Goal: Task Accomplishment & Management: Complete application form

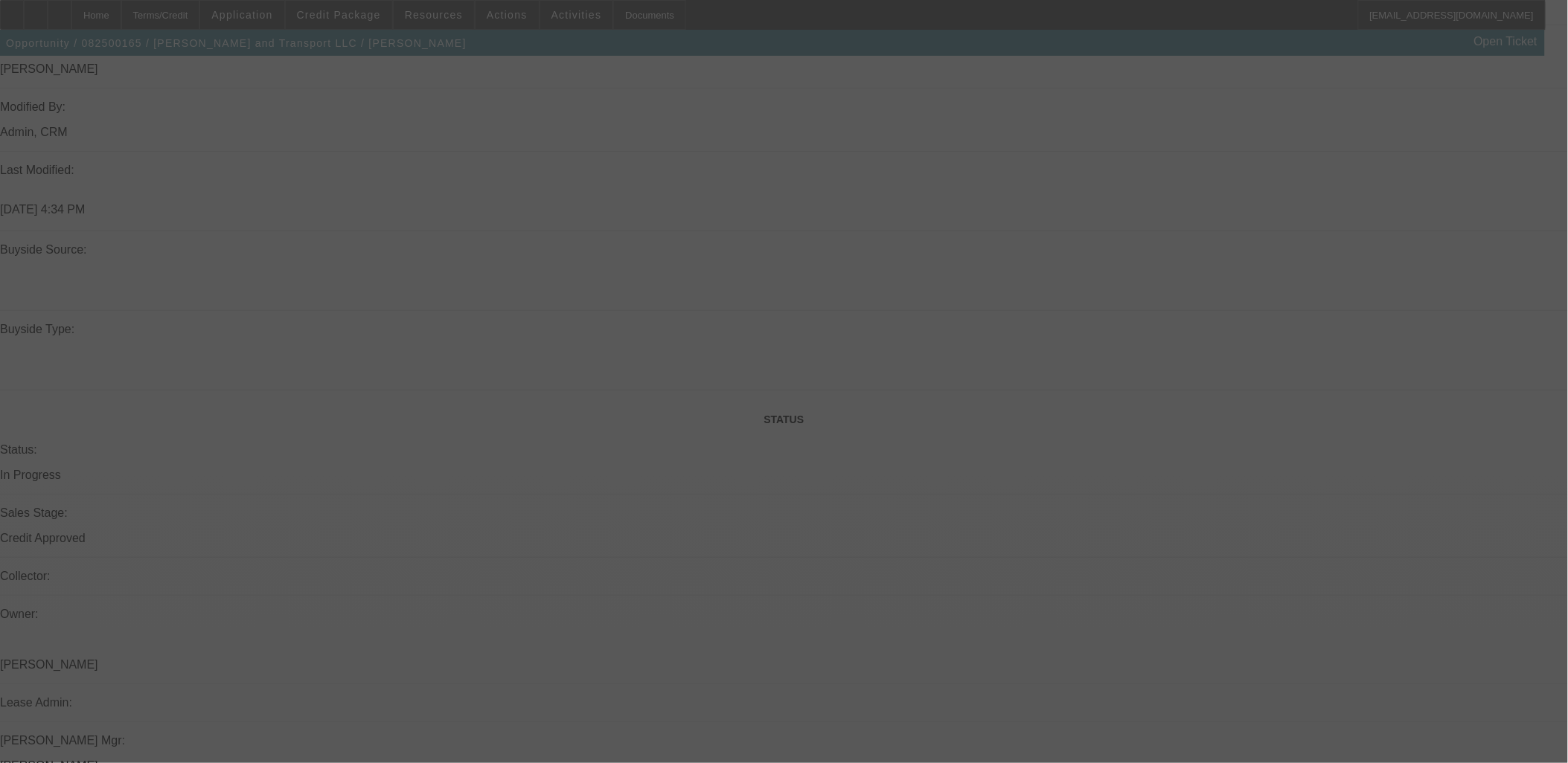
scroll to position [1281, 0]
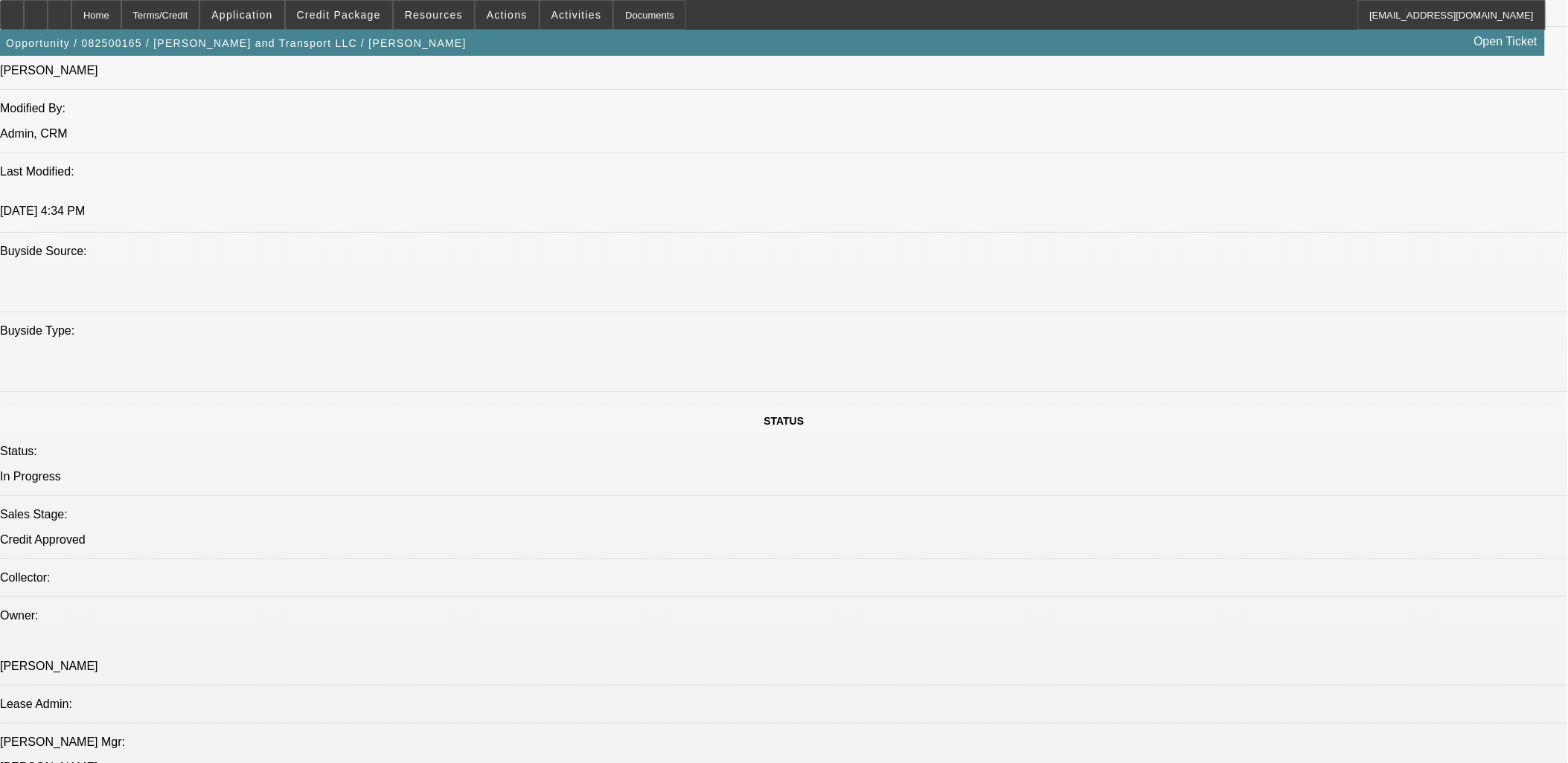
select select "0"
select select "0.1"
select select "0"
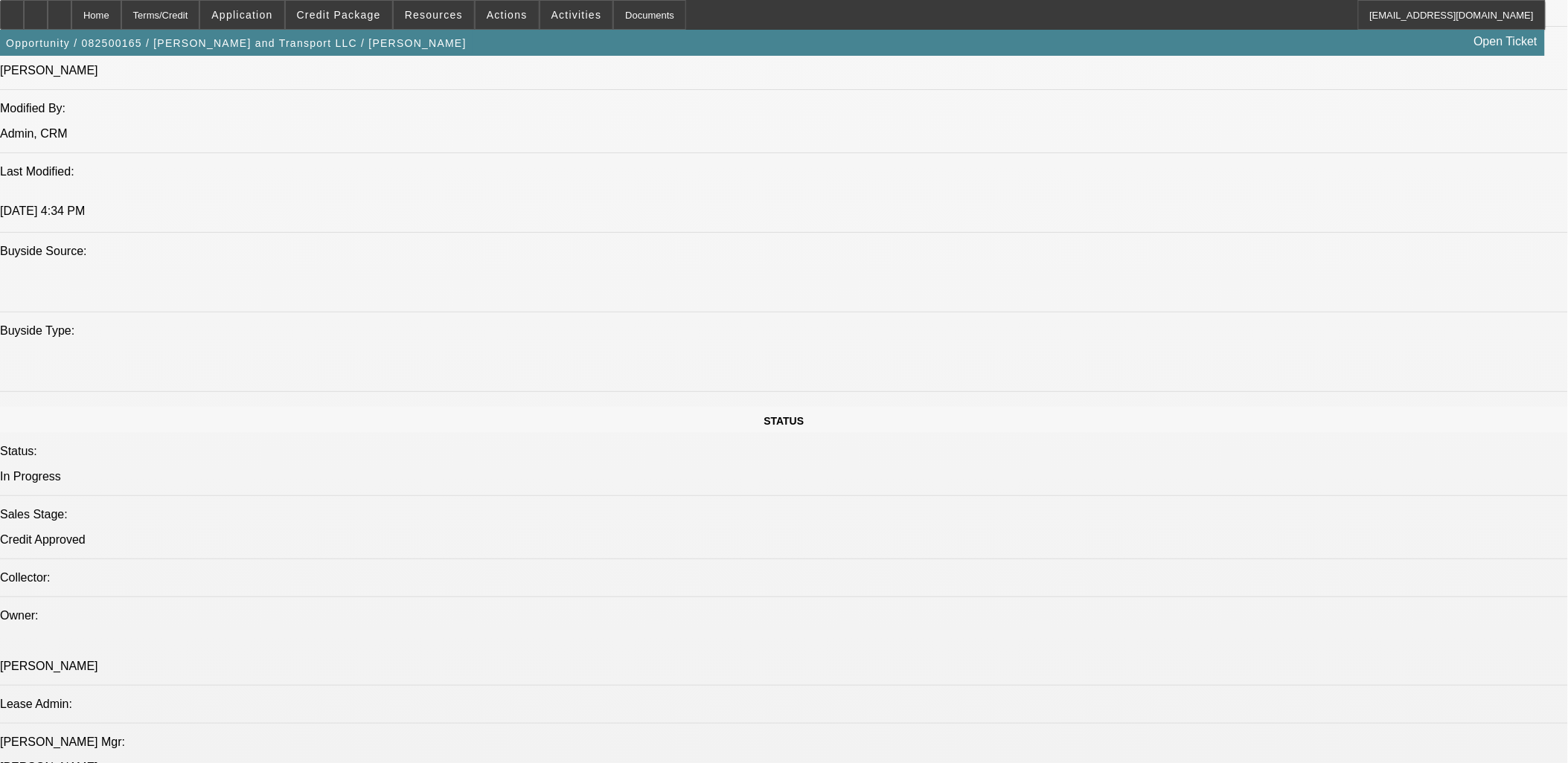
select select "0.1"
select select "0"
select select "0.1"
select select "0"
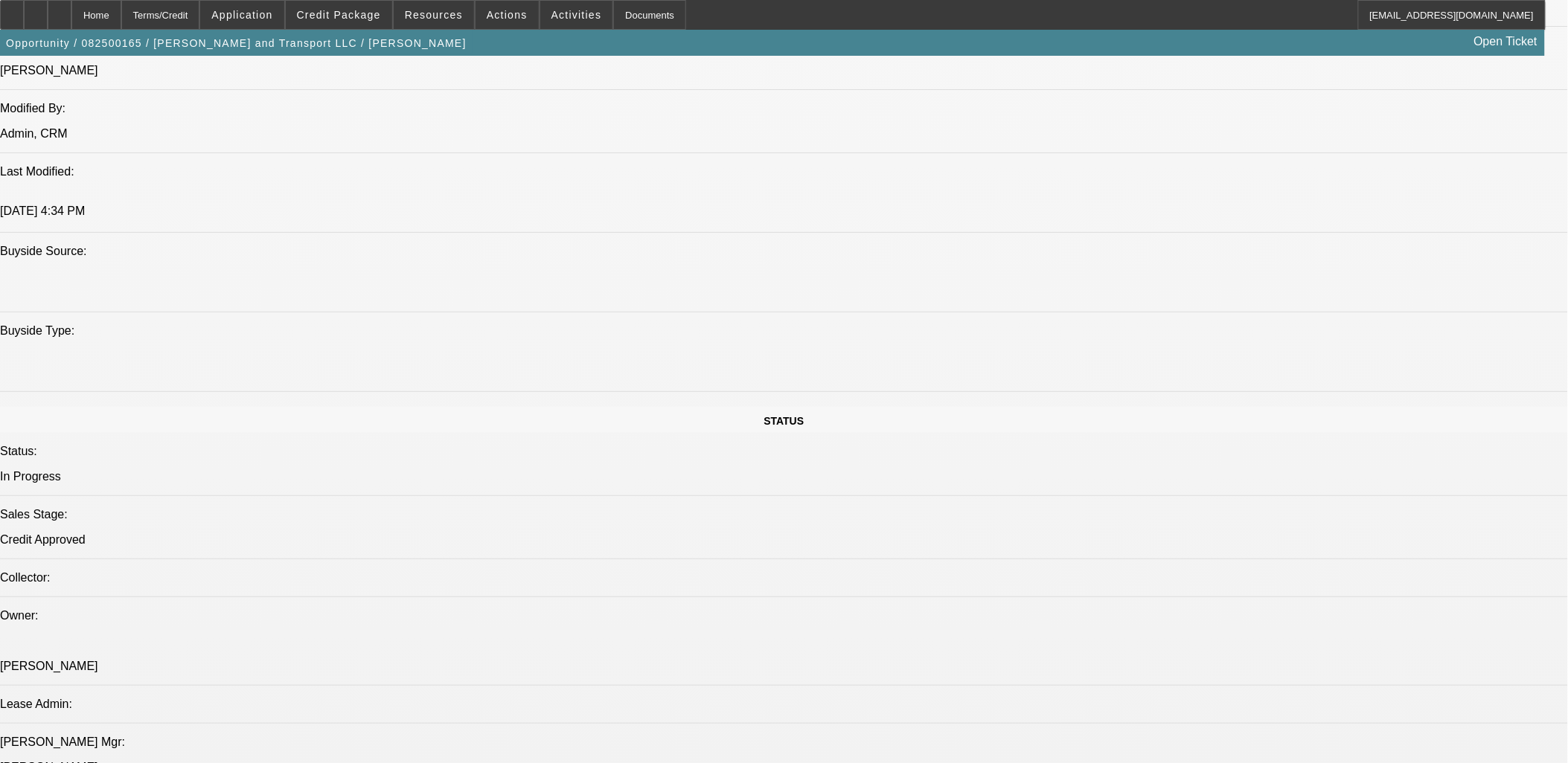
select select "0"
select select "0.1"
select select "1"
select select "4"
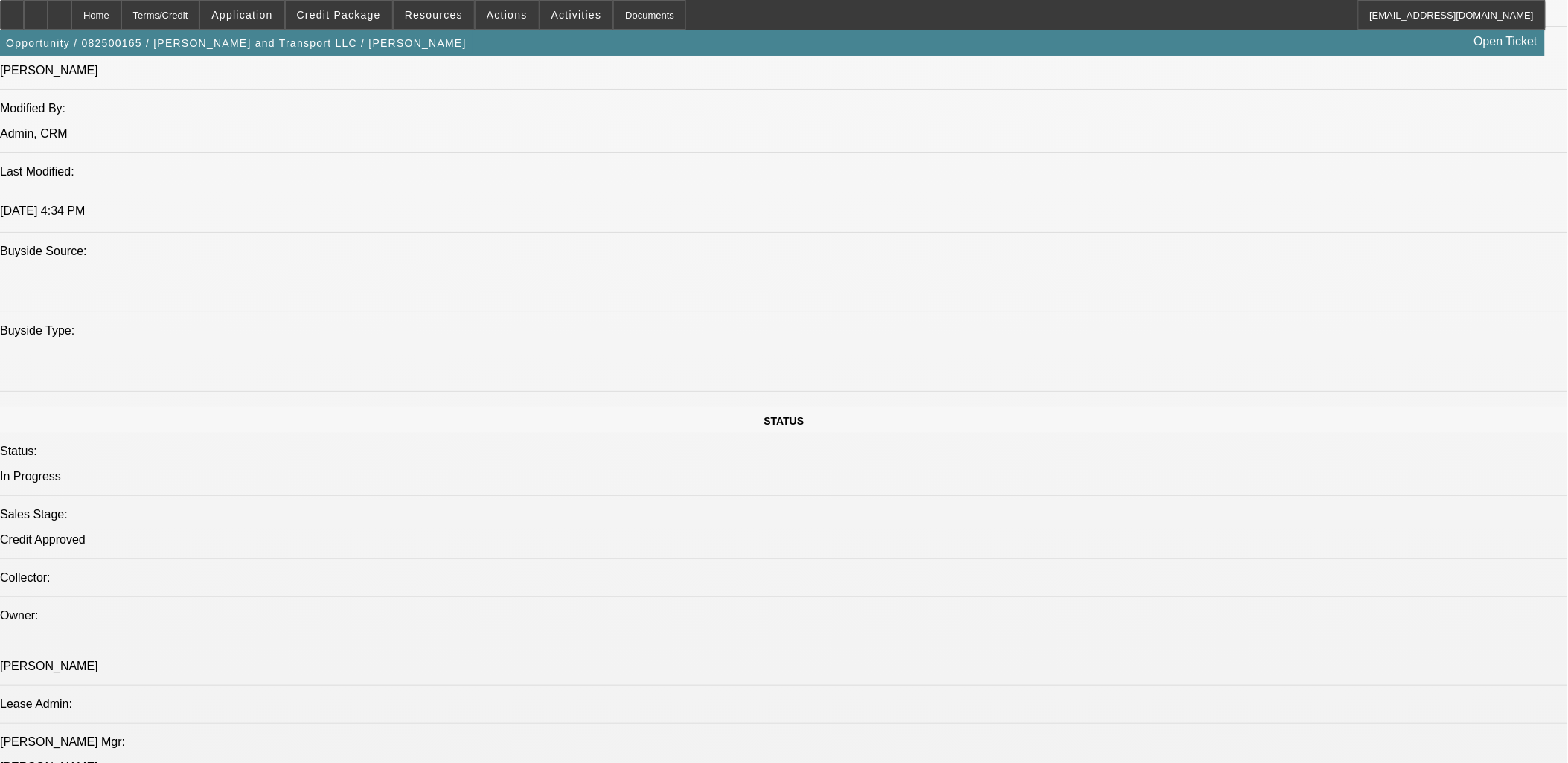
select select "1"
select select "4"
select select "1"
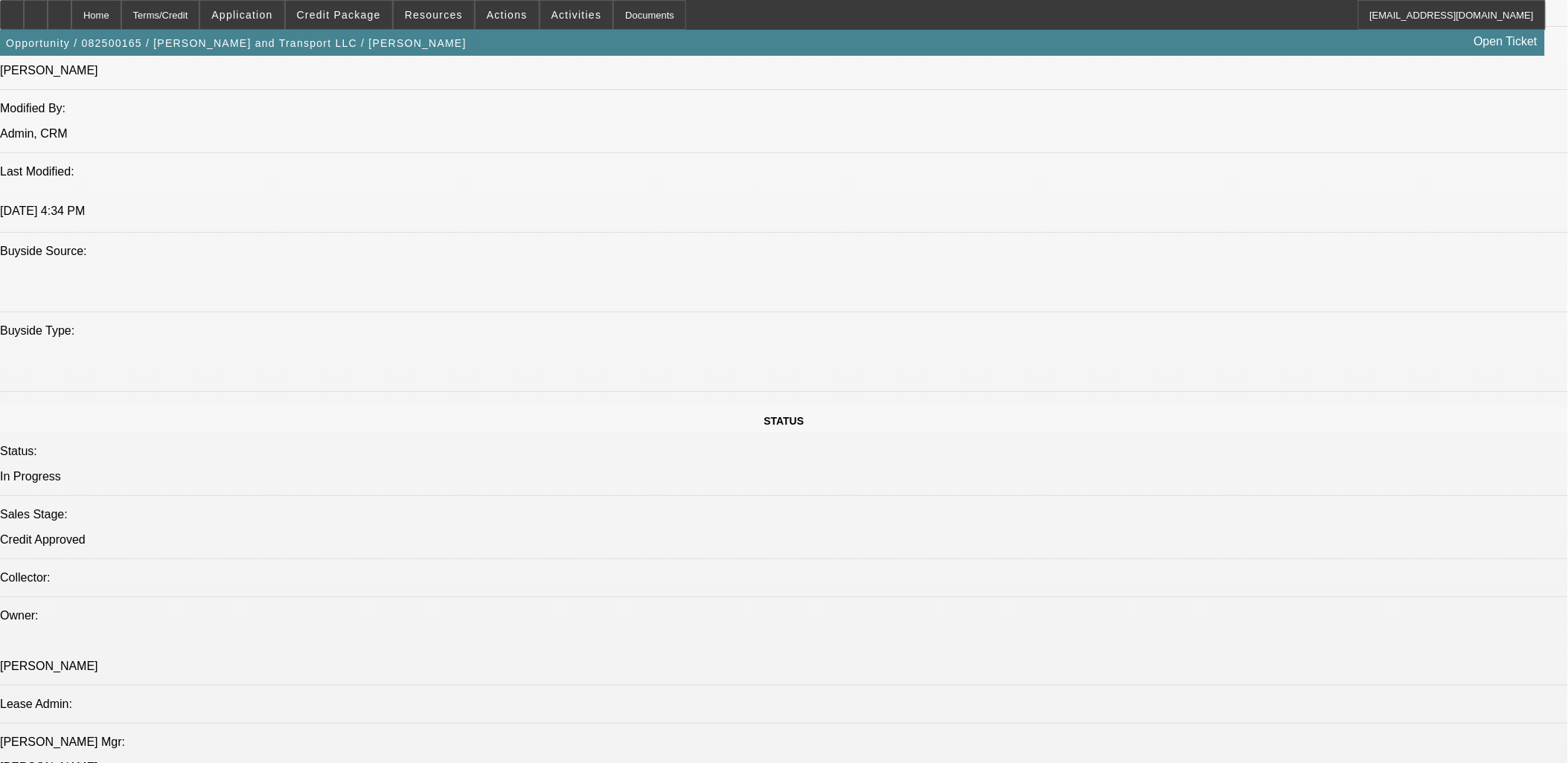
select select "4"
select select "1"
select select "4"
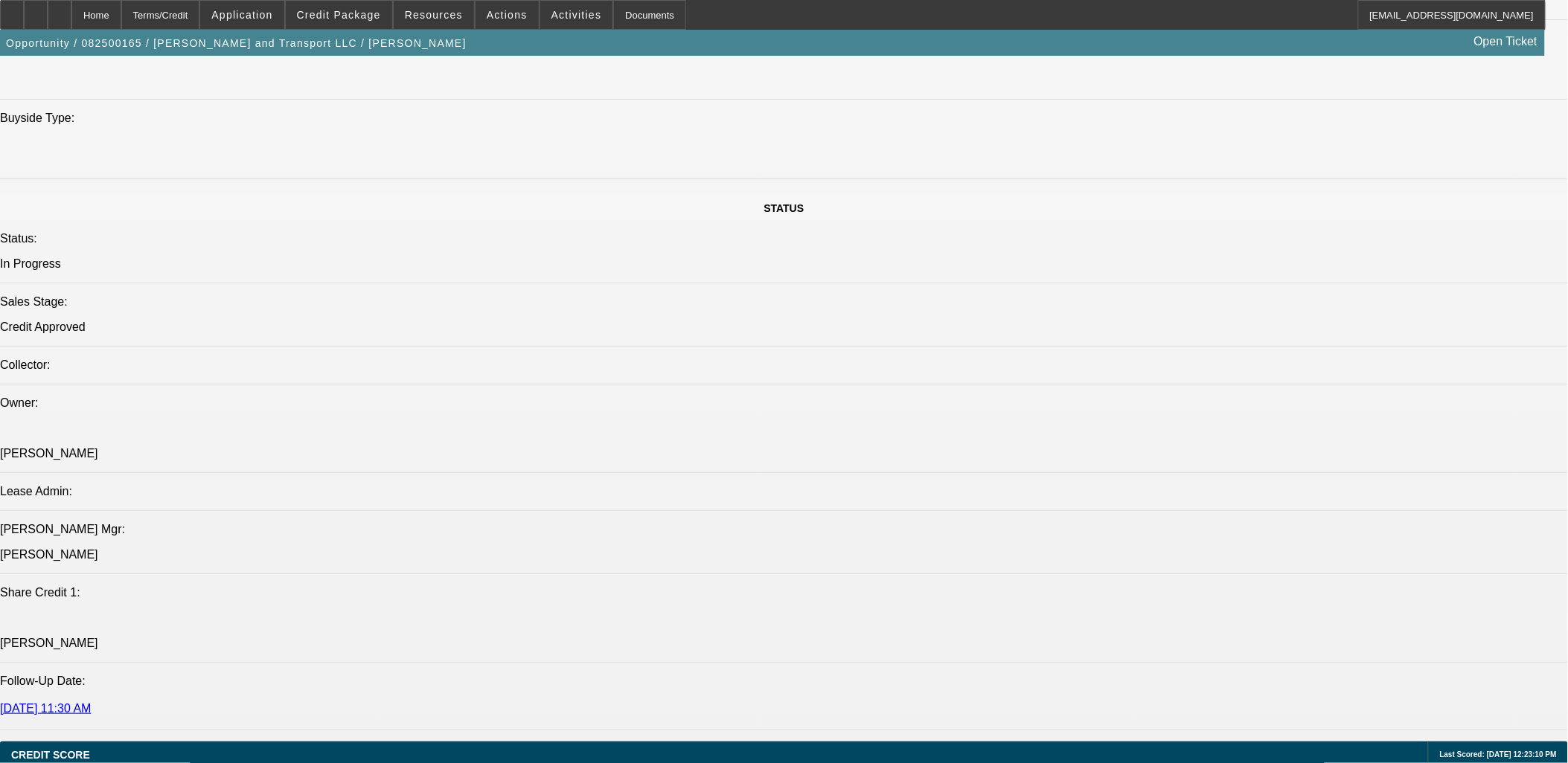
scroll to position [1943, 0]
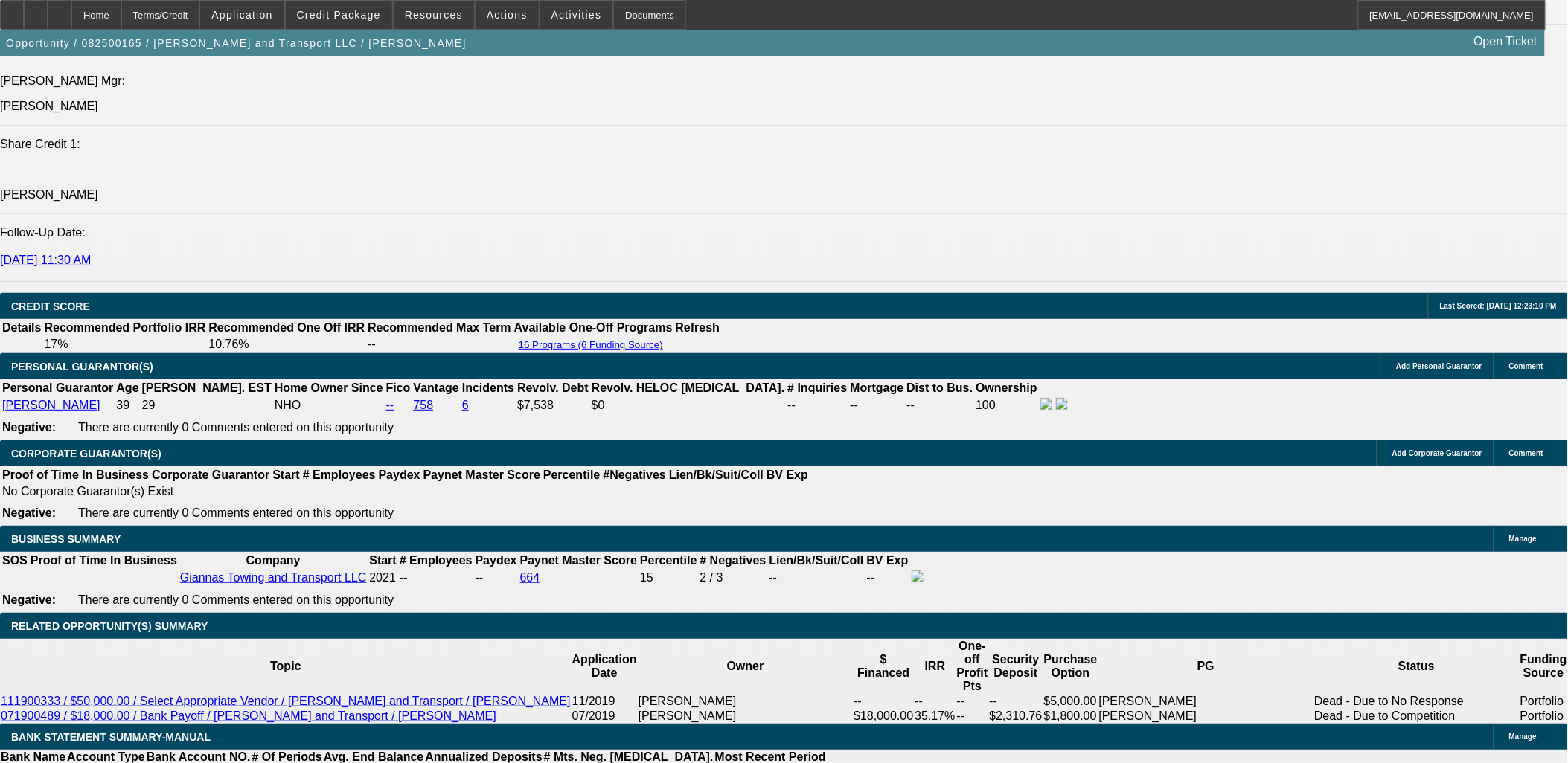
drag, startPoint x: 235, startPoint y: 340, endPoint x: 388, endPoint y: 419, distance: 172.2
drag, startPoint x: 388, startPoint y: 419, endPoint x: 387, endPoint y: 442, distance: 23.0
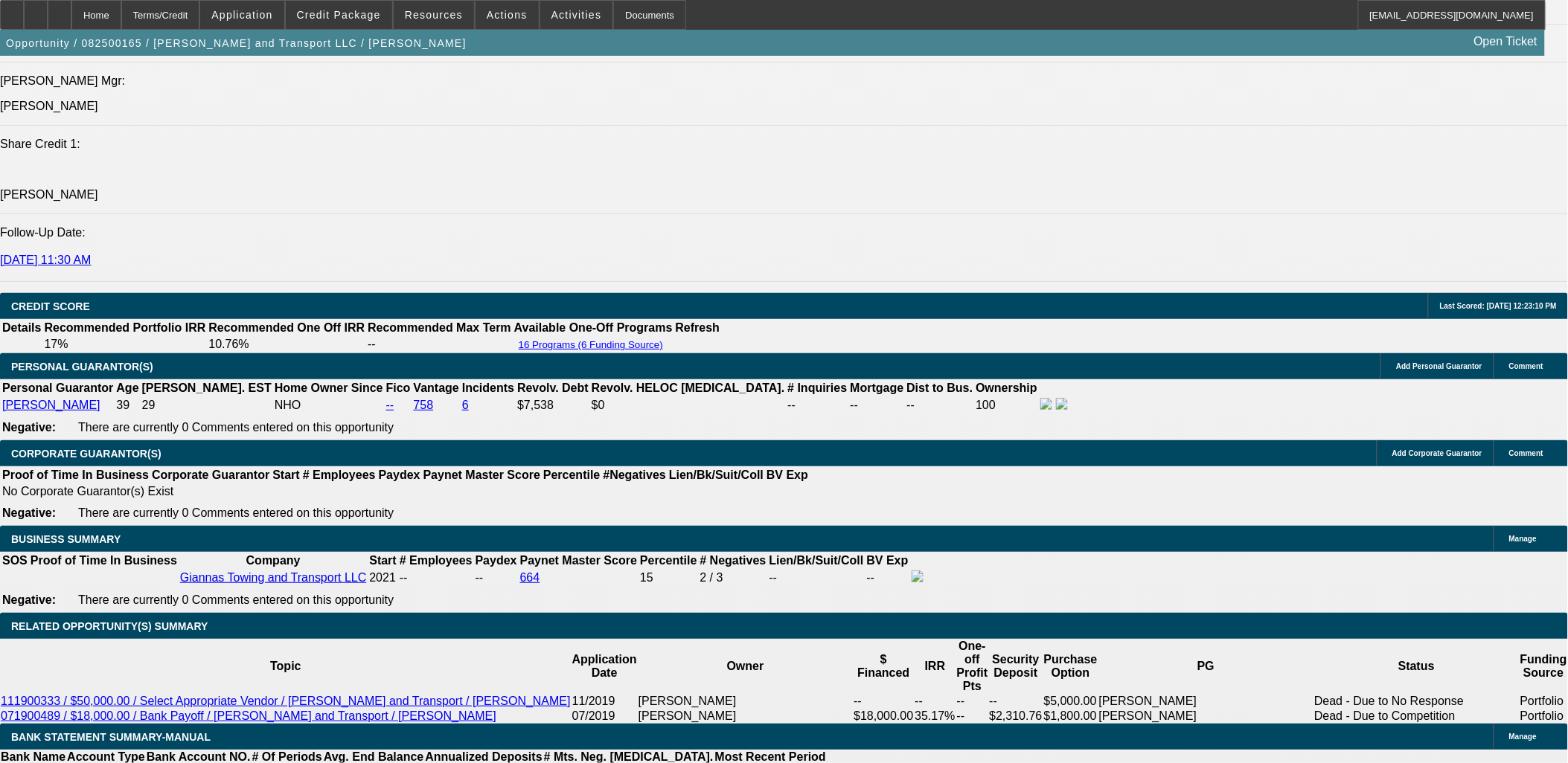
drag, startPoint x: 261, startPoint y: 382, endPoint x: 254, endPoint y: 366, distance: 17.5
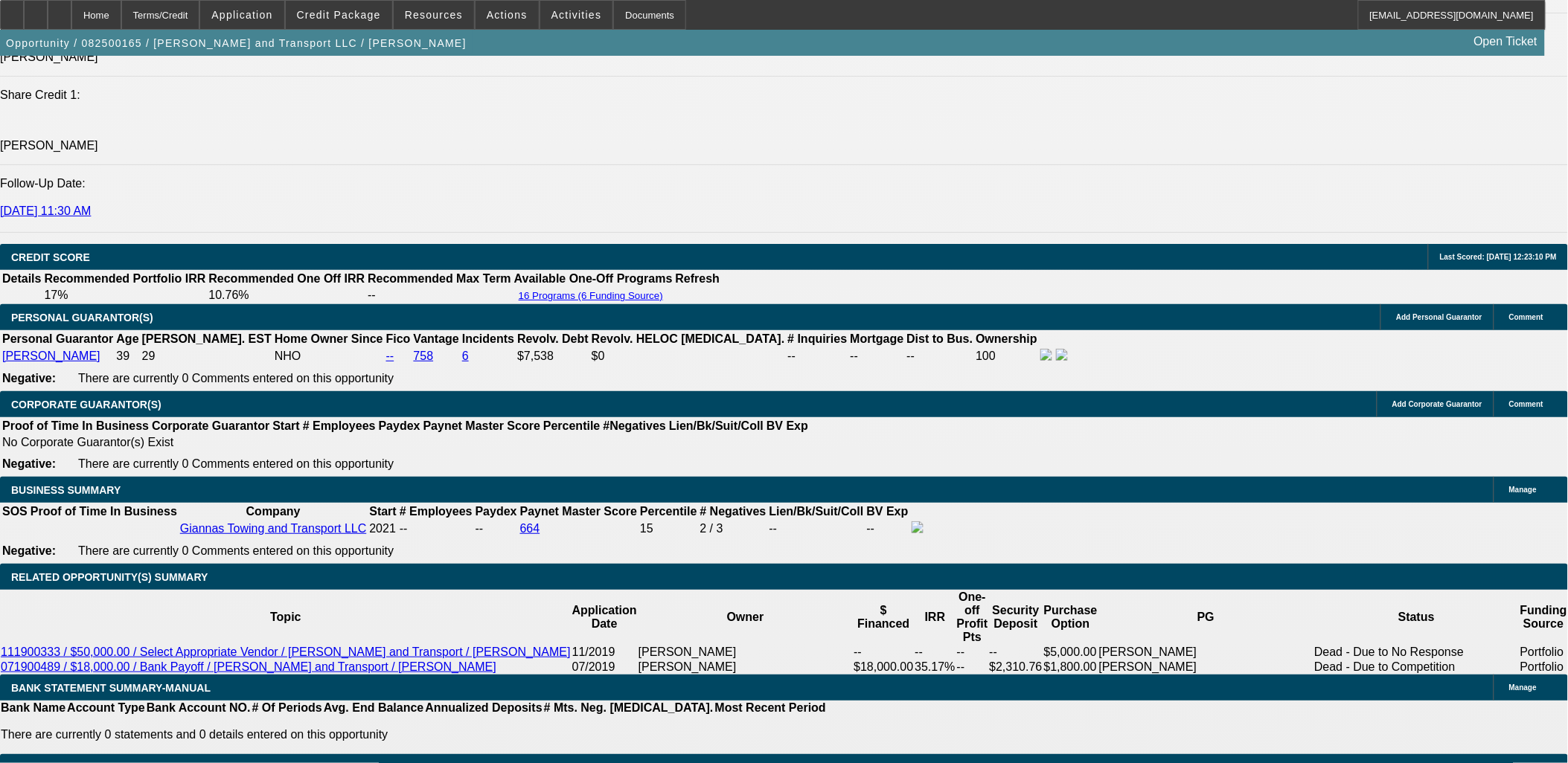
drag, startPoint x: 1056, startPoint y: 493, endPoint x: 1508, endPoint y: 684, distance: 490.7
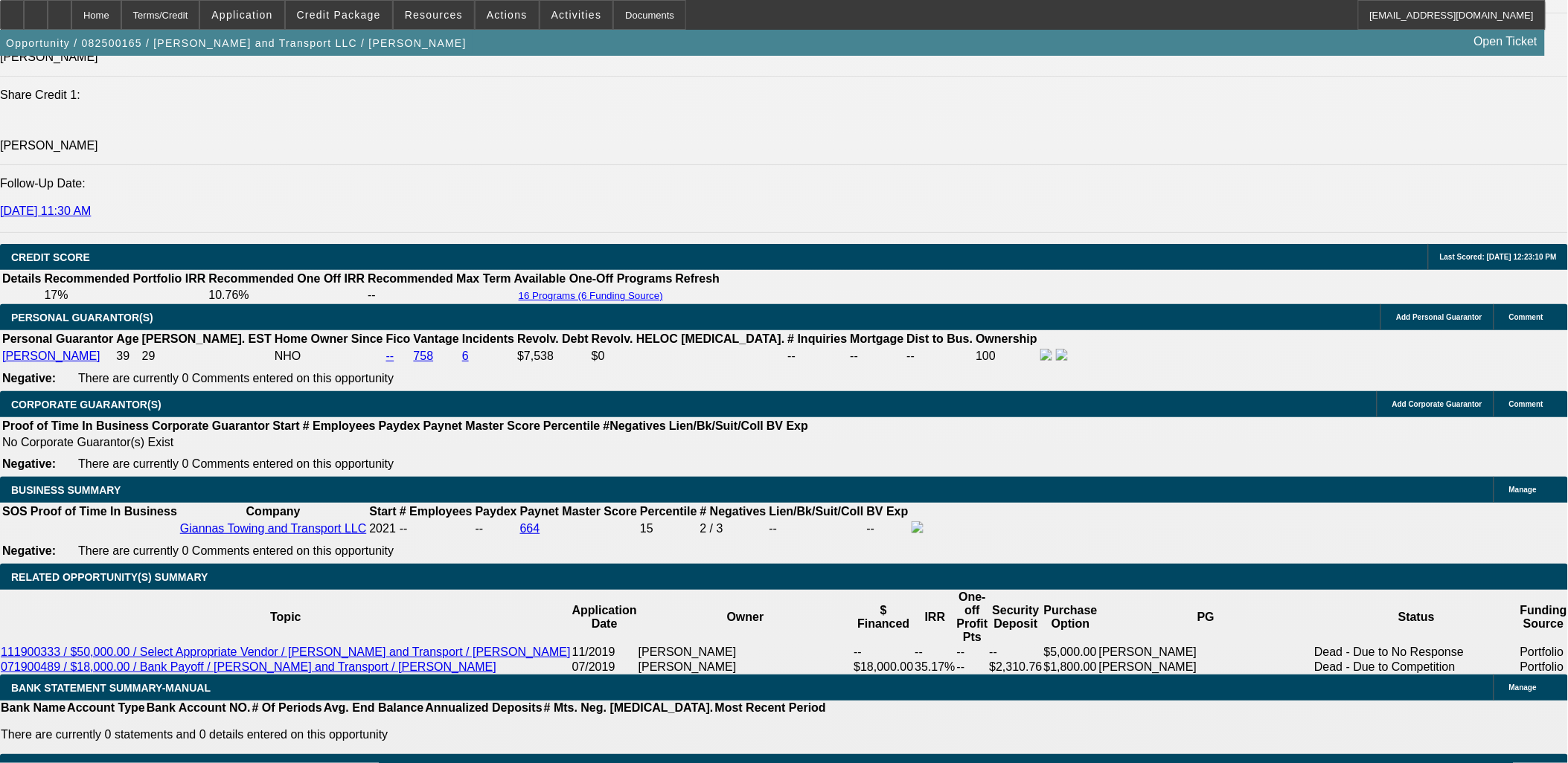
drag, startPoint x: 1506, startPoint y: 685, endPoint x: 255, endPoint y: 291, distance: 1311.6
drag, startPoint x: 255, startPoint y: 291, endPoint x: 166, endPoint y: 253, distance: 96.8
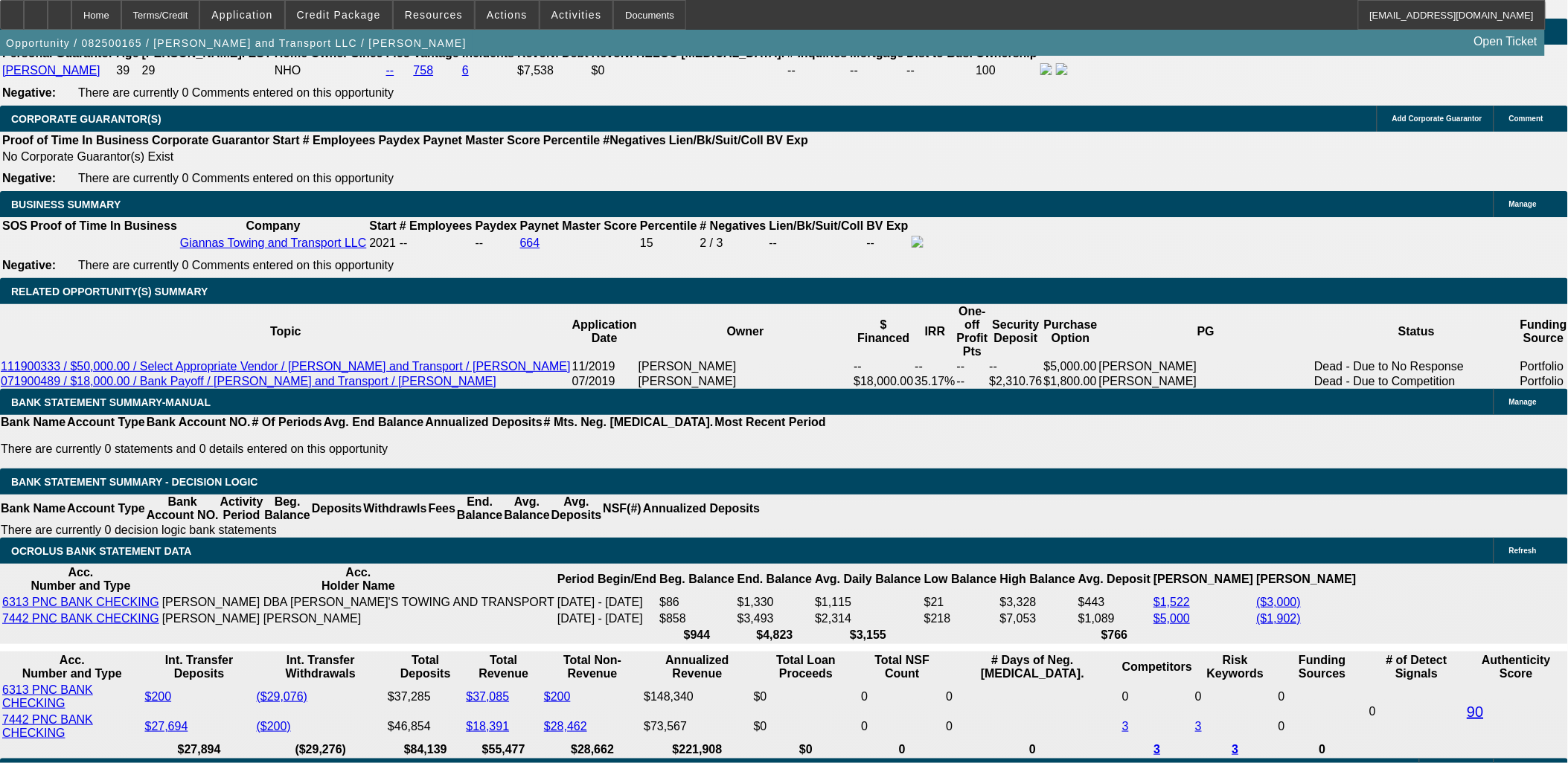
scroll to position [2306, 0]
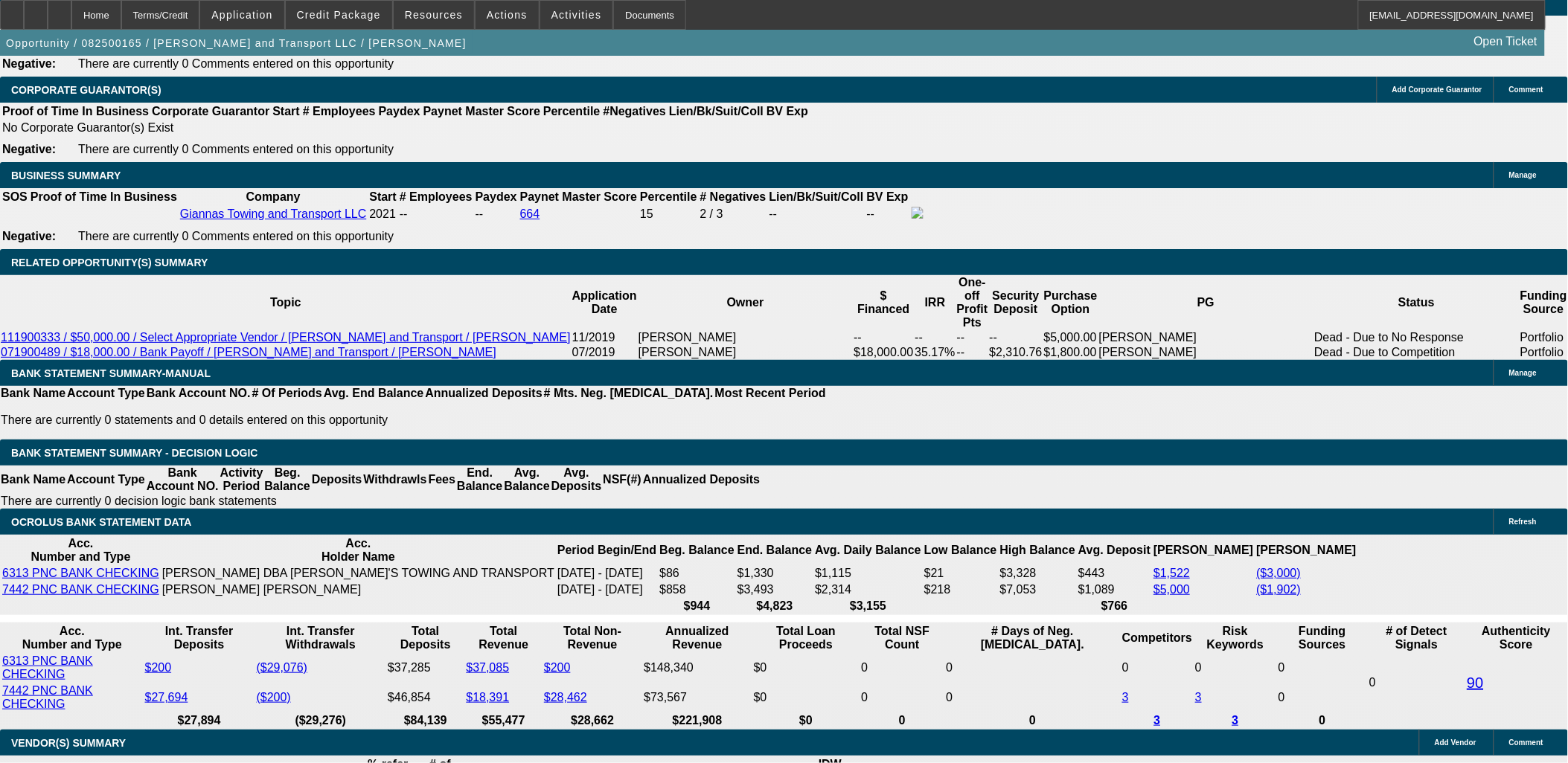
drag, startPoint x: 174, startPoint y: 224, endPoint x: 1506, endPoint y: 686, distance: 1409.8
click at [1506, 686] on div "APPLICATION INFORMATION Manage Topic: 082500165 / $150,000.00 / Freightliner M2…" at bounding box center [784, 601] width 1568 height 5704
drag, startPoint x: 1503, startPoint y: 680, endPoint x: 1061, endPoint y: 478, distance: 486.0
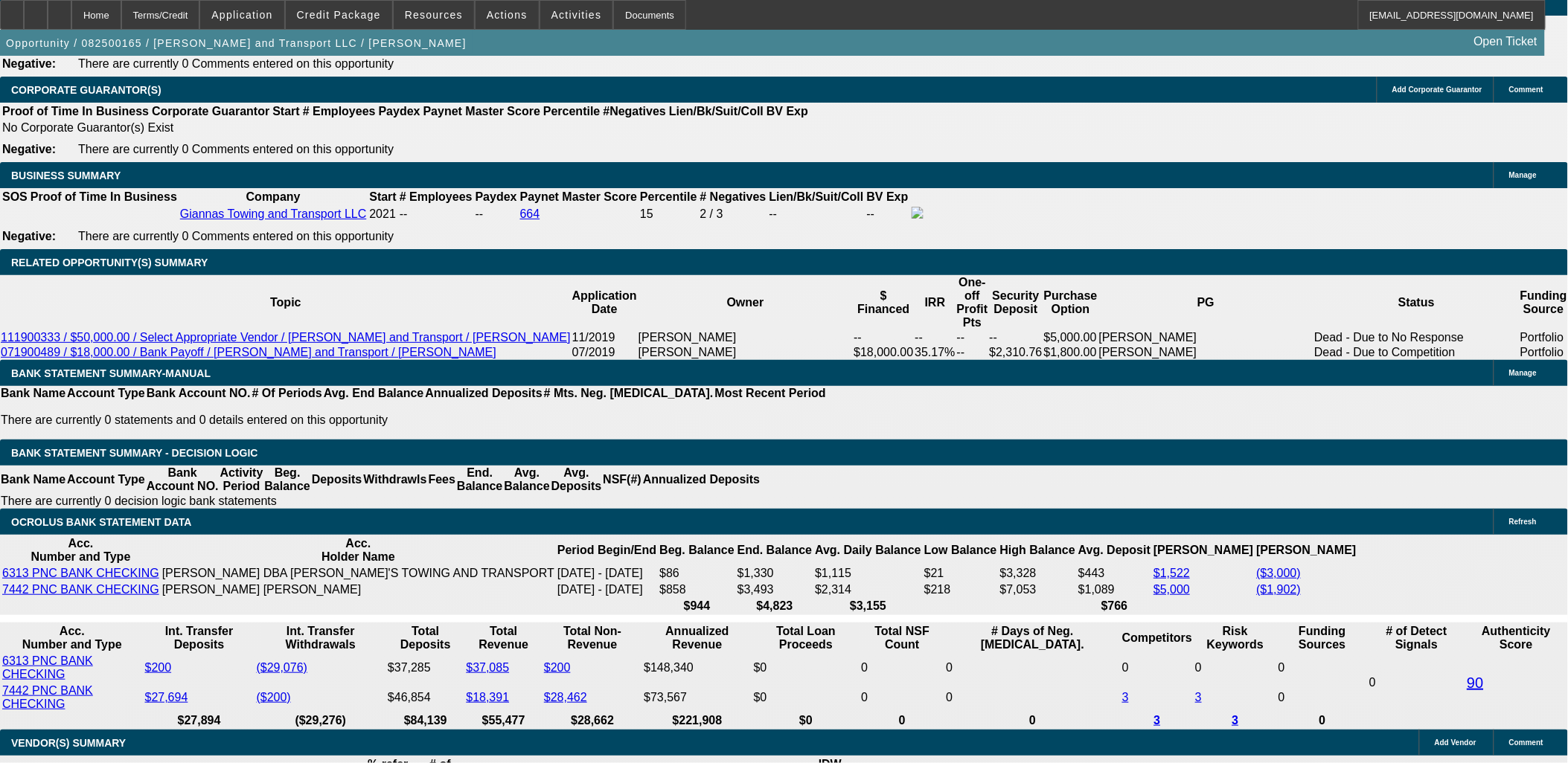
drag, startPoint x: 1061, startPoint y: 478, endPoint x: 1490, endPoint y: 675, distance: 472.1
drag, startPoint x: 1490, startPoint y: 675, endPoint x: 1468, endPoint y: 683, distance: 23.4
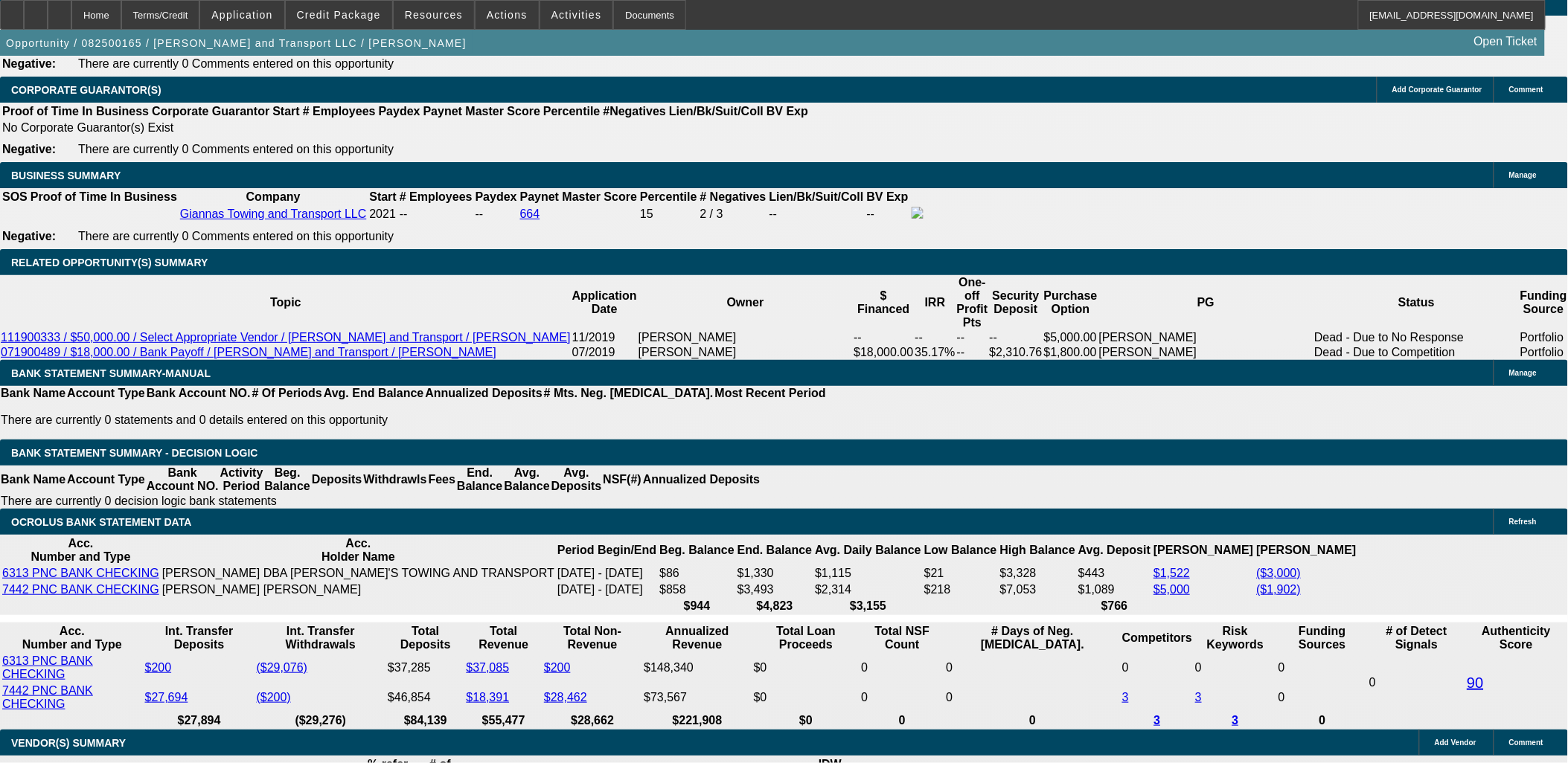
drag, startPoint x: 1499, startPoint y: 679, endPoint x: 1131, endPoint y: 549, distance: 390.3
drag, startPoint x: 1131, startPoint y: 549, endPoint x: 1065, endPoint y: 532, distance: 68.2
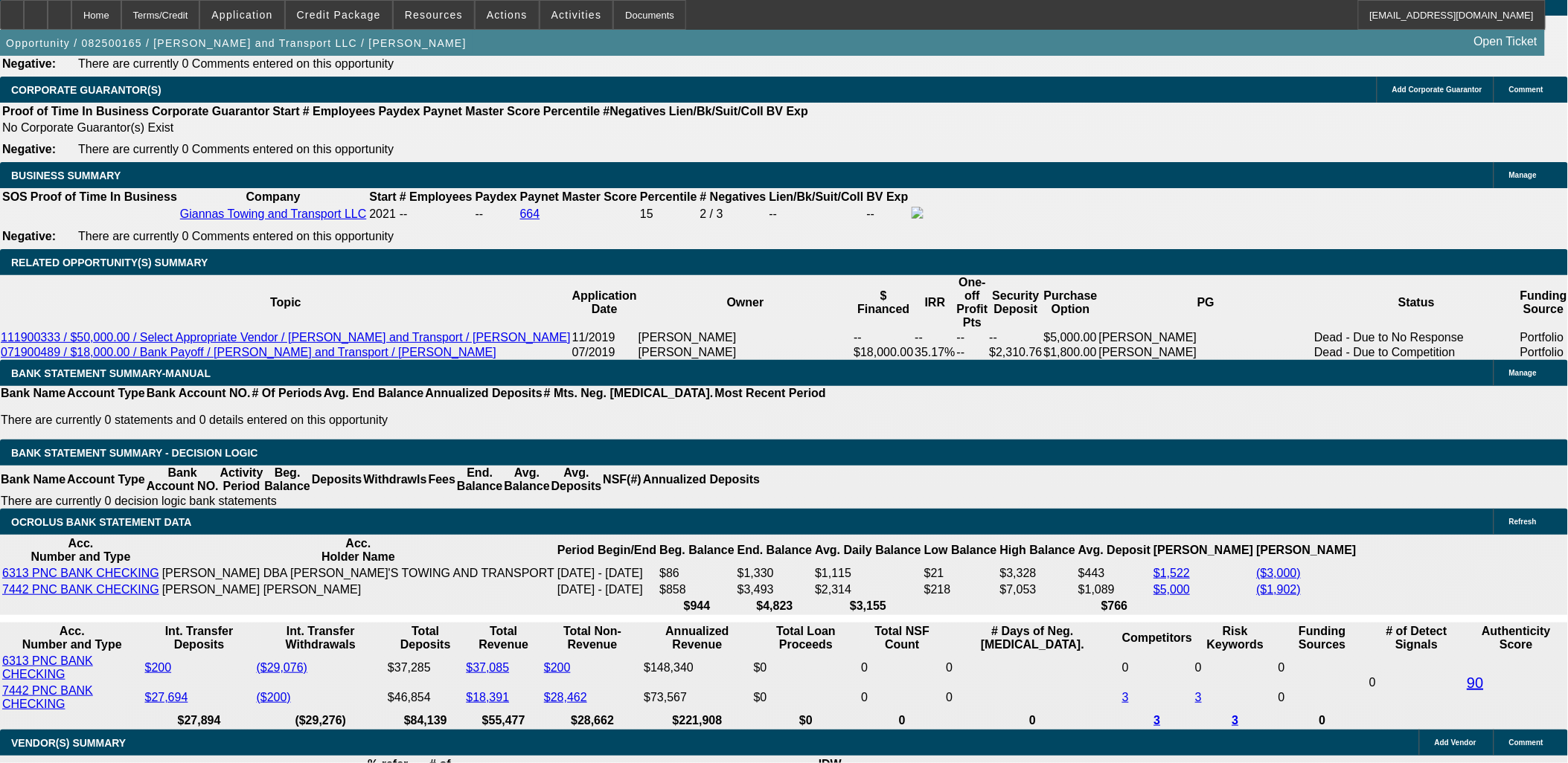
drag, startPoint x: 1055, startPoint y: 526, endPoint x: 1432, endPoint y: 680, distance: 407.2
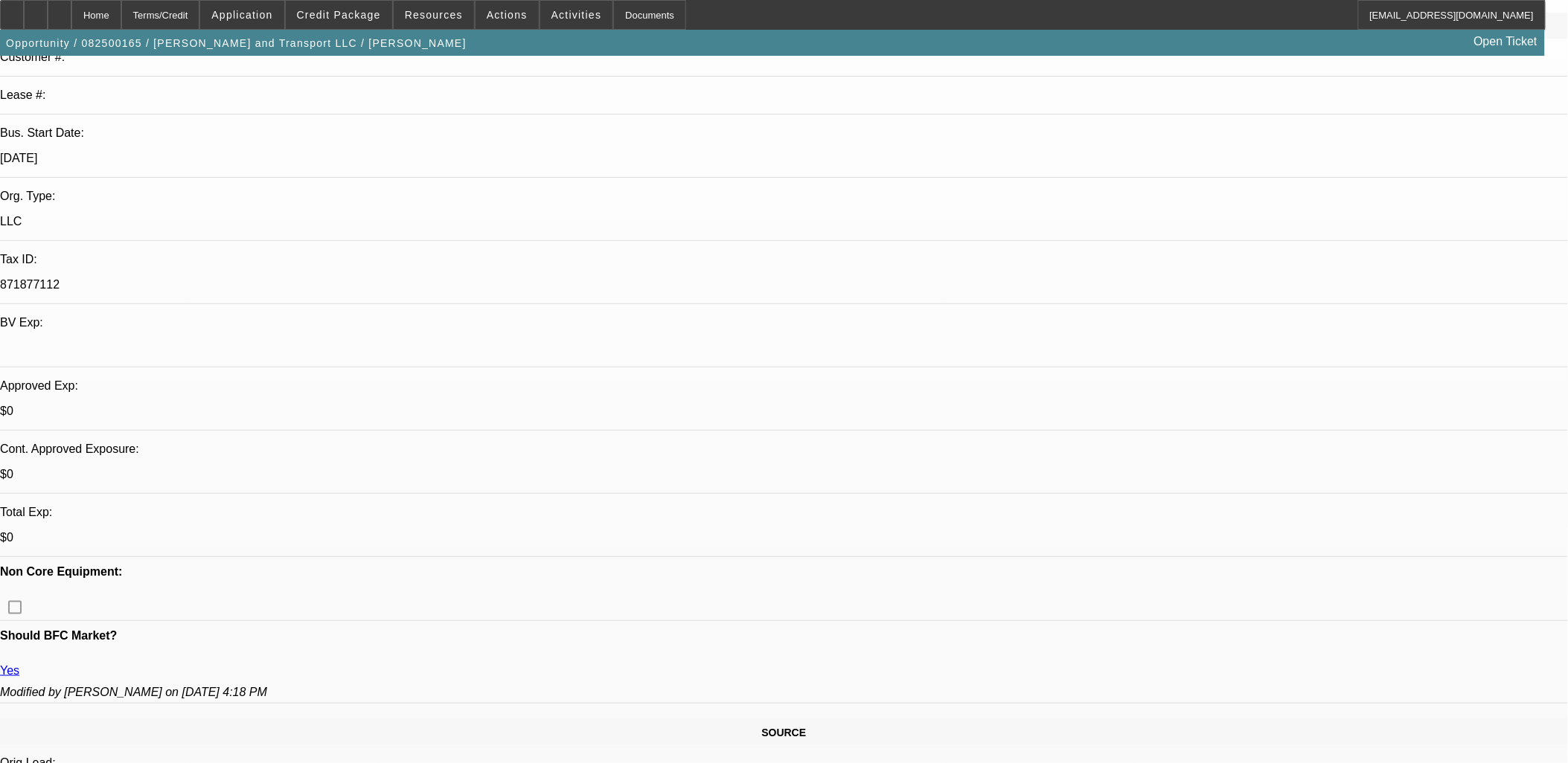
scroll to position [0, 0]
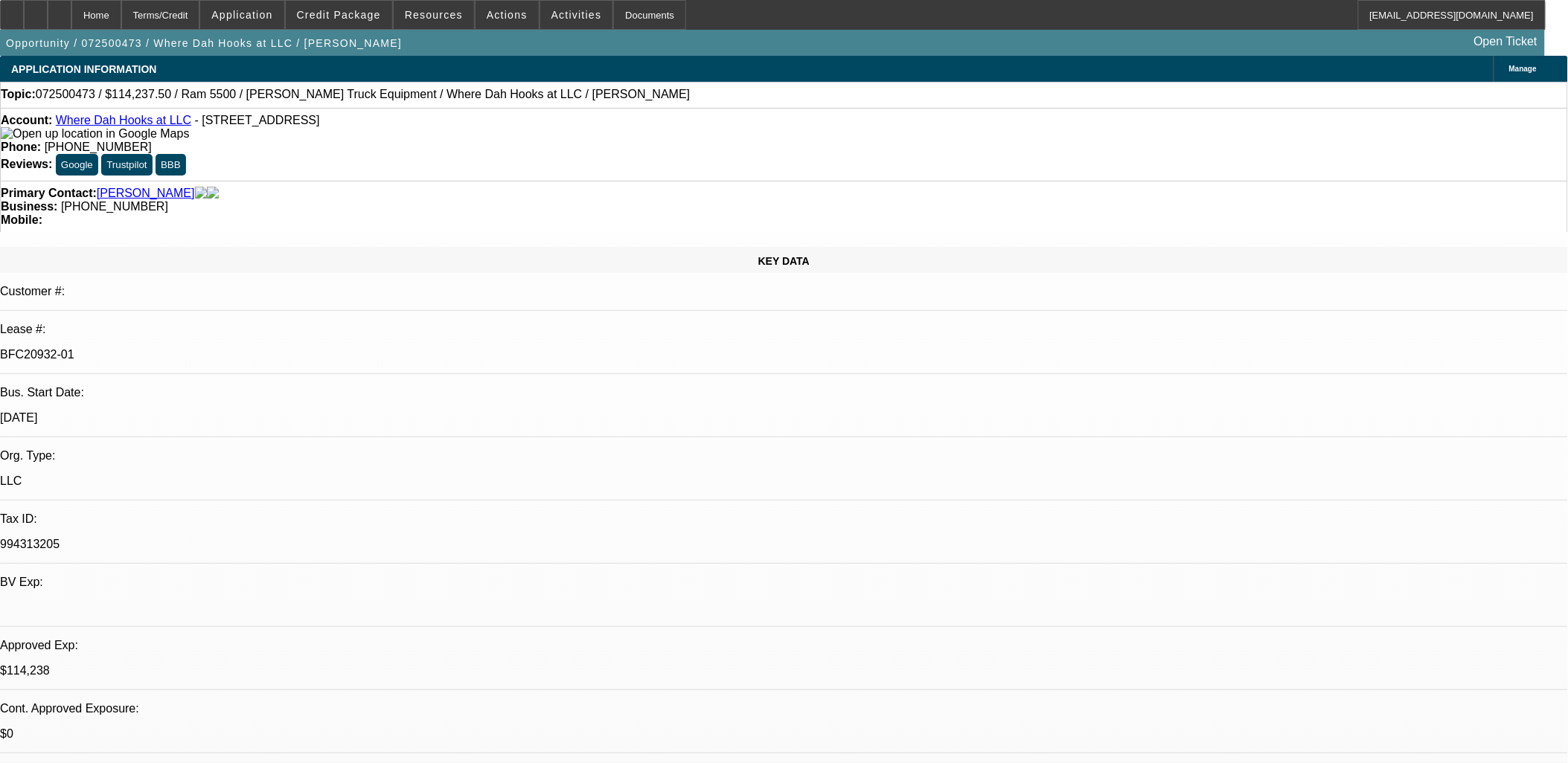
select select "0"
select select "0.1"
select select "0"
select select "0.1"
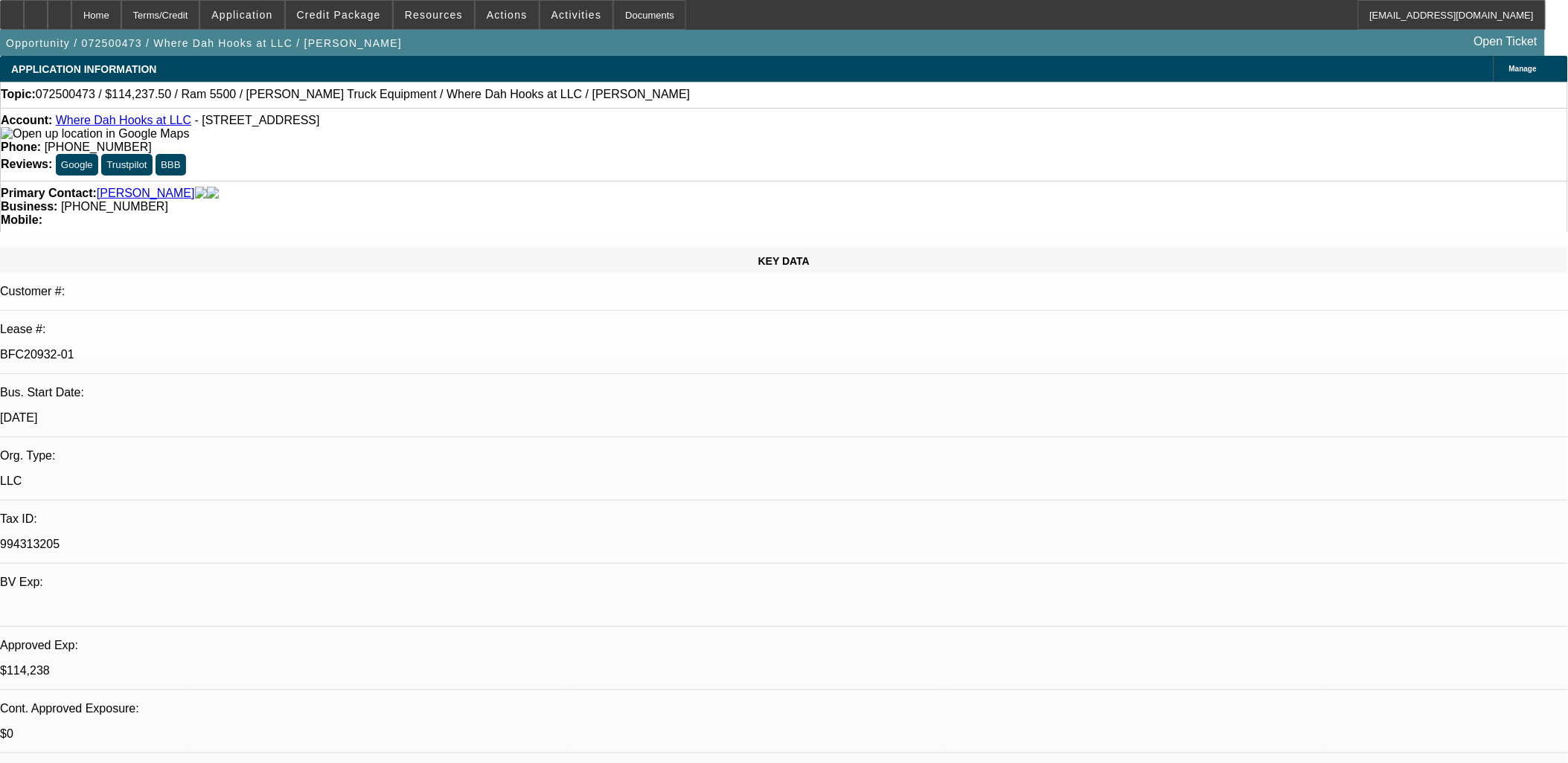
select select "0"
select select "0.1"
select select "1"
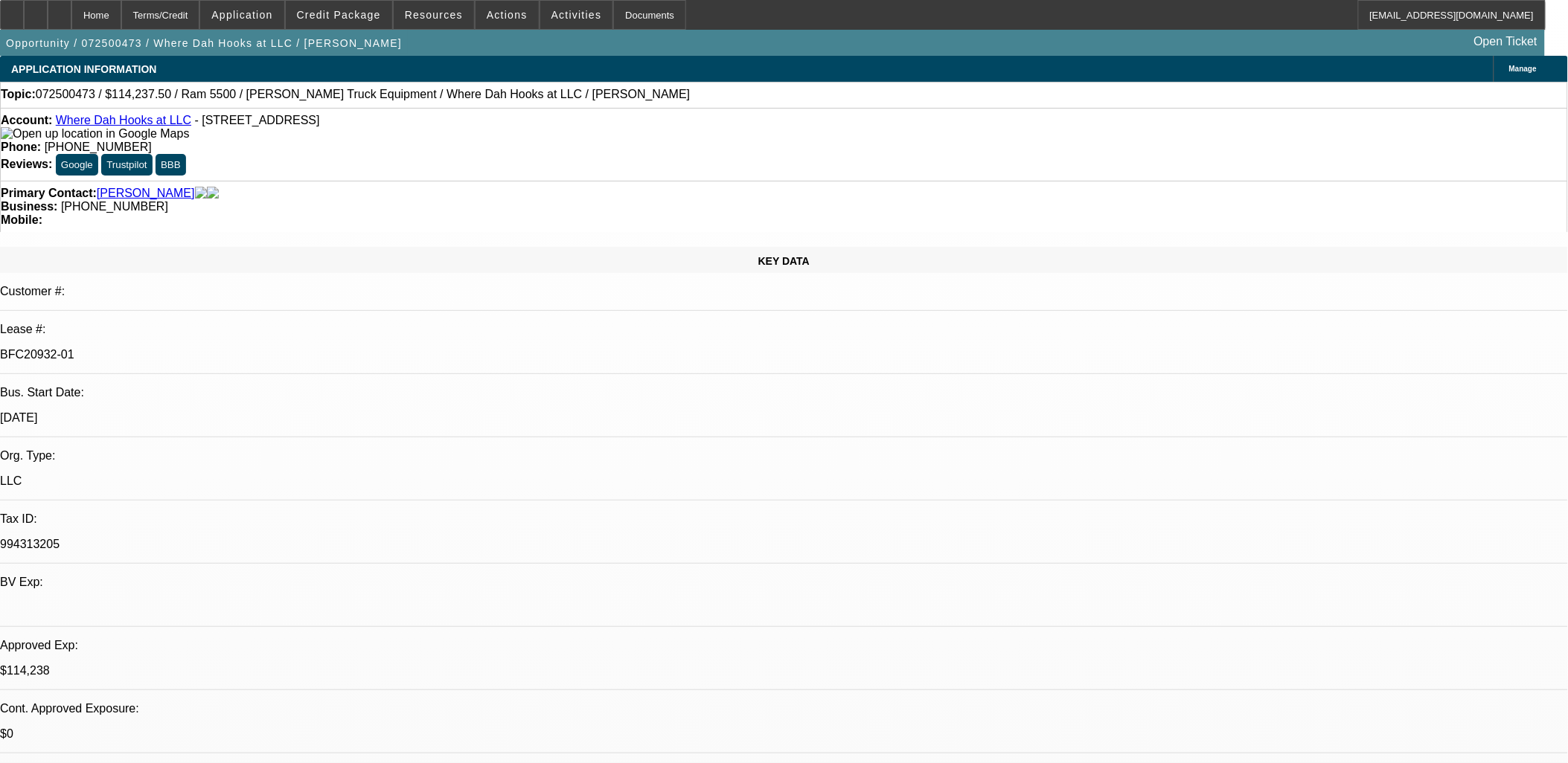
select select "2"
select select "4"
select select "1"
select select "2"
select select "4"
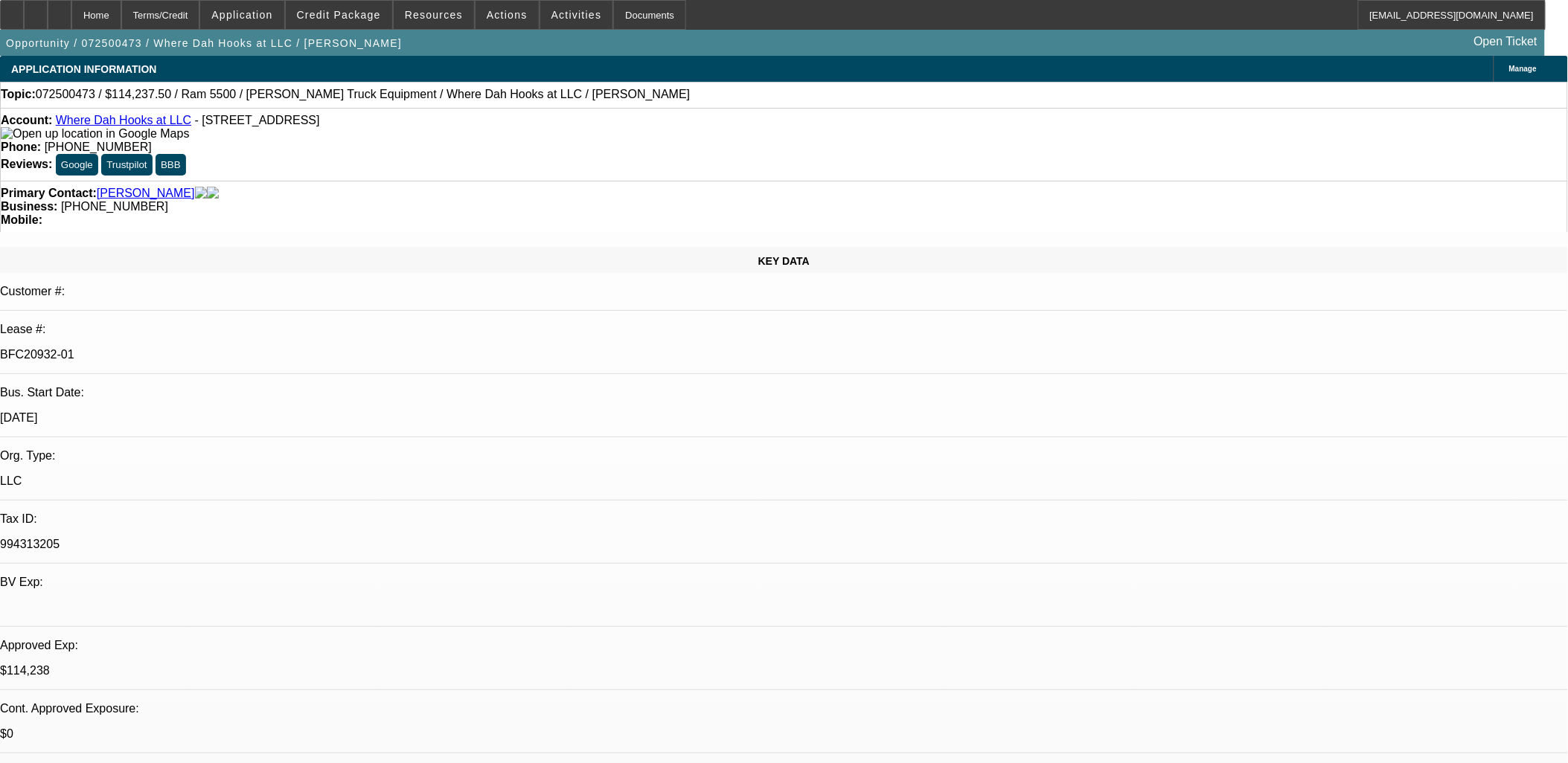
select select "1"
select select "2"
select select "6"
select select "1"
select select "2"
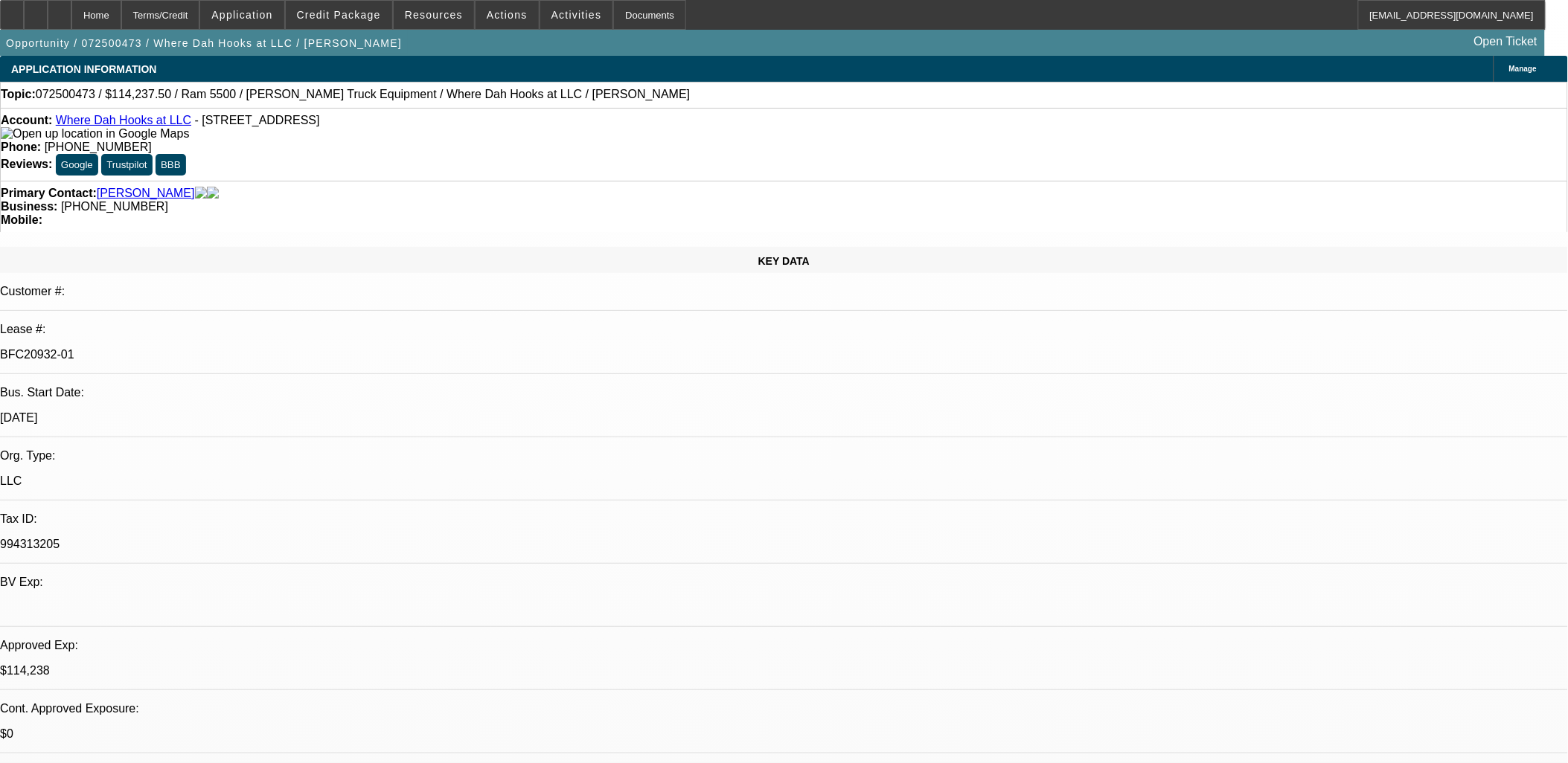
select select "4"
drag, startPoint x: 412, startPoint y: 338, endPoint x: 357, endPoint y: 346, distance: 55.6
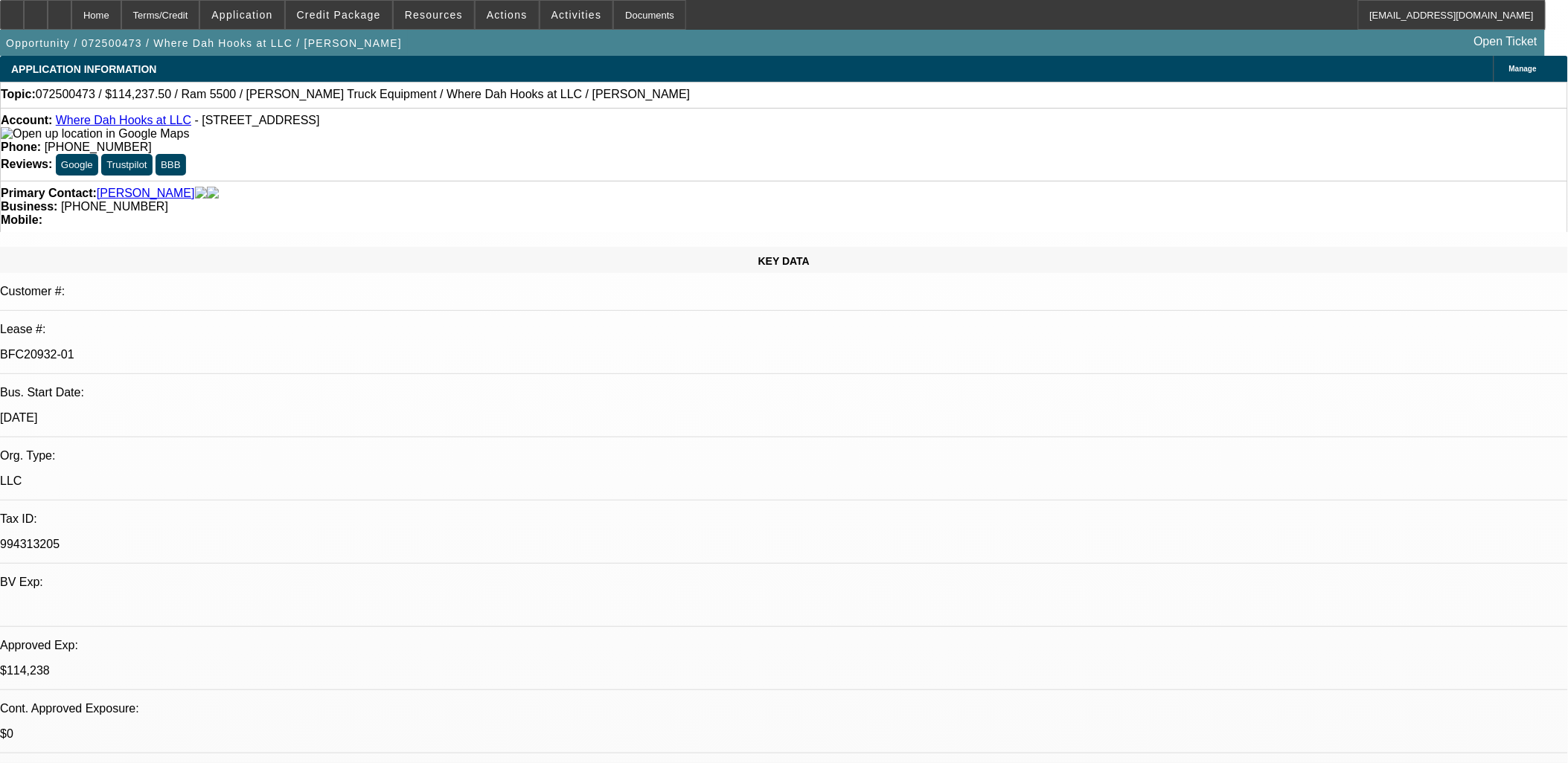
drag, startPoint x: 360, startPoint y: 343, endPoint x: 417, endPoint y: 347, distance: 57.1
drag, startPoint x: 417, startPoint y: 347, endPoint x: 648, endPoint y: 383, distance: 233.8
drag, startPoint x: 648, startPoint y: 383, endPoint x: 604, endPoint y: 373, distance: 45.1
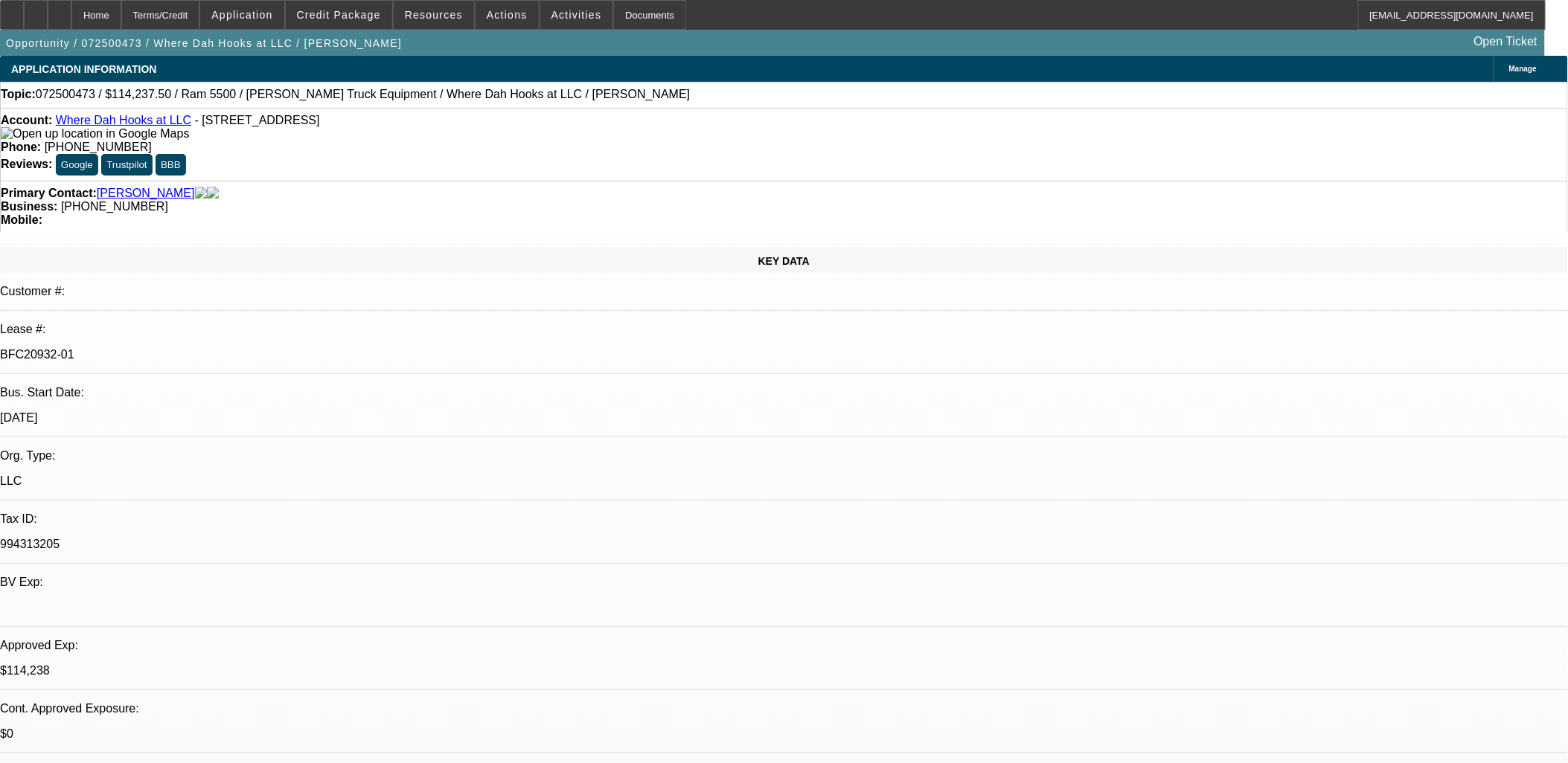
drag, startPoint x: 604, startPoint y: 374, endPoint x: 355, endPoint y: 339, distance: 251.4
drag, startPoint x: 355, startPoint y: 339, endPoint x: 626, endPoint y: 370, distance: 272.8
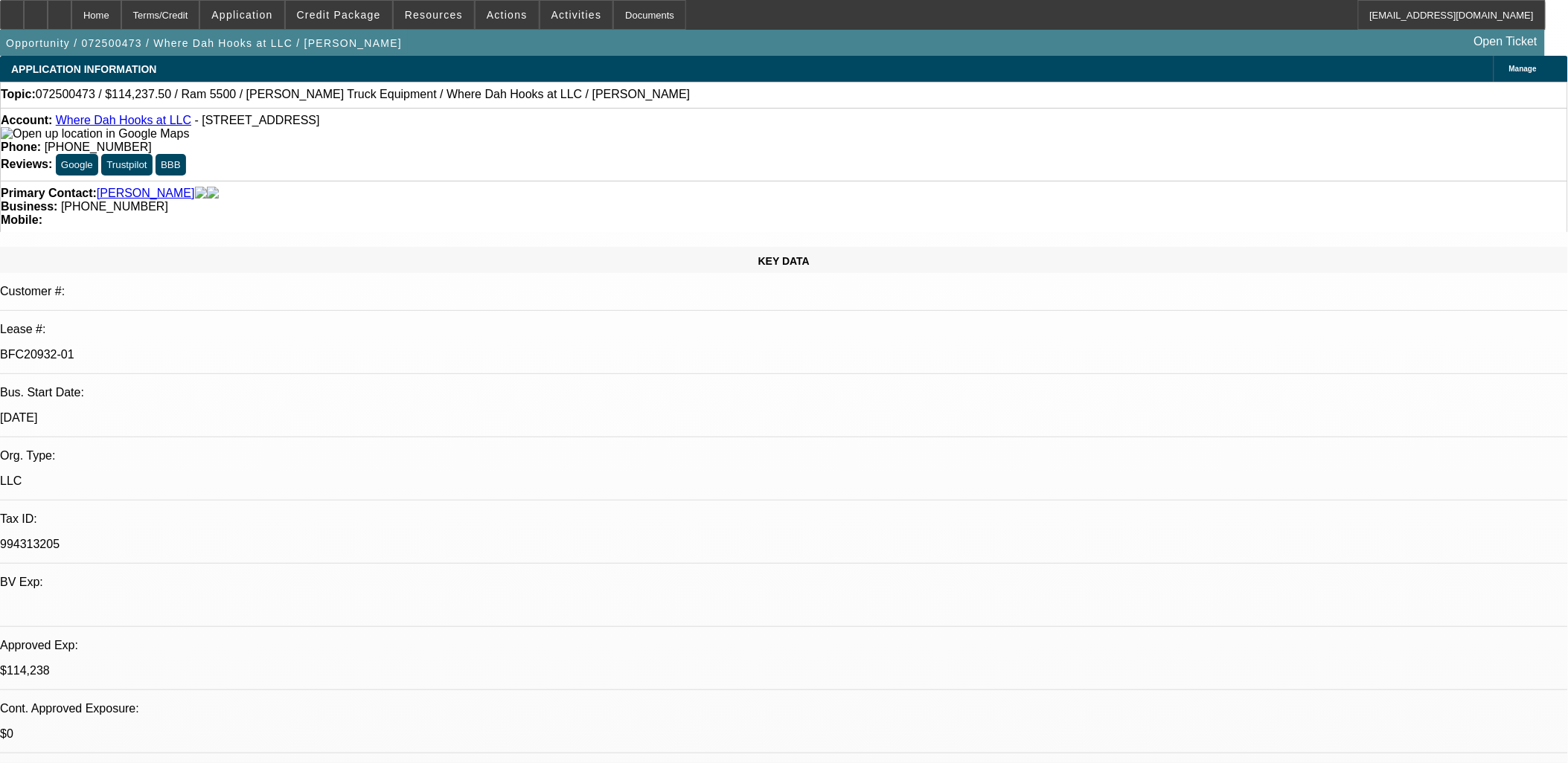
drag, startPoint x: 626, startPoint y: 370, endPoint x: 363, endPoint y: 347, distance: 264.0
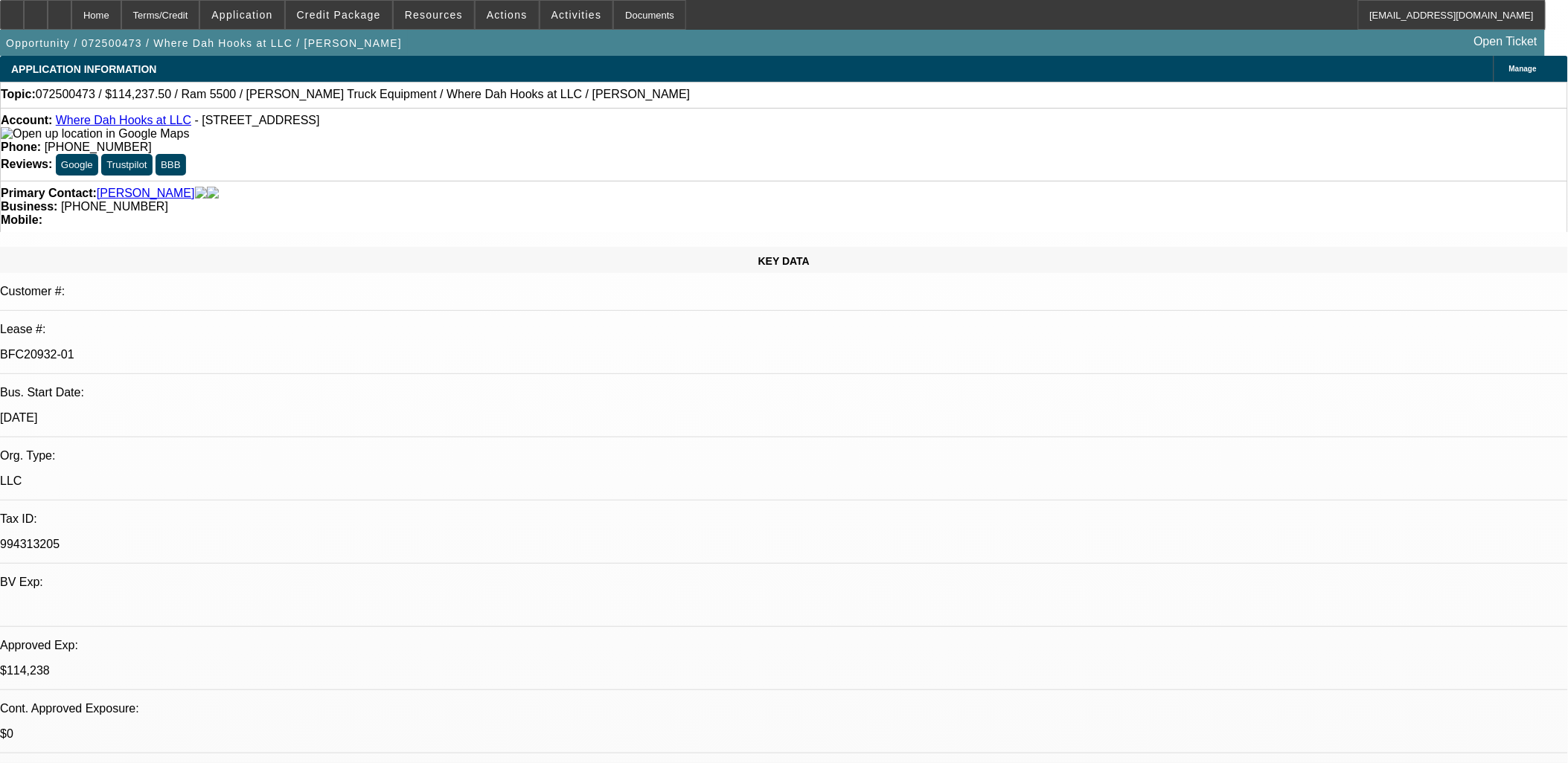
drag, startPoint x: 363, startPoint y: 347, endPoint x: 620, endPoint y: 368, distance: 257.9
select select "0"
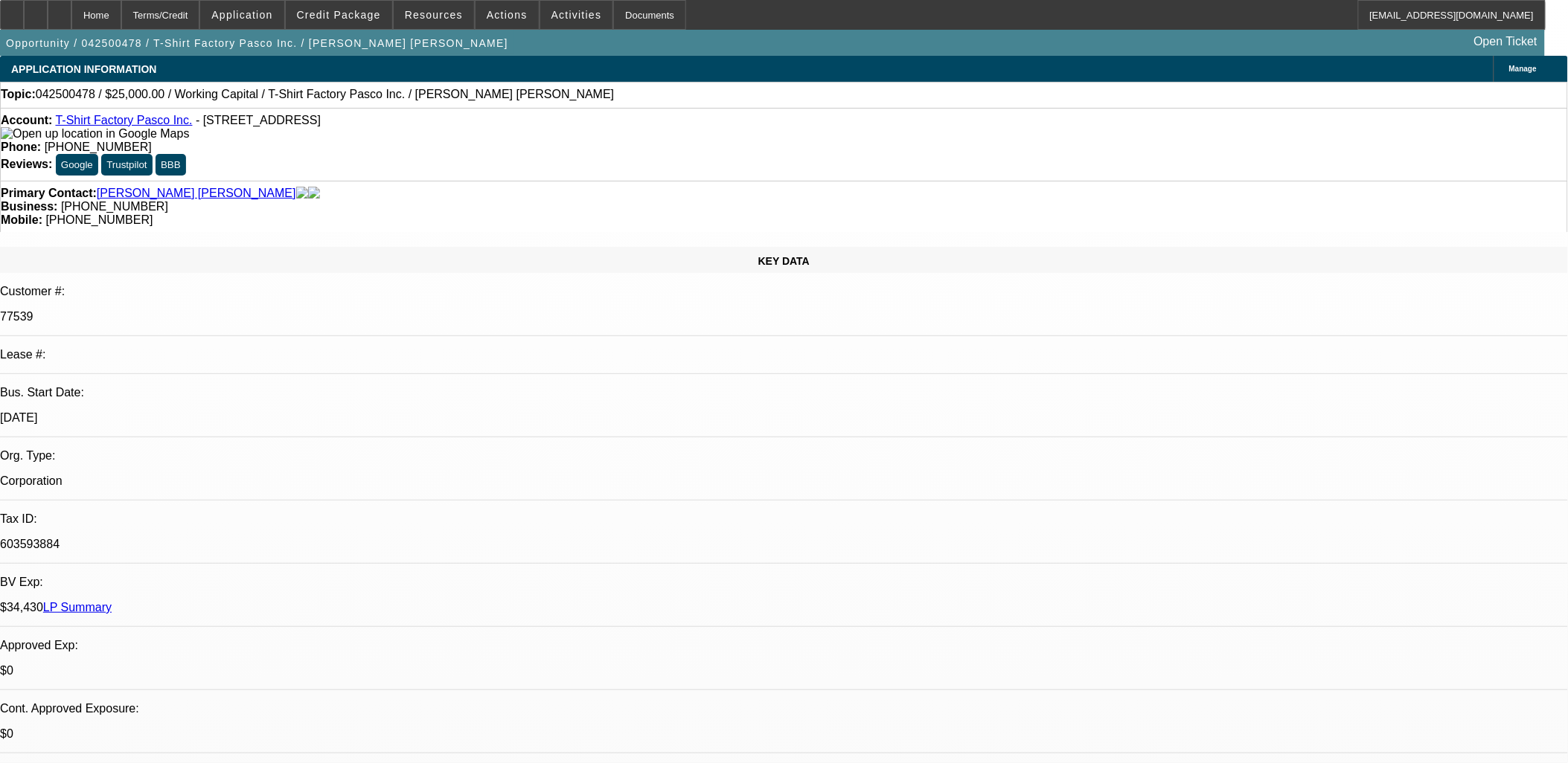
select select "0"
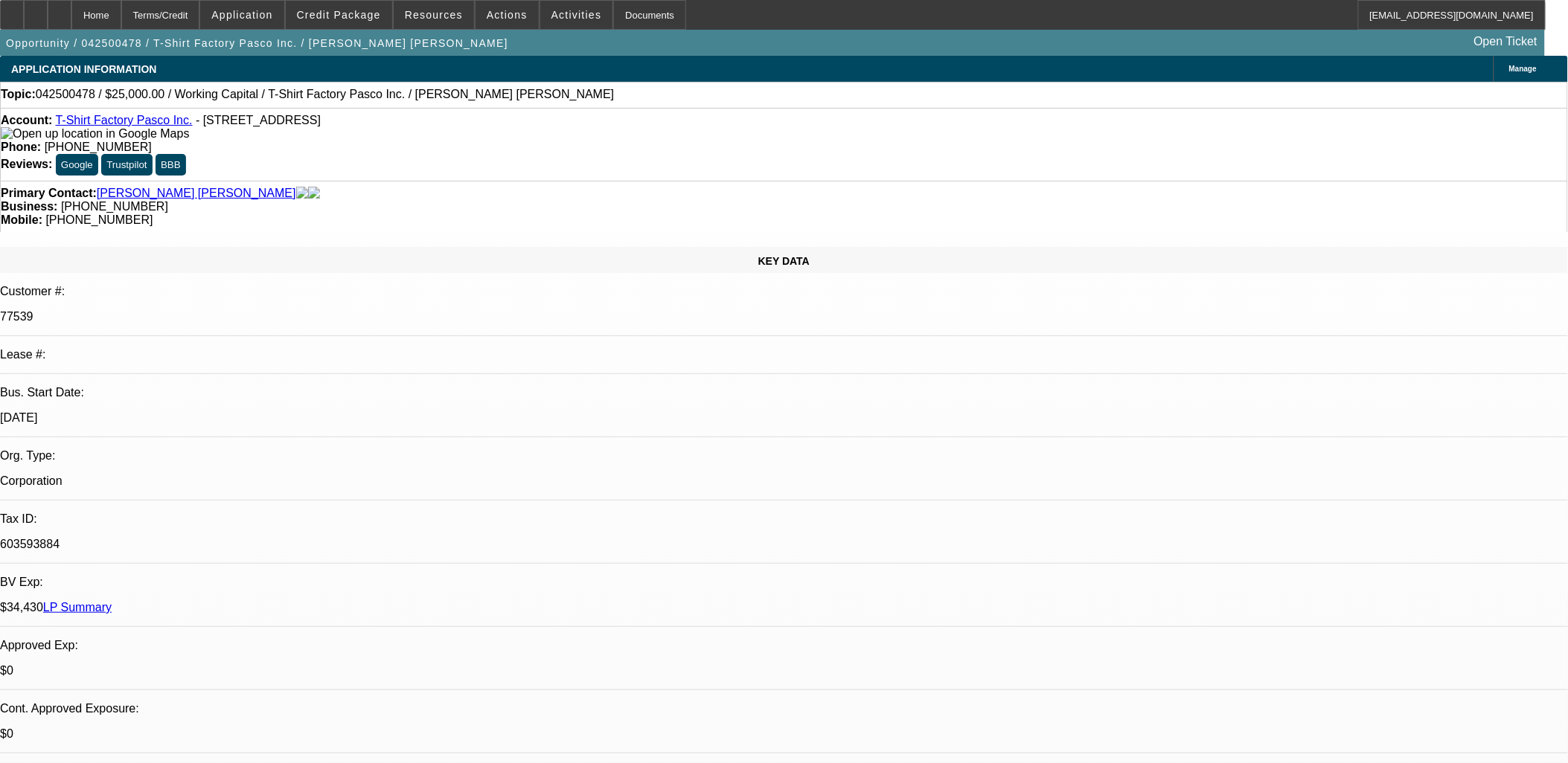
select select "0"
select select "1"
select select "2"
select select "6"
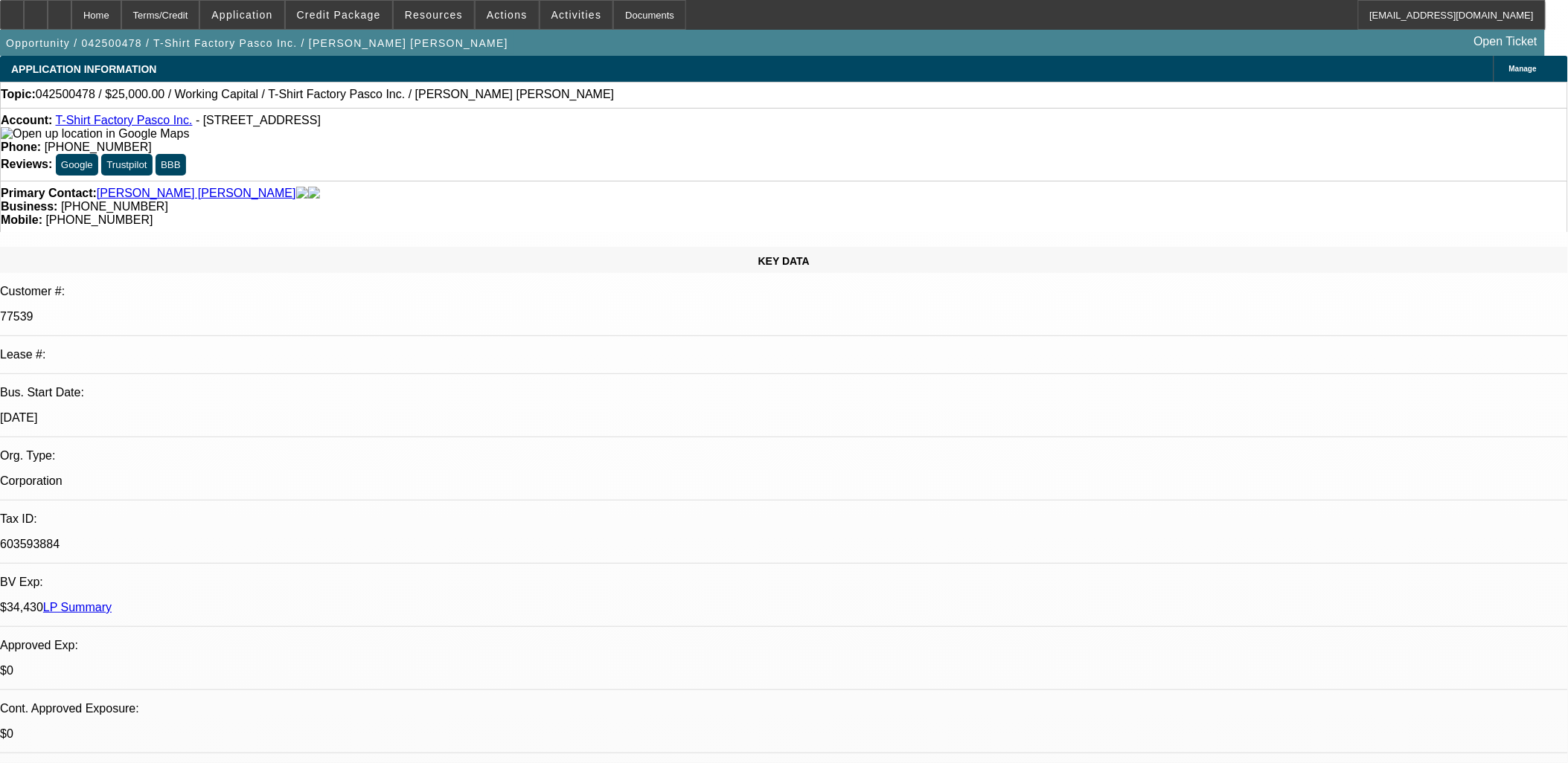
select select "1"
select select "2"
select select "6"
select select "1"
select select "2"
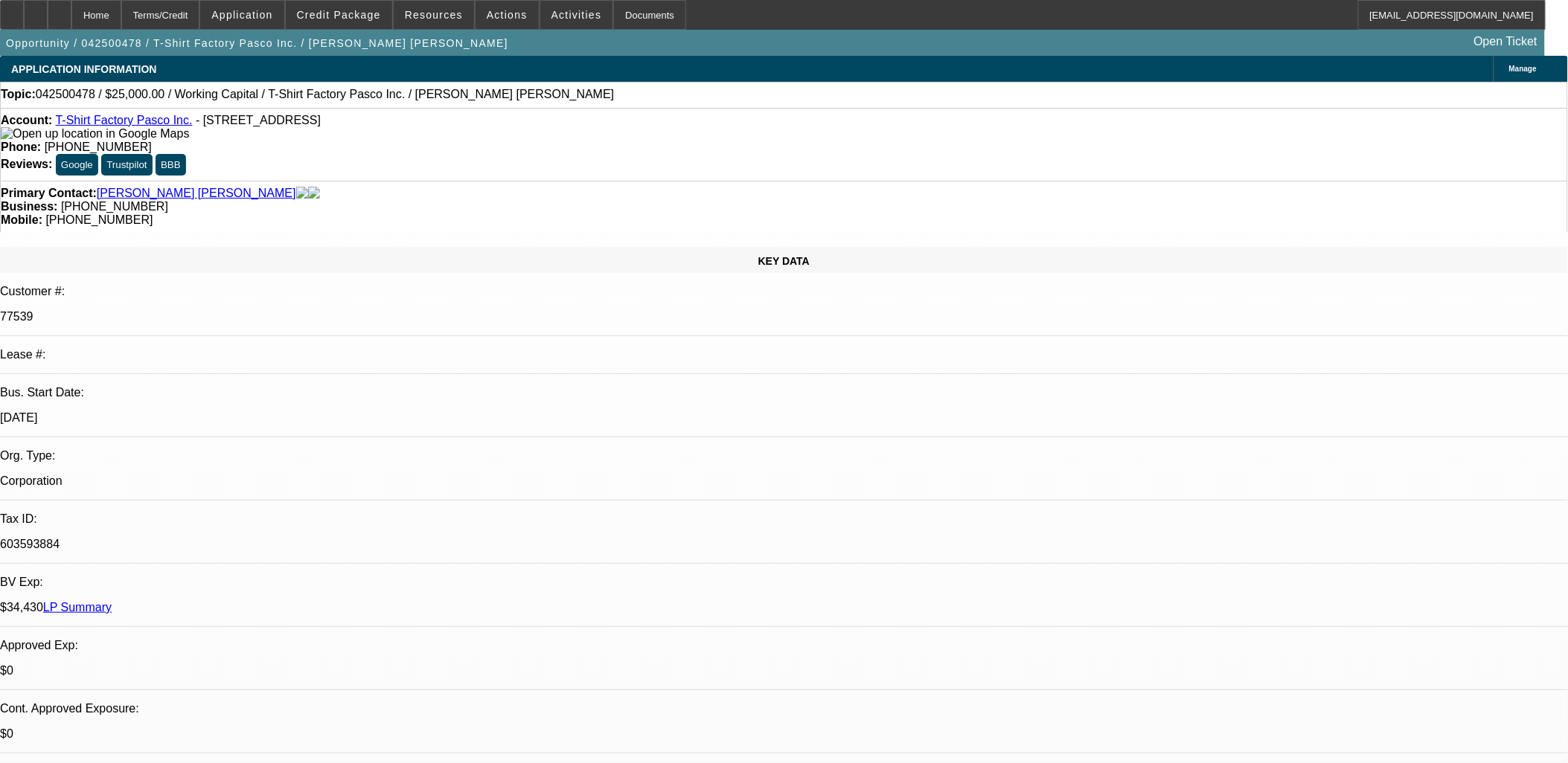
select select "6"
click at [518, 4] on span at bounding box center [506, 15] width 63 height 36
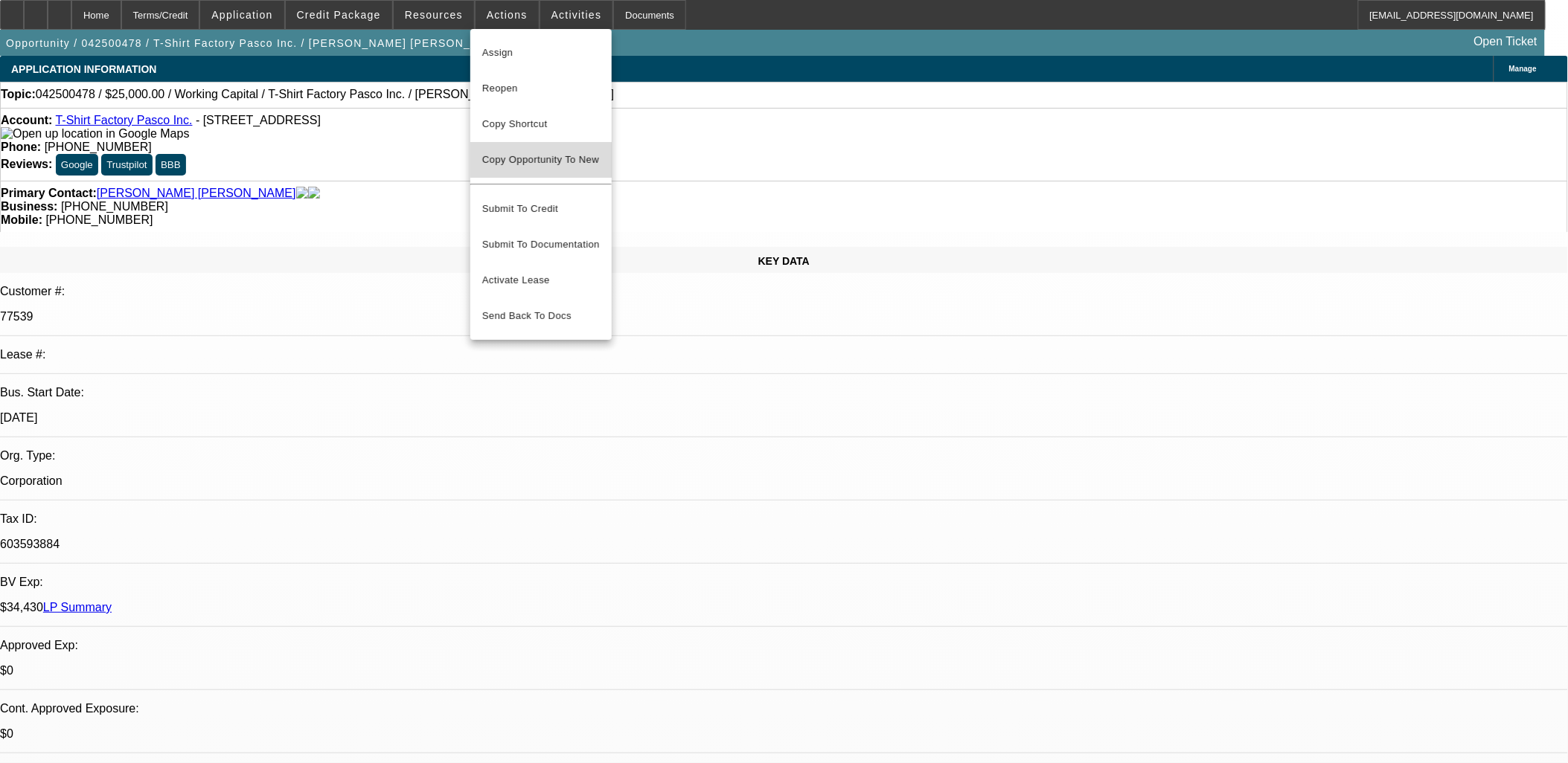
click at [547, 154] on span "Copy Opportunity To New" at bounding box center [541, 160] width 117 height 11
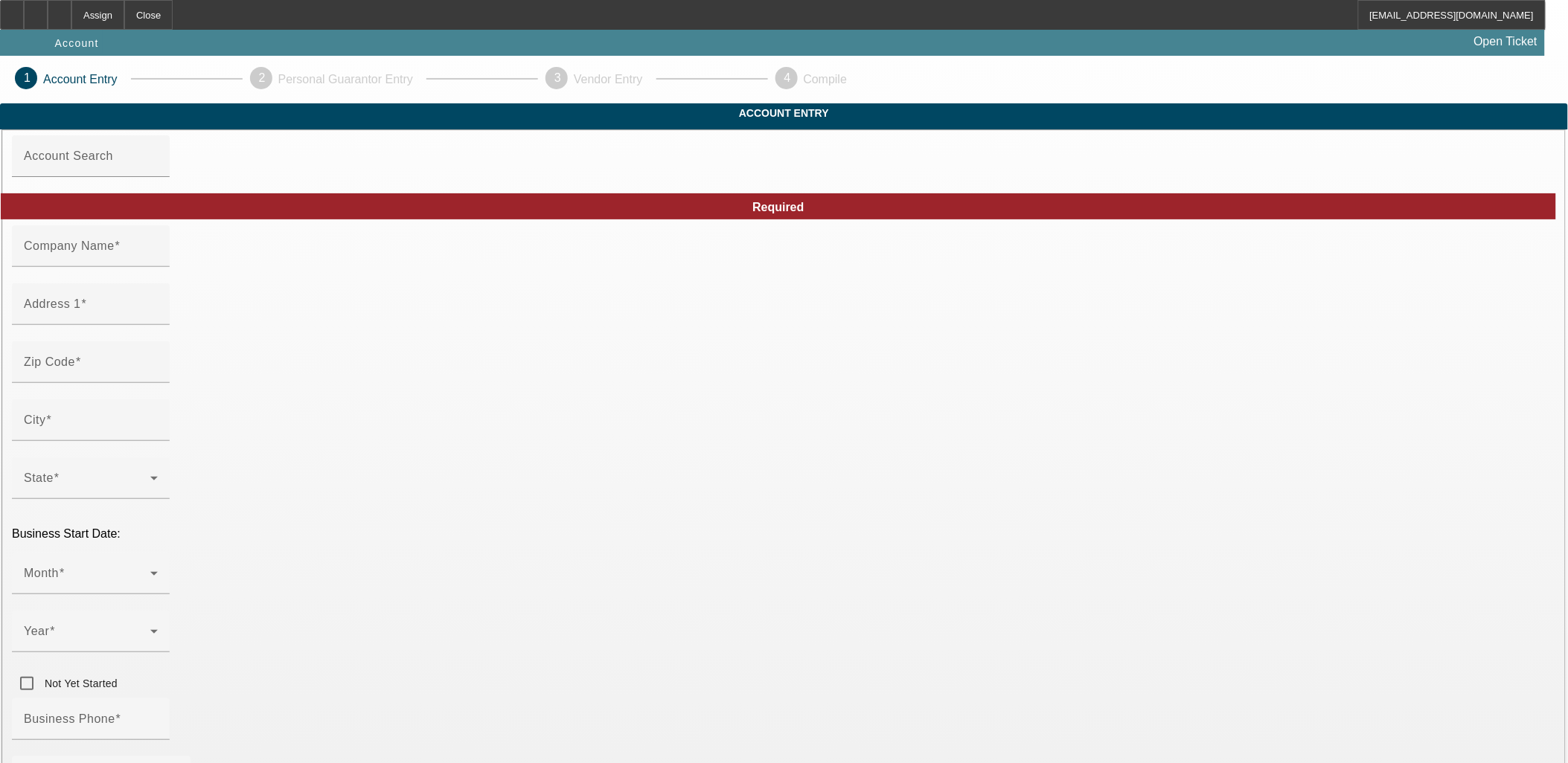
type input "T-Shirt Factory Pasco Inc."
type input "1625 W A St"
type input "99301"
type input "Pasco"
type input "(509) 542-0986"
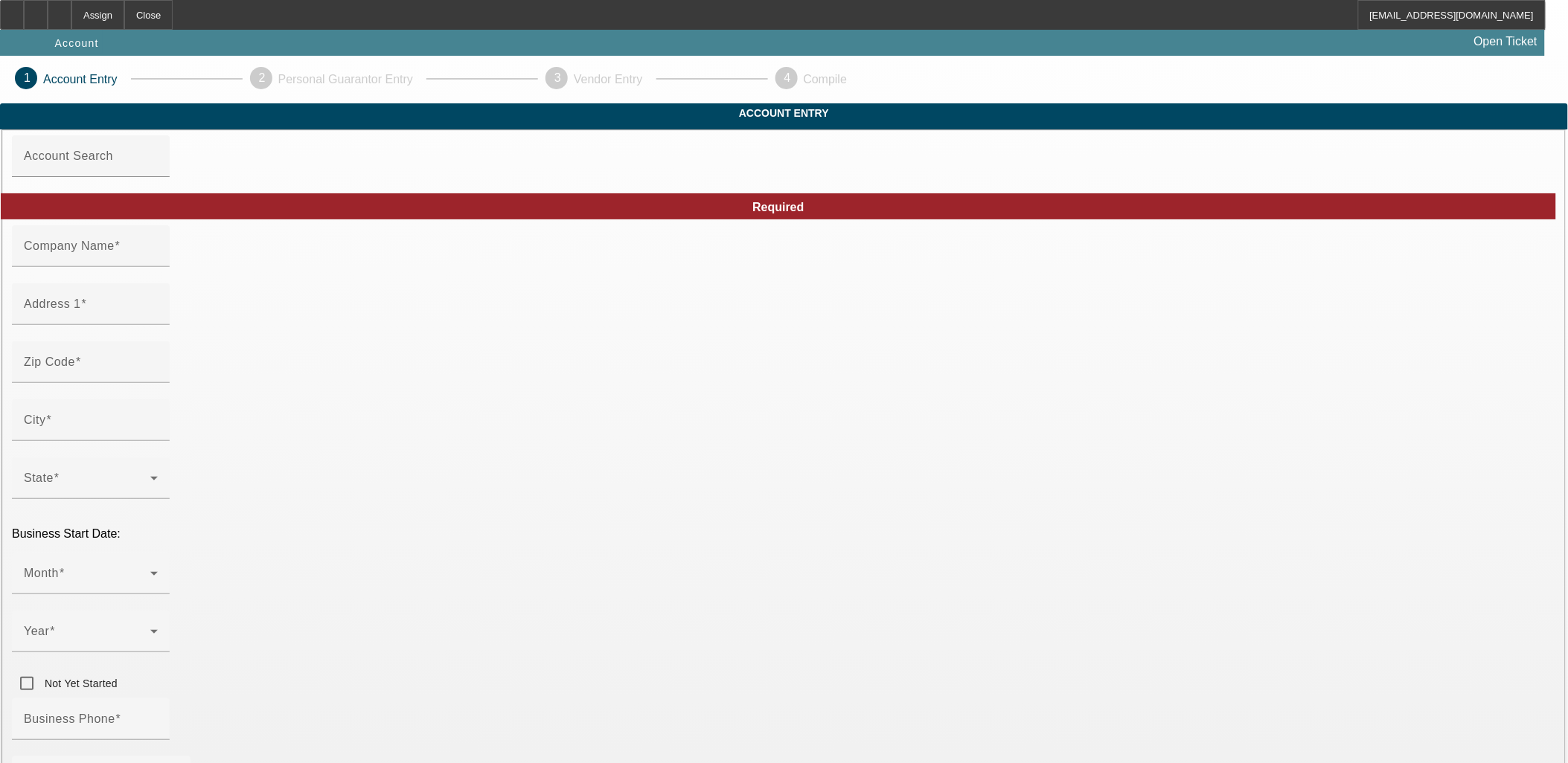
type input "Ste F"
type input "tshirtfactorypasco@gmail.com"
type input "Franklin"
type input "603593884"
type input "https://TSHIRTFACTORYPASCOWA.COM"
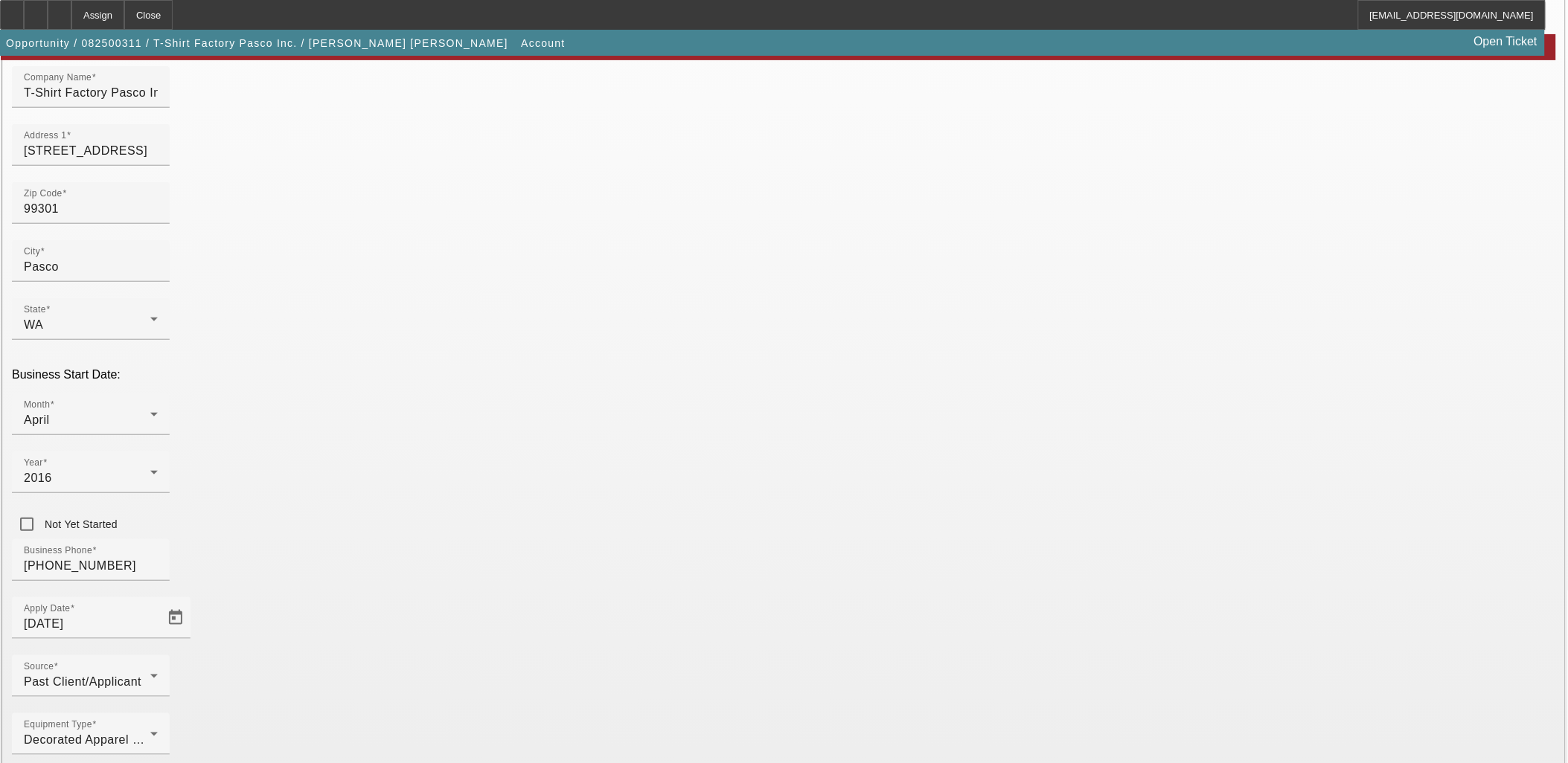
scroll to position [184, 0]
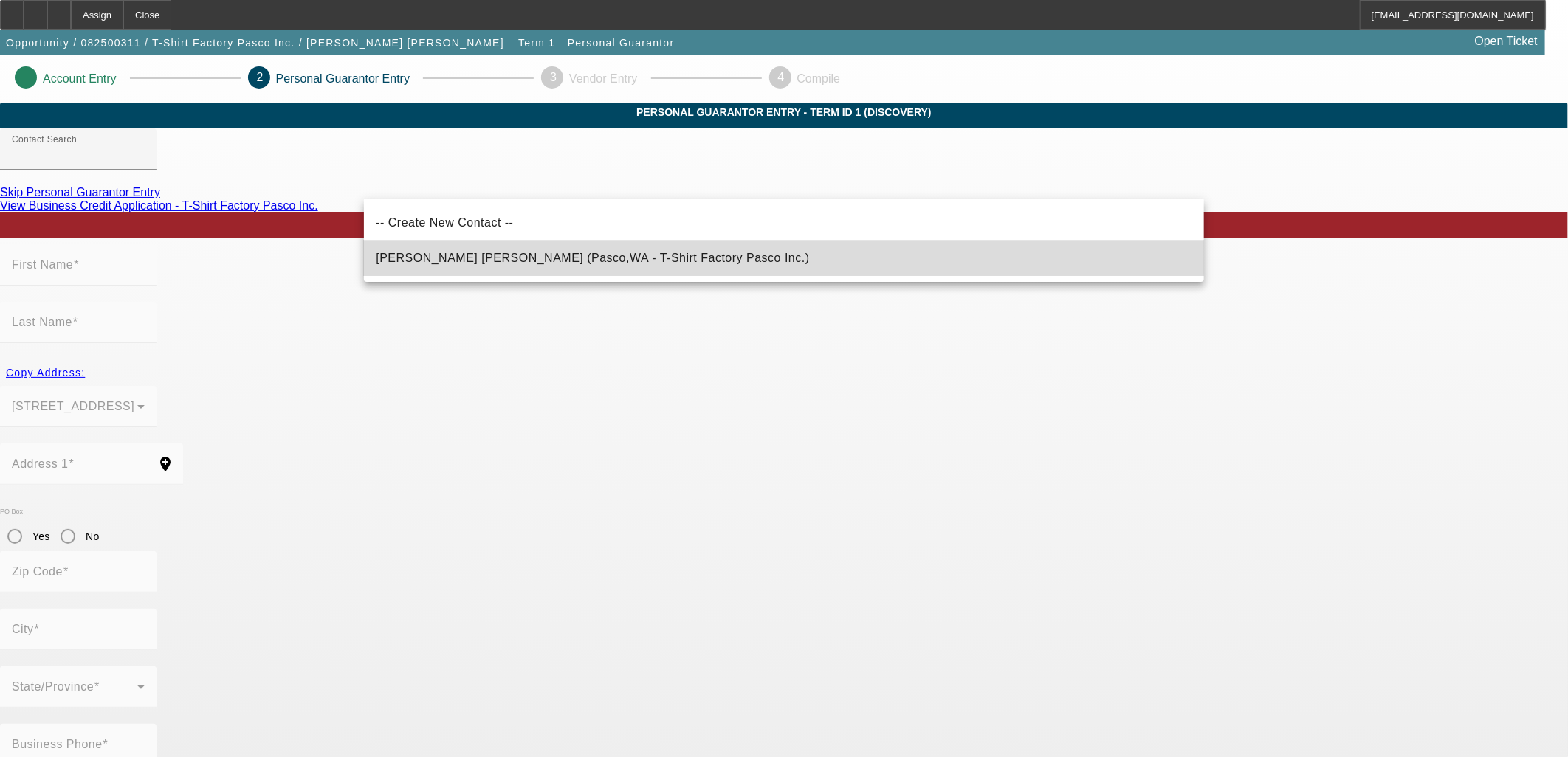
click at [663, 251] on mat-option "Quintero De Pablo, Raul (Pasco,WA - T-Shirt Factory Pasco Inc.)" at bounding box center [784, 257] width 841 height 35
type input "Quintero De Pablo, Raul (Pasco,WA - T-Shirt Factory Pasco Inc.)"
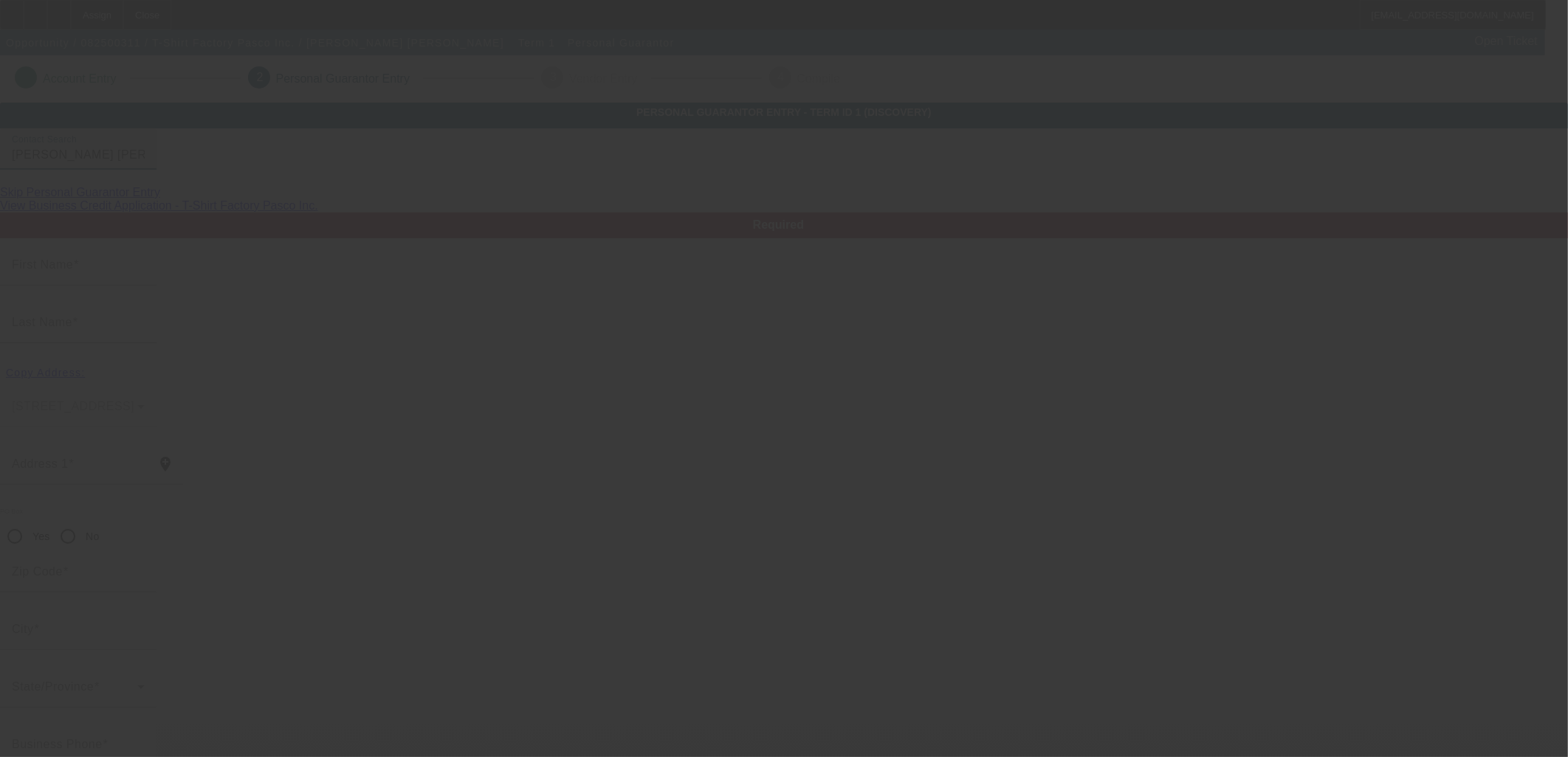
type input "Raul"
type input "Quintero De Pablo"
type input "948 West Agate Street"
radio input "true"
type input "99301"
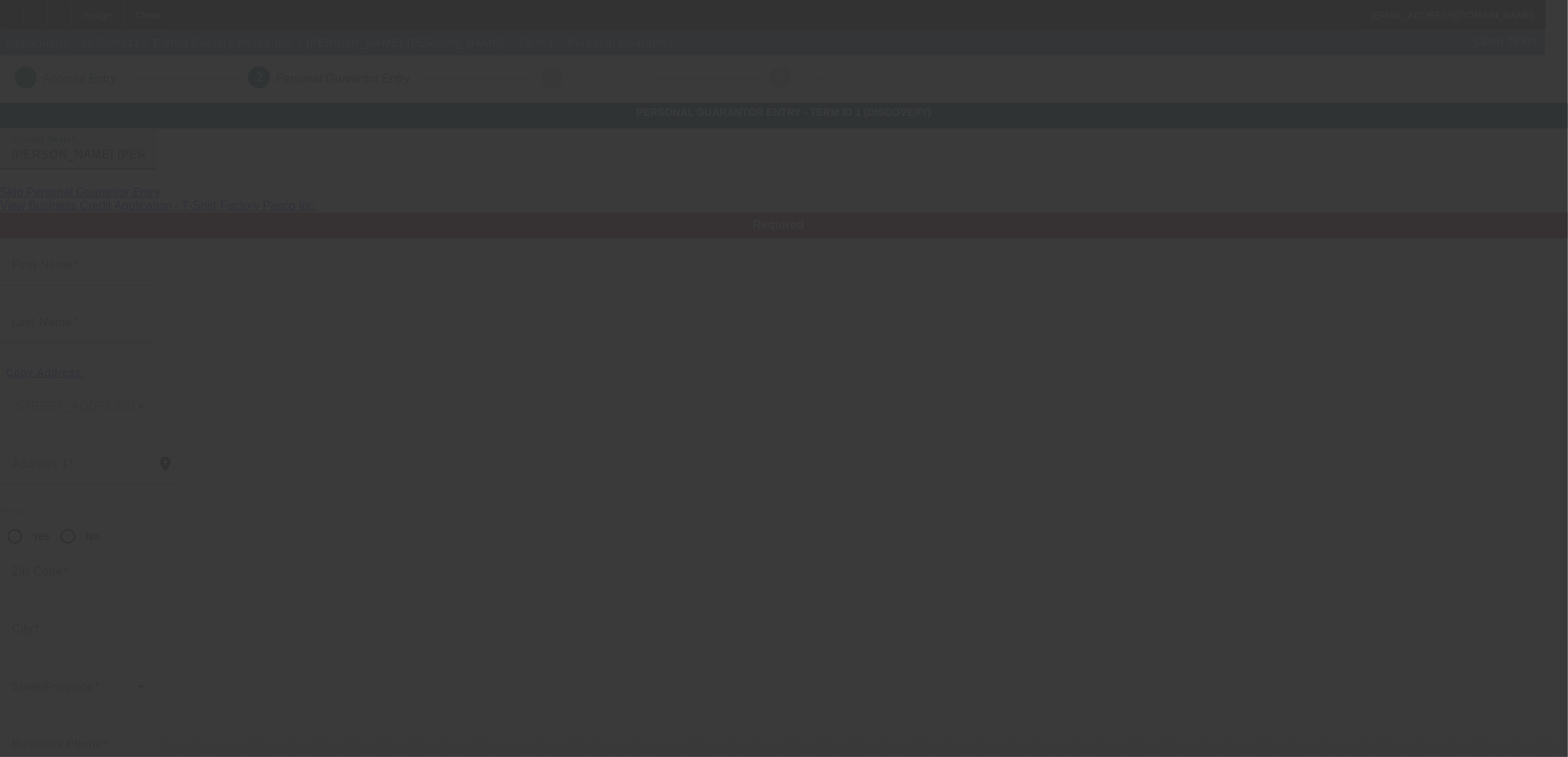
type input "Pasco"
type input "(509) 851-2940"
type input "100"
type input "621-09-2377"
type input "[EMAIL_ADDRESS][DOMAIN_NAME]"
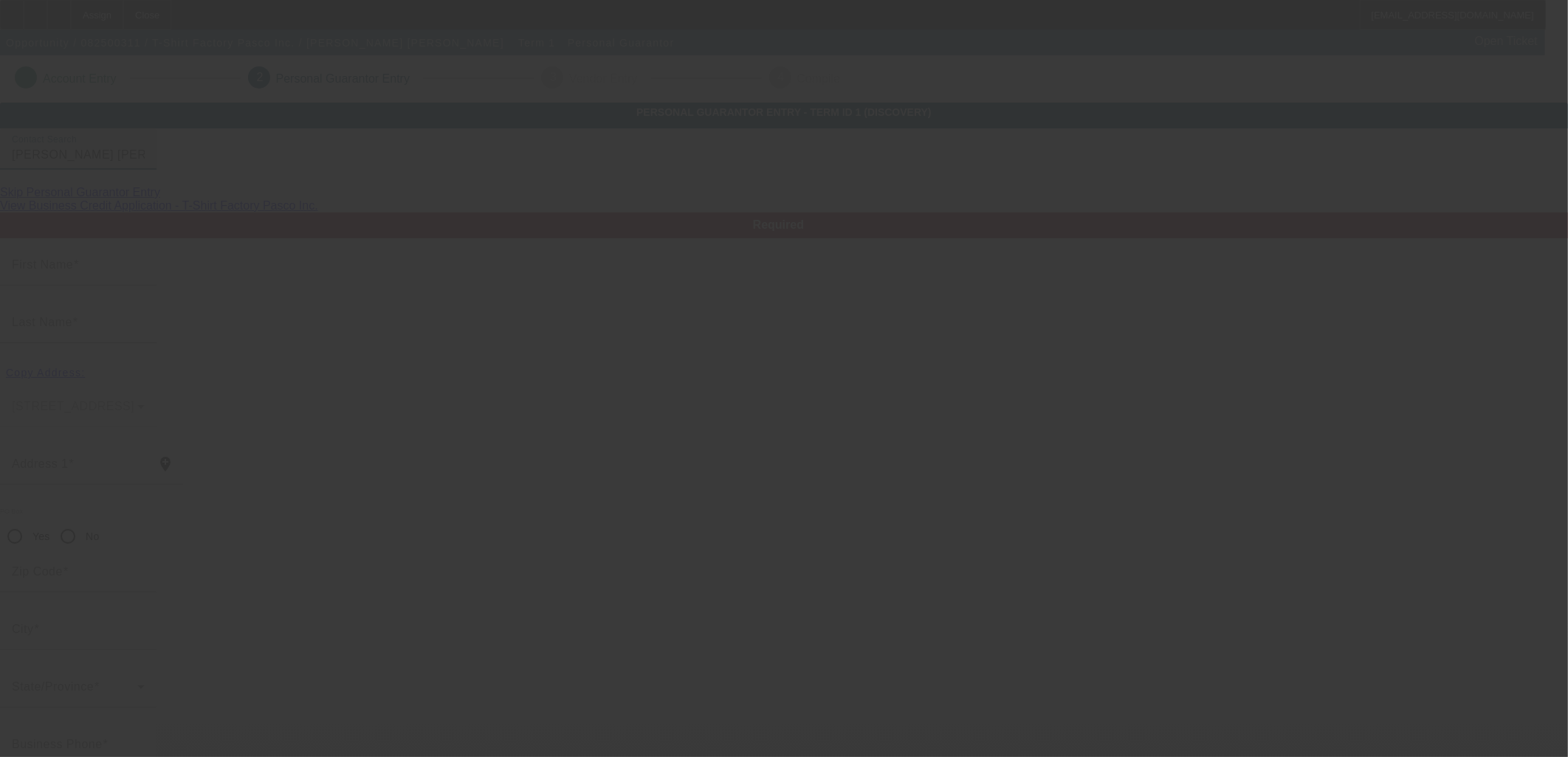
type input "[PHONE_NUMBER]"
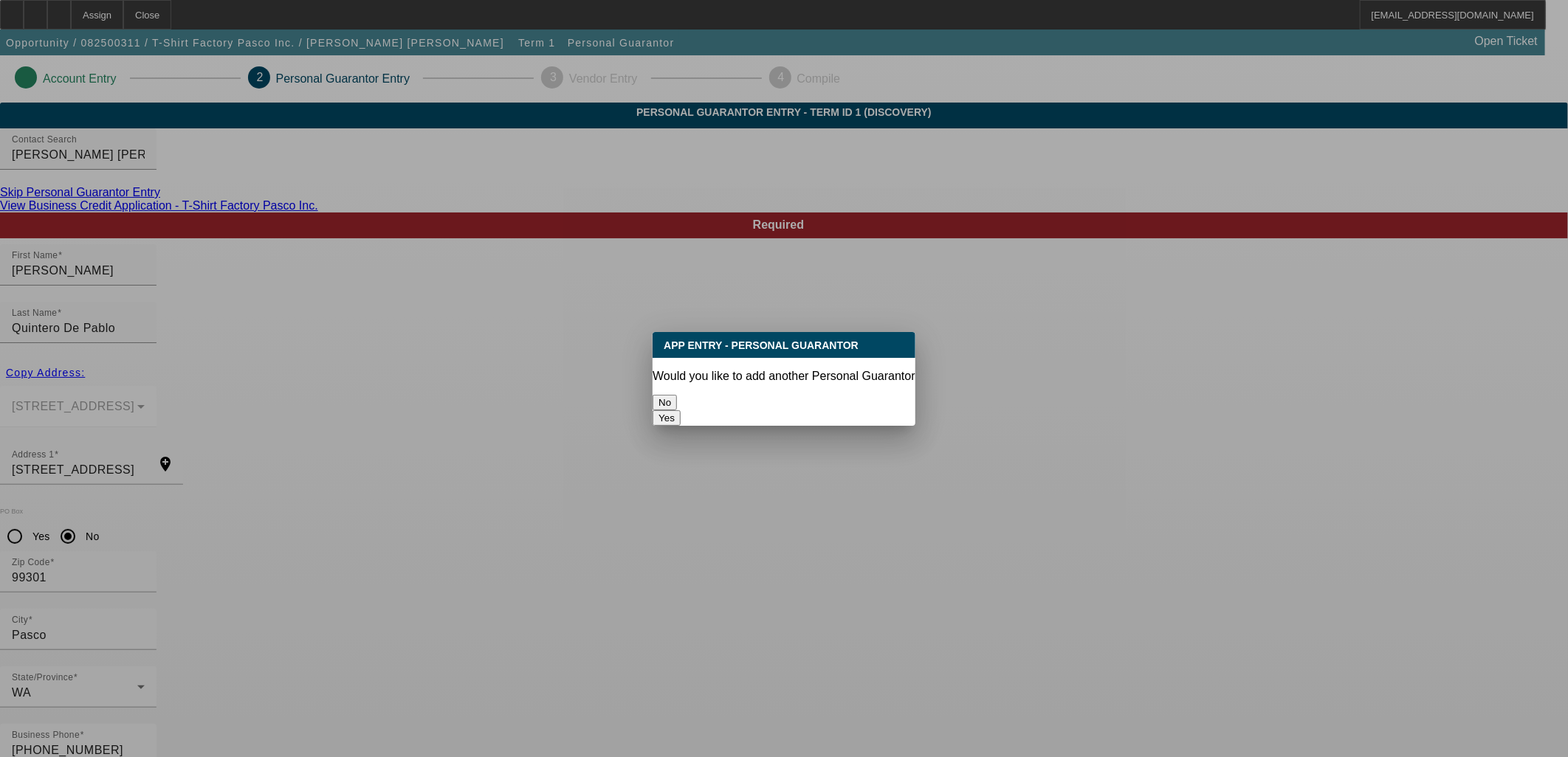
click at [677, 396] on button "No" at bounding box center [665, 403] width 24 height 15
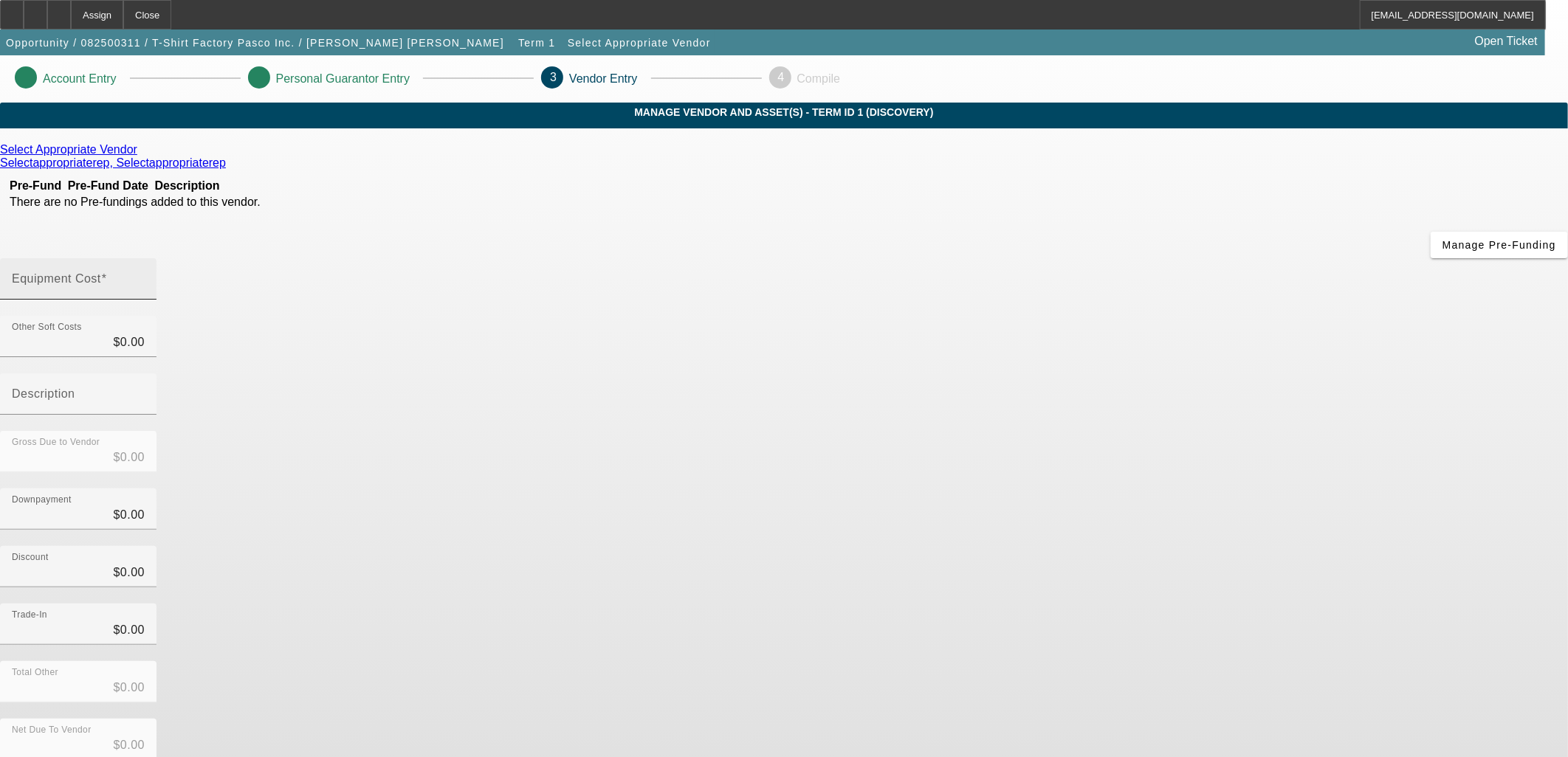
click at [145, 258] on div "Equipment Cost" at bounding box center [78, 279] width 133 height 42
type input "2"
type input "$2.00"
type input "20"
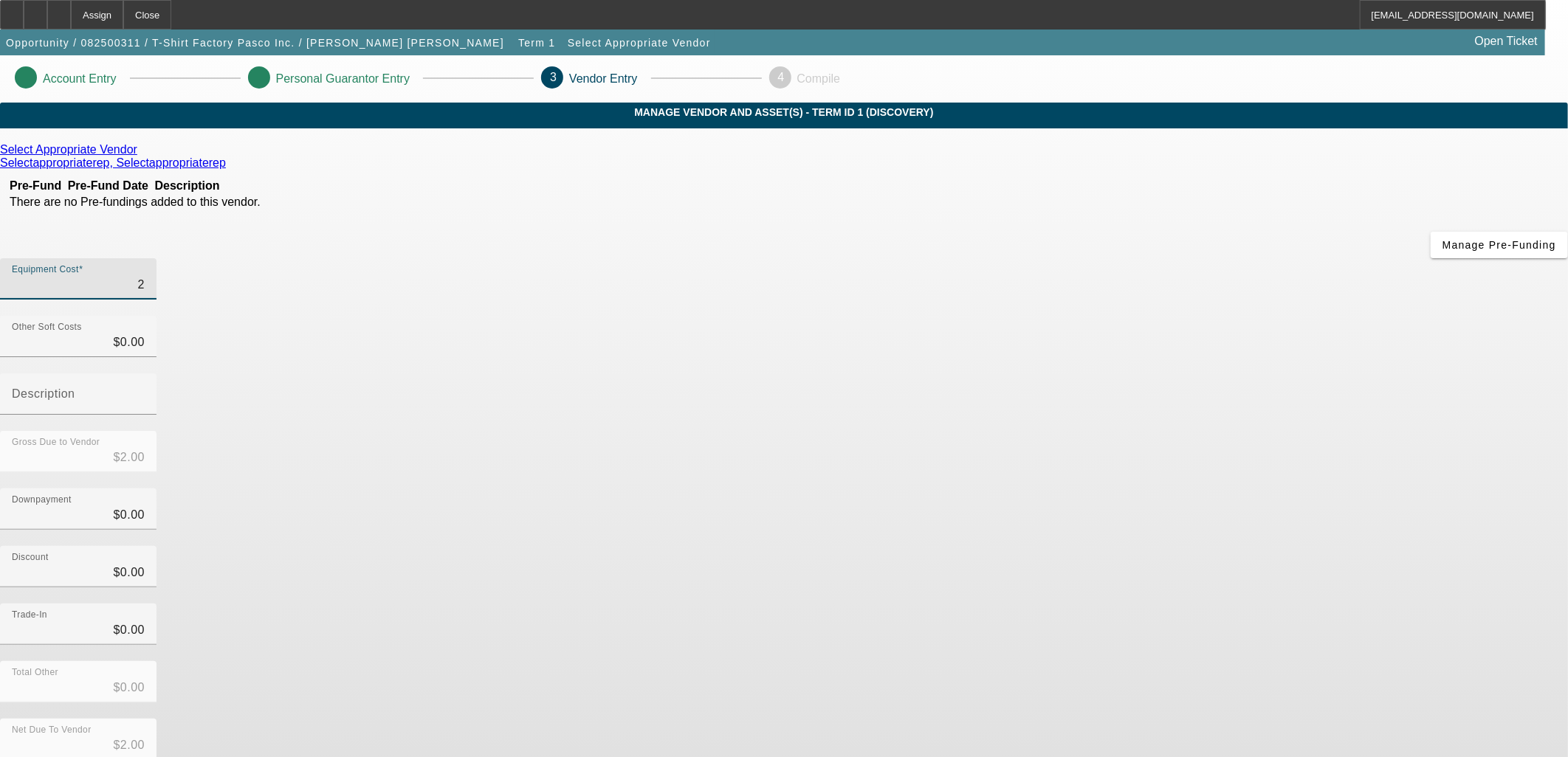
type input "$20.00"
type input "200"
type input "$200.00"
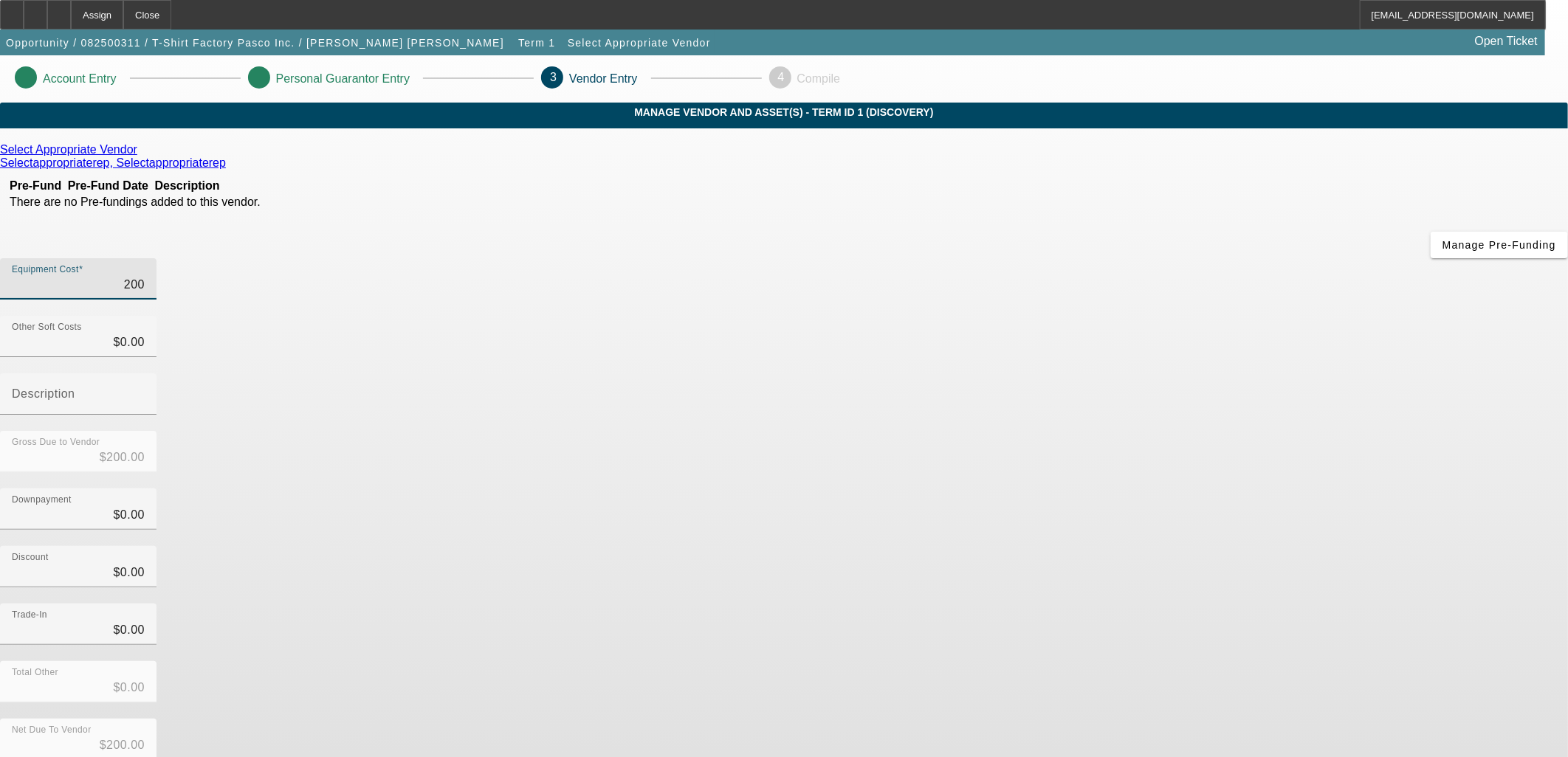
type input "2000"
type input "$2,000.00"
type input "20000"
type input "$20,000.00"
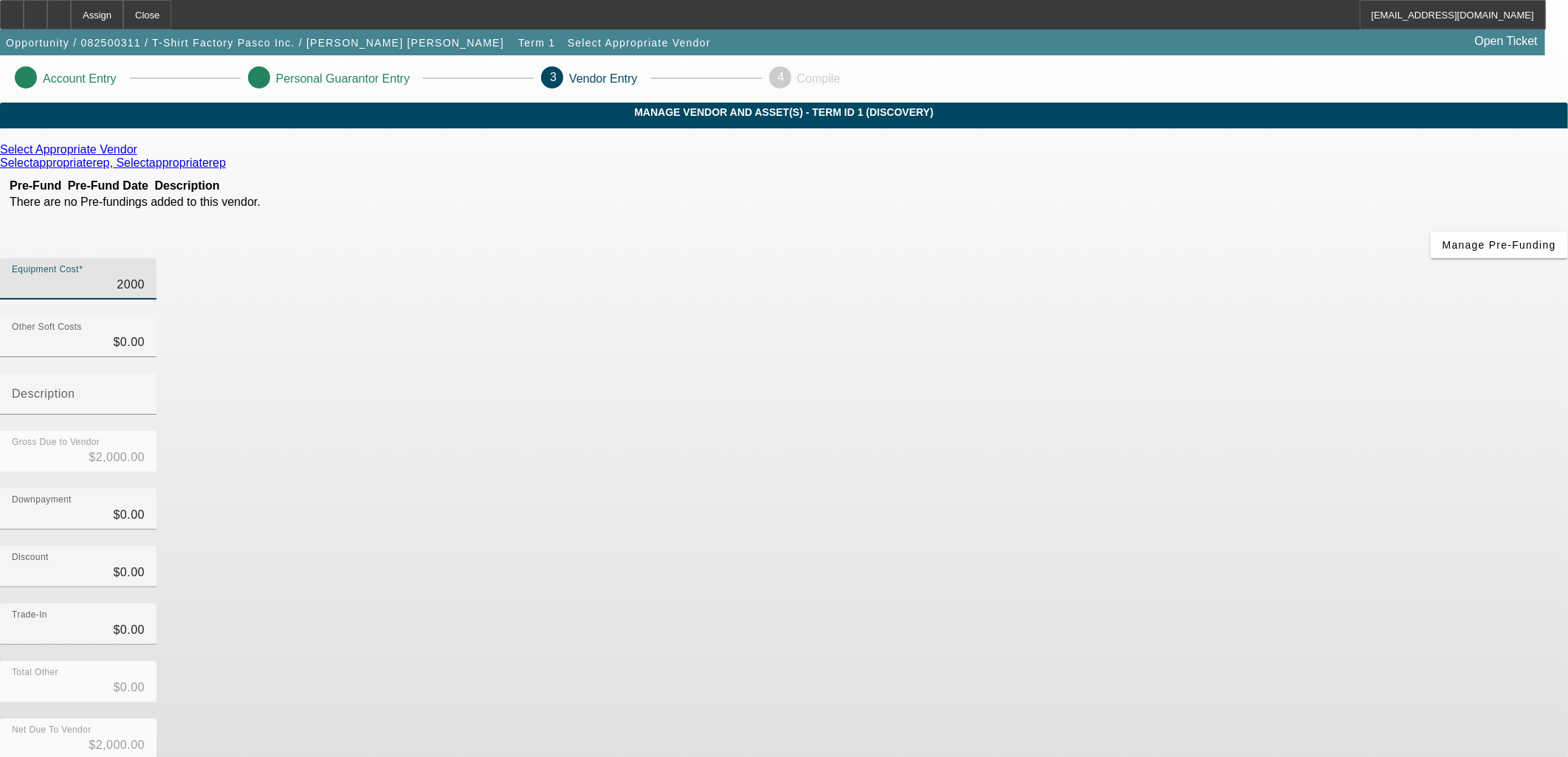
type input "$20,000.00"
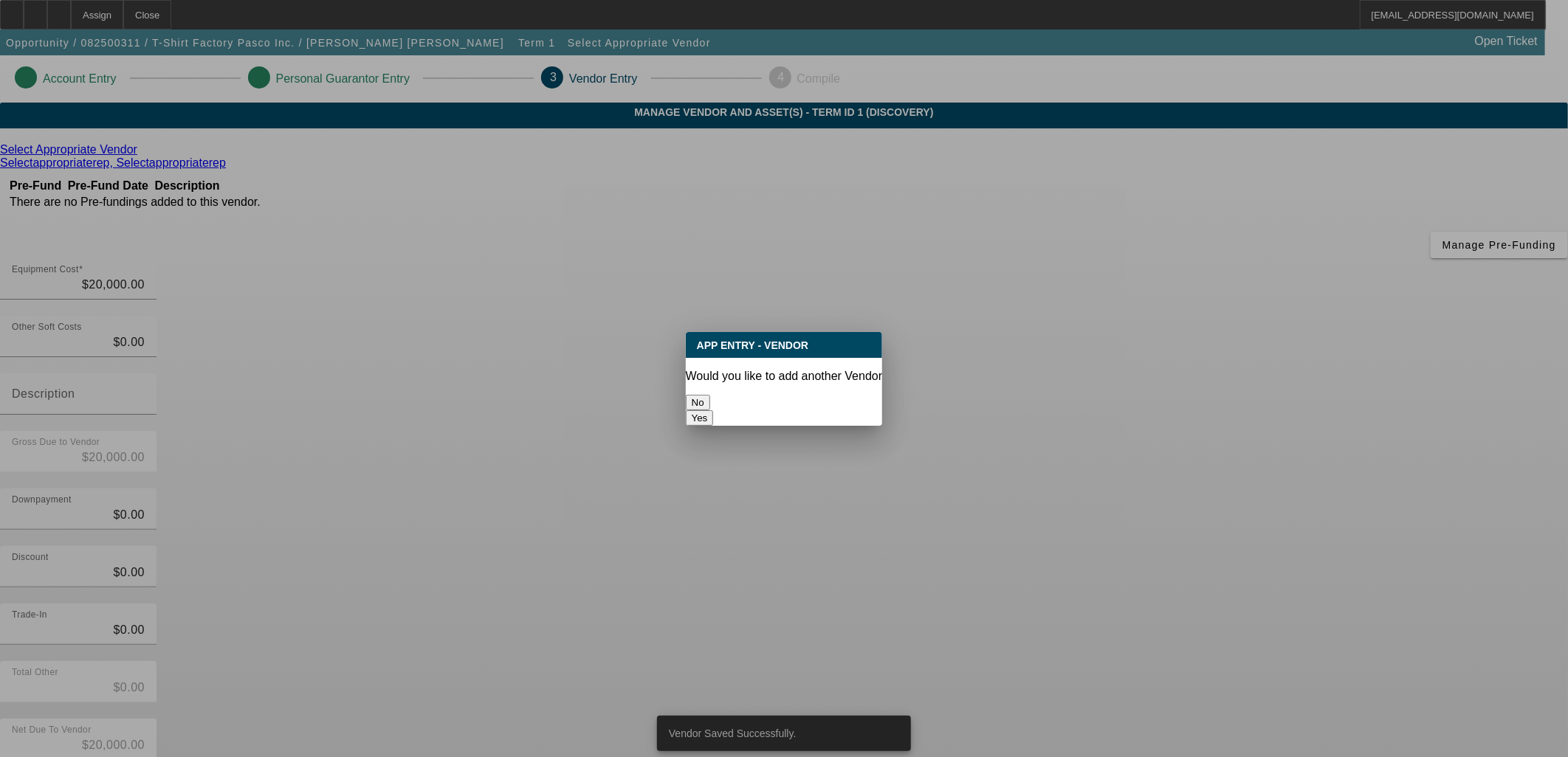
click at [710, 395] on button "No" at bounding box center [697, 403] width 24 height 15
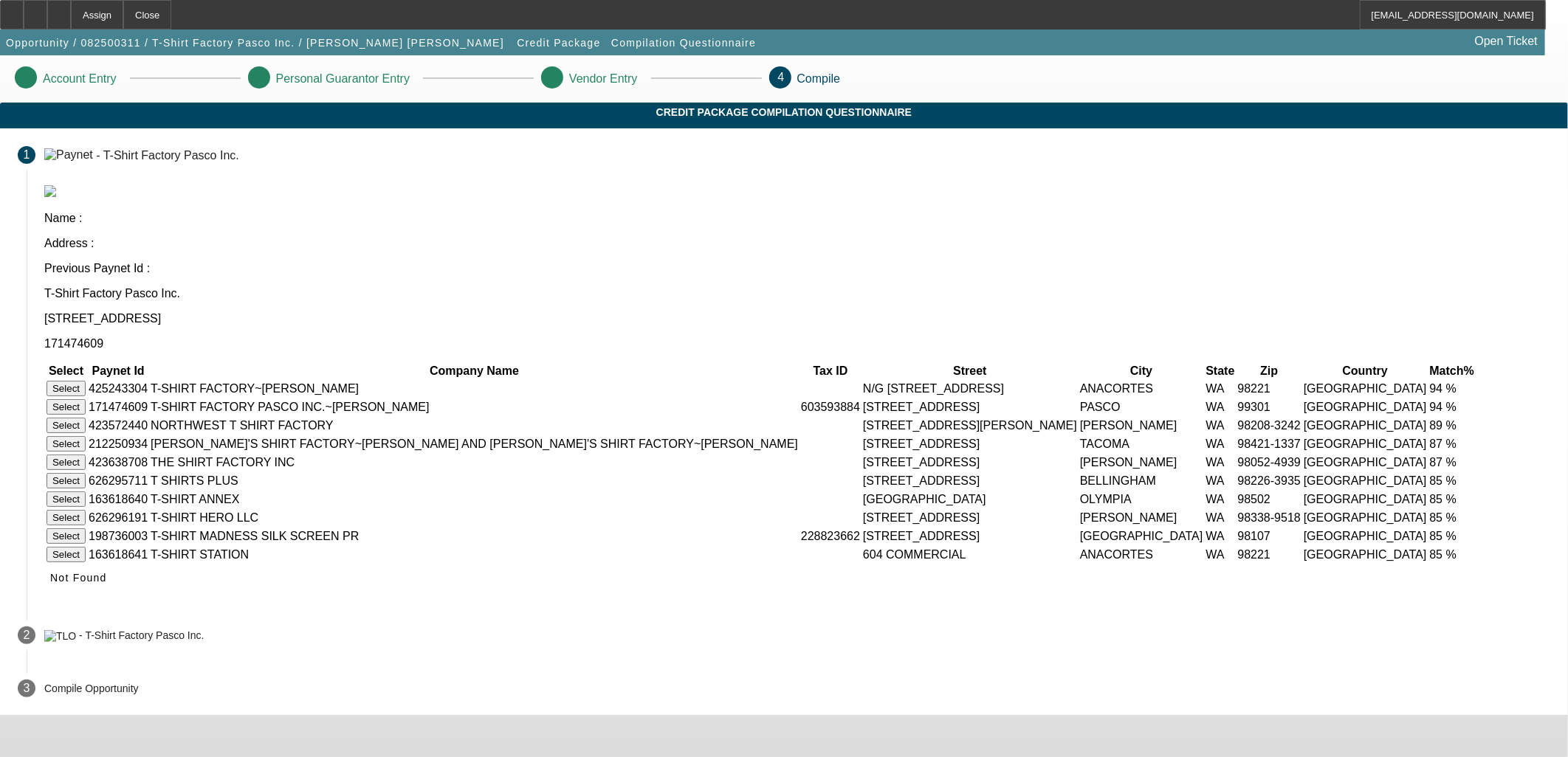
click at [85, 399] on button "Select" at bounding box center [65, 406] width 39 height 15
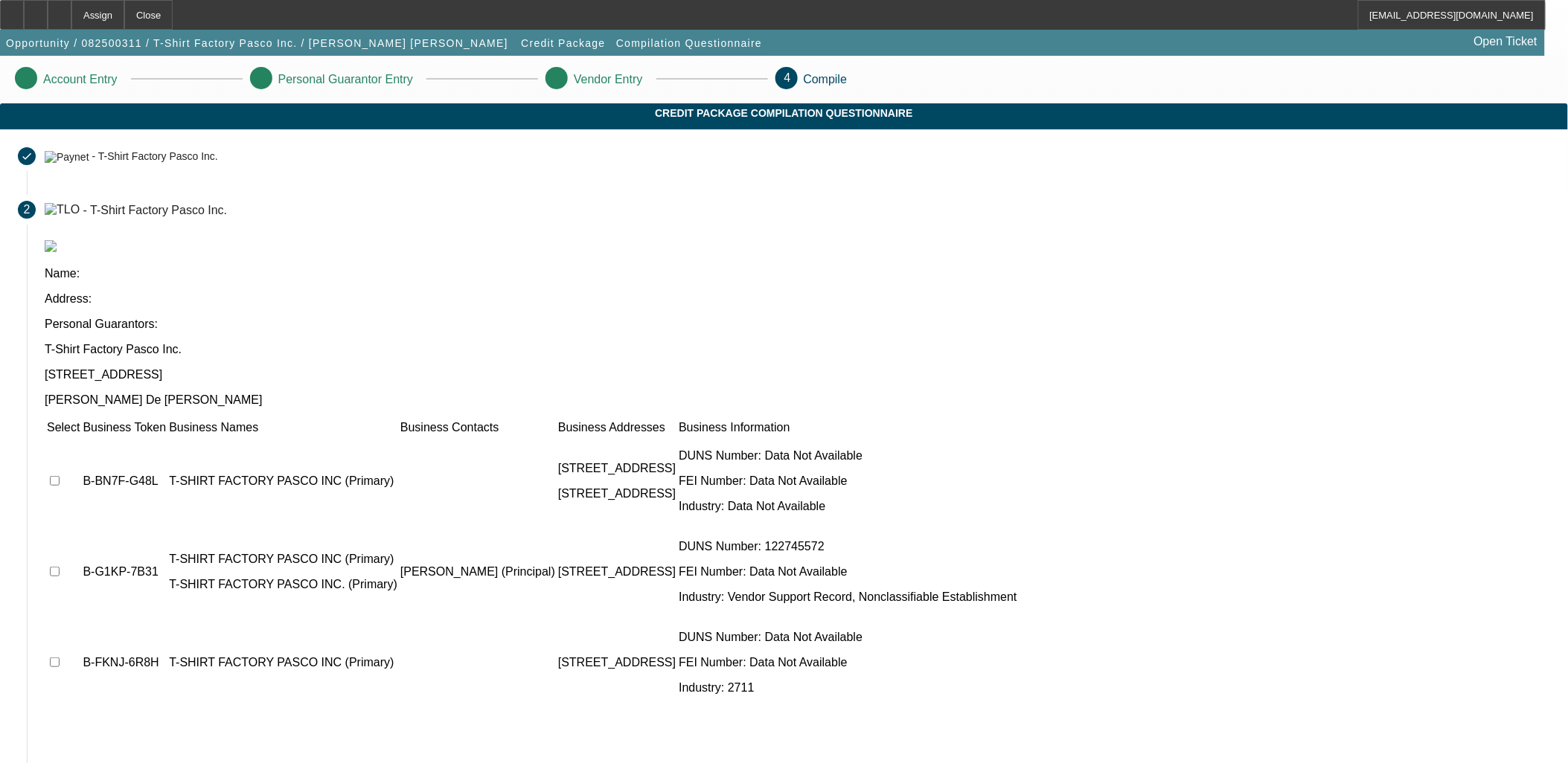
click at [59, 476] on input "checkbox" at bounding box center [55, 481] width 10 height 10
checkbox input "true"
click at [59, 567] on input "checkbox" at bounding box center [55, 571] width 10 height 10
checkbox input "true"
click at [59, 658] on input "checkbox" at bounding box center [55, 662] width 10 height 10
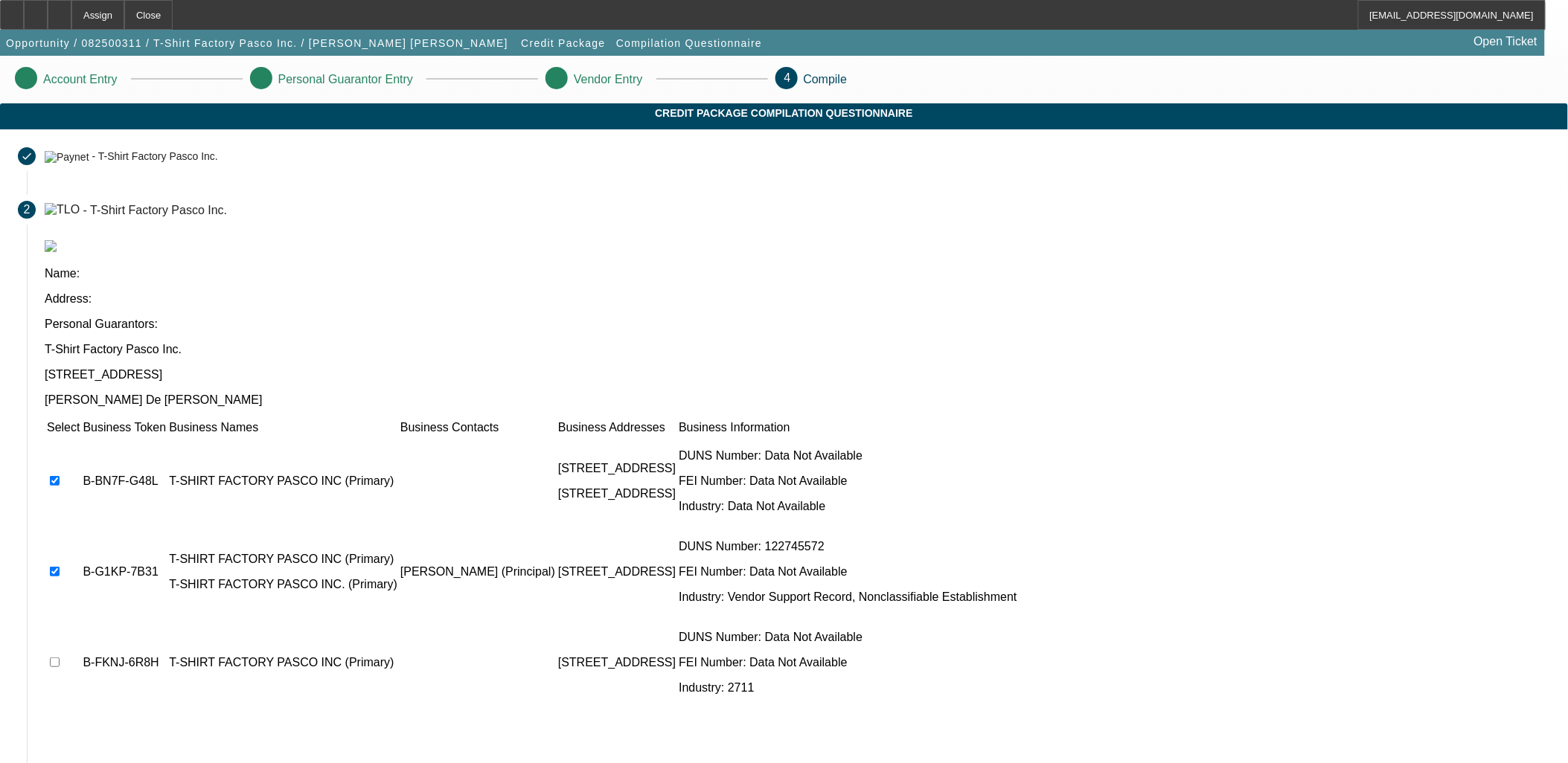
checkbox input "true"
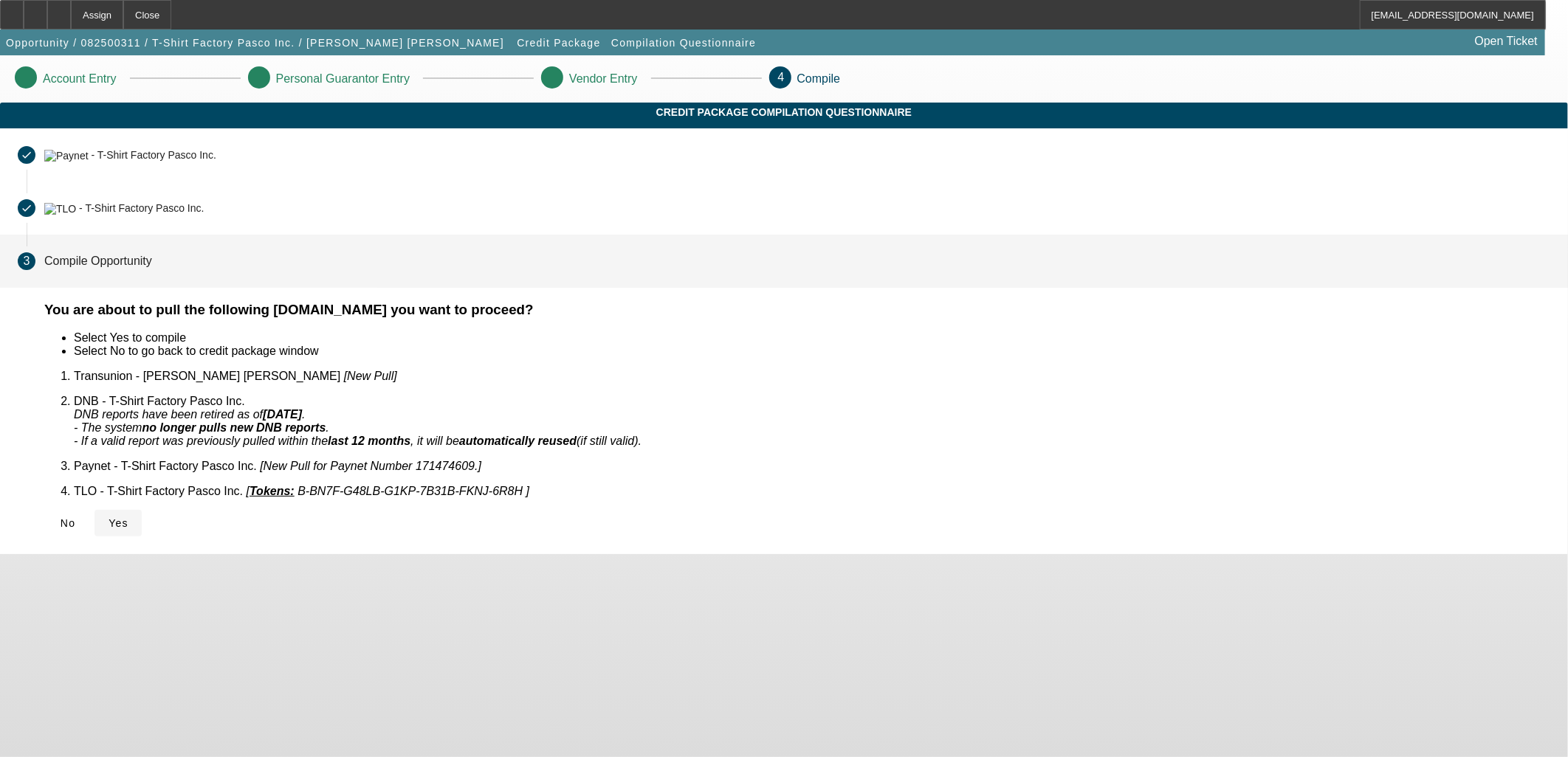
click at [109, 518] on icon at bounding box center [109, 523] width 0 height 12
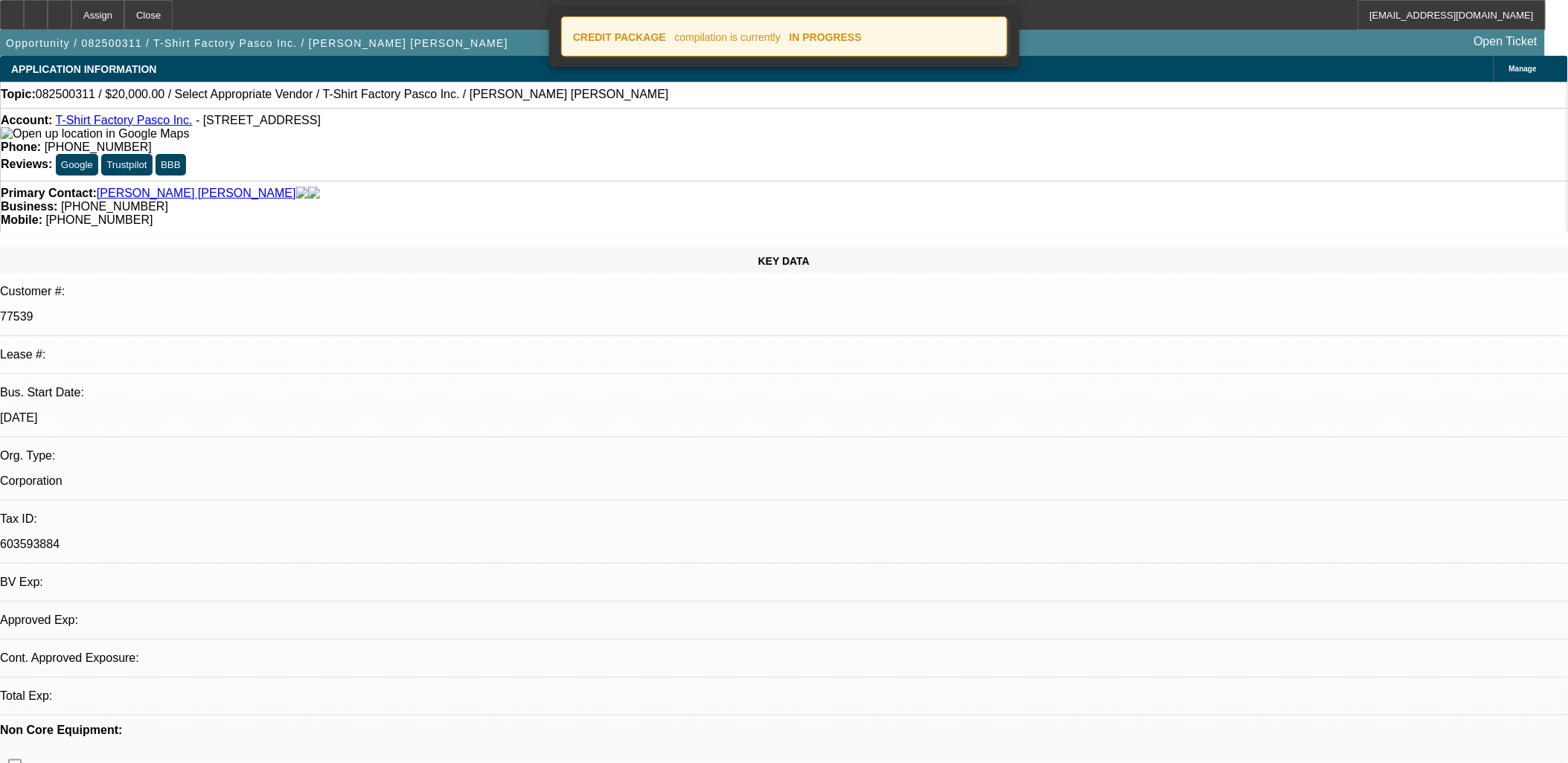
select select "0"
select select "2"
select select "0.1"
select select "4"
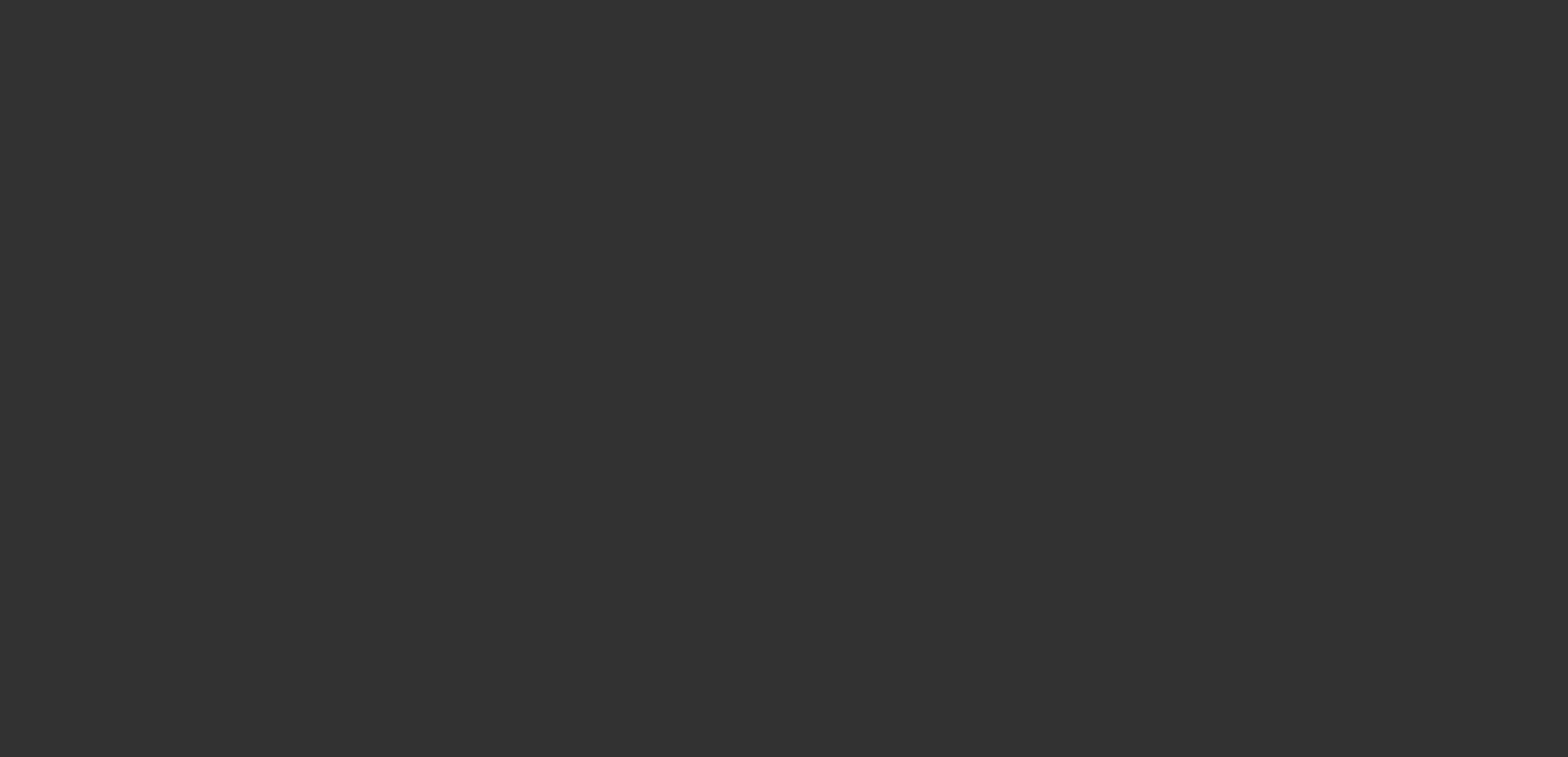
select select "0"
select select "2"
select select "0.1"
select select "4"
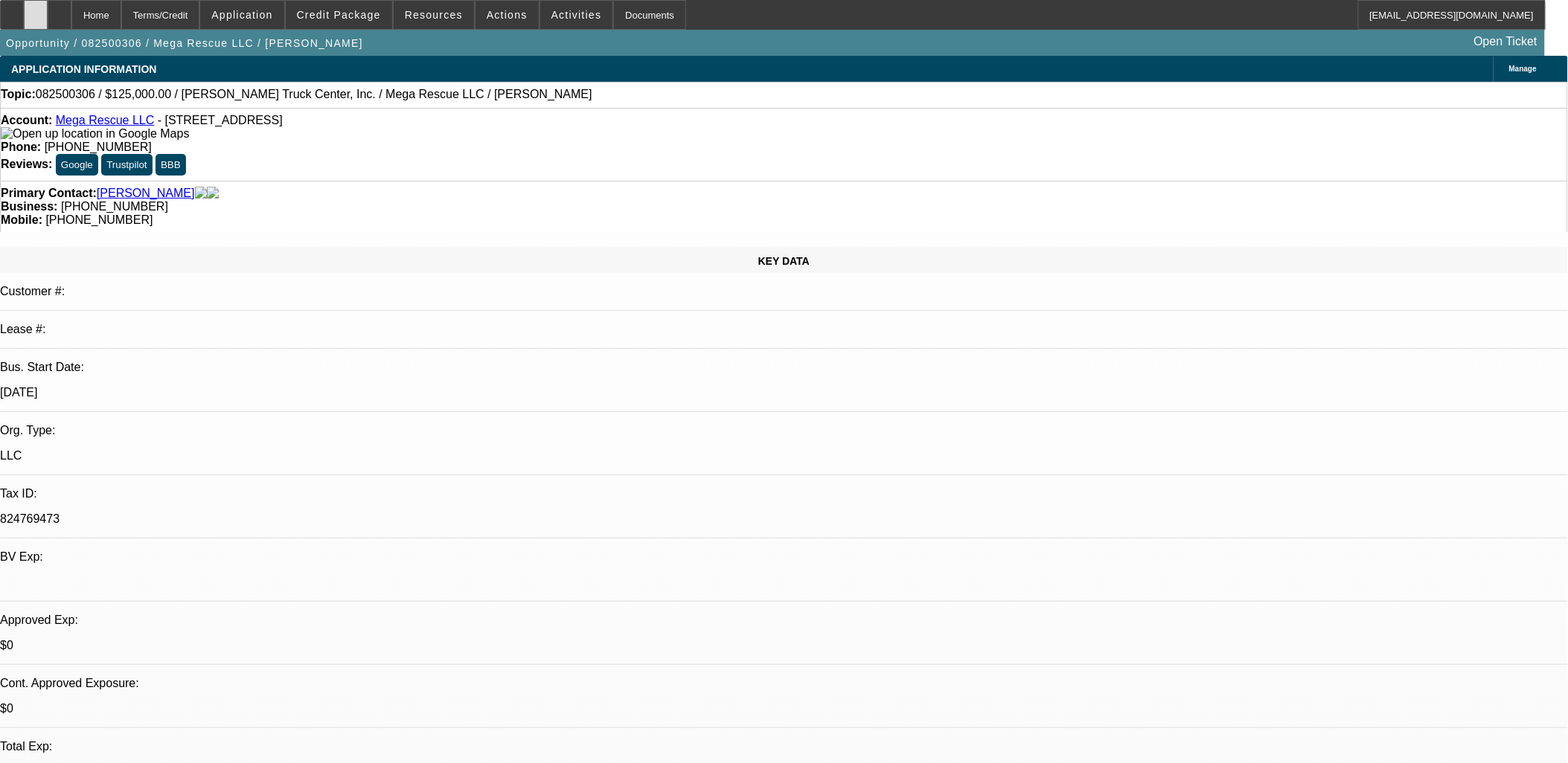
click at [36, 10] on icon at bounding box center [36, 10] width 0 height 0
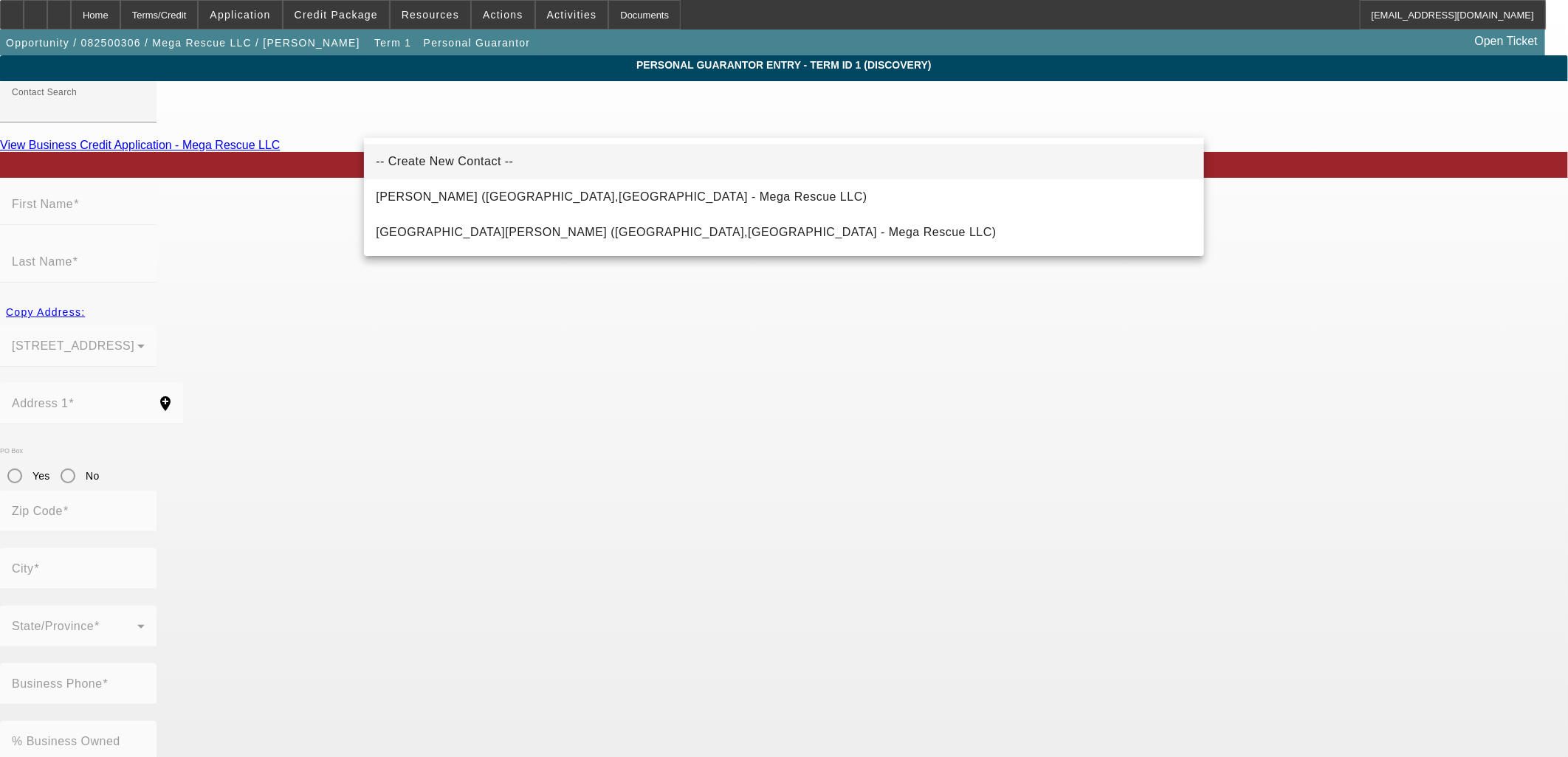
click at [491, 156] on mat-option "-- Create New Contact --" at bounding box center [784, 161] width 841 height 35
type input "-- Create New Contact --"
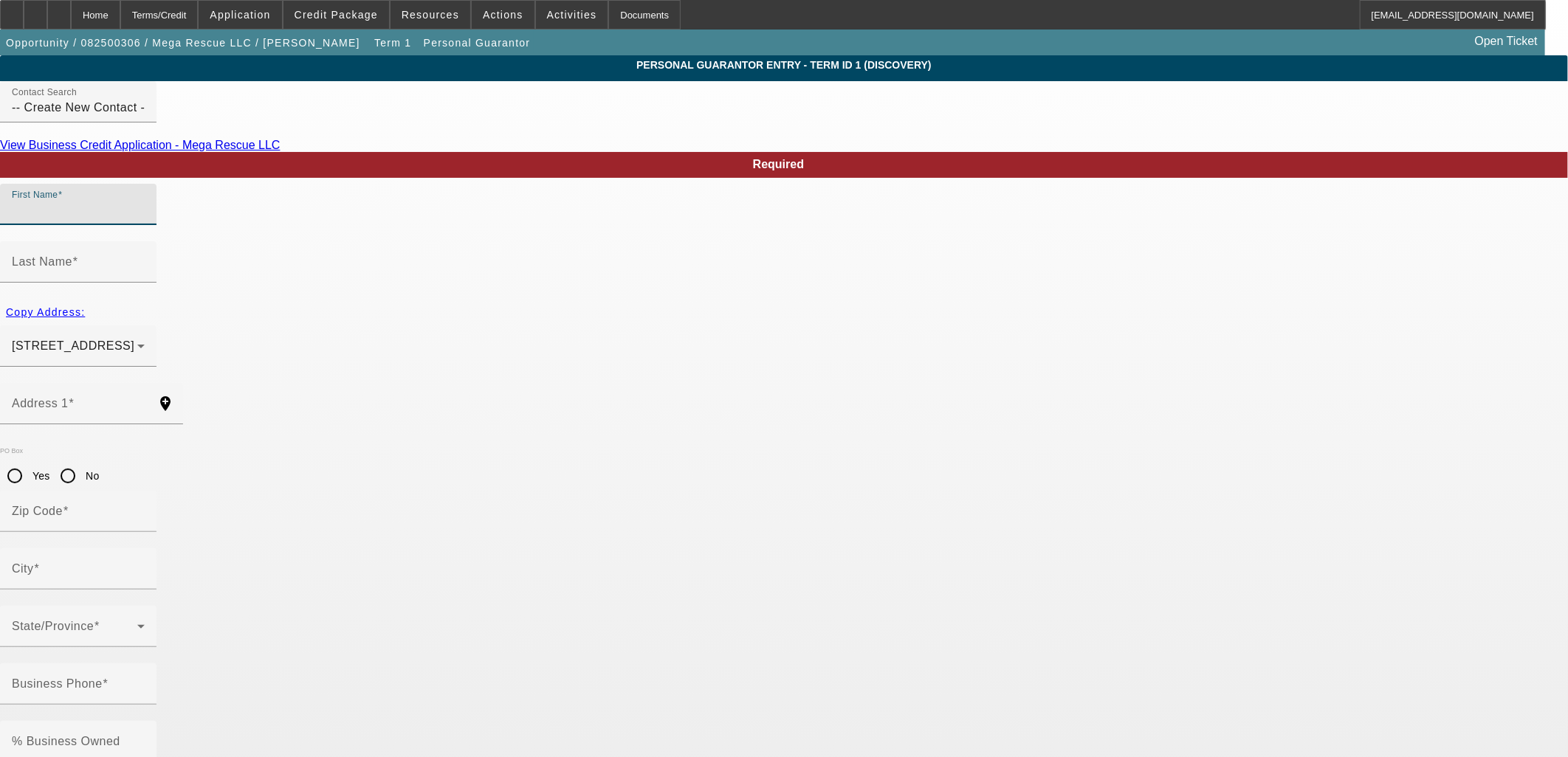
click at [145, 219] on input "First Name" at bounding box center [78, 210] width 133 height 18
type input "[PERSON_NAME]"
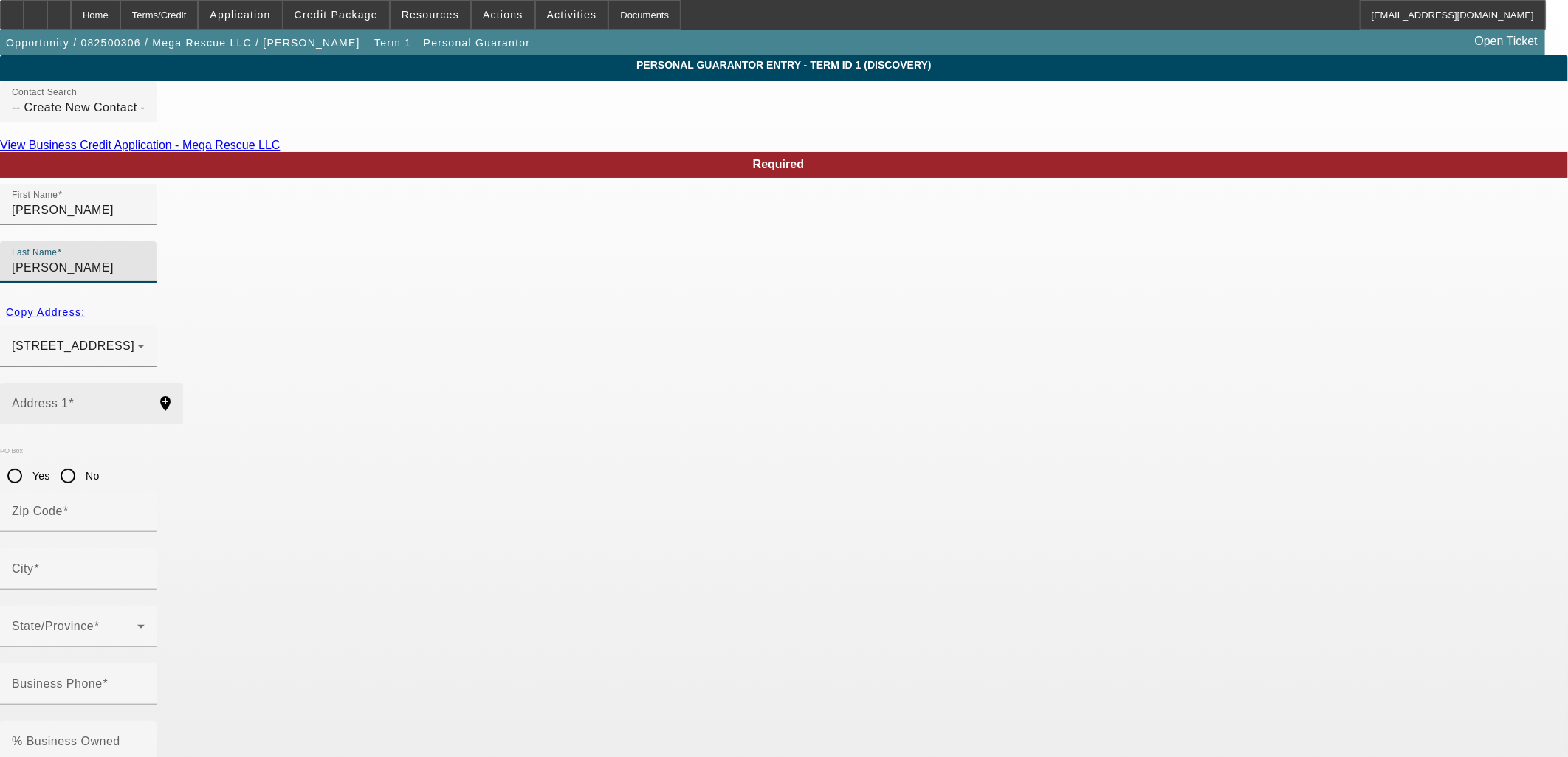
type input "[PERSON_NAME]"
click at [145, 401] on input "Address 1" at bounding box center [78, 410] width 133 height 18
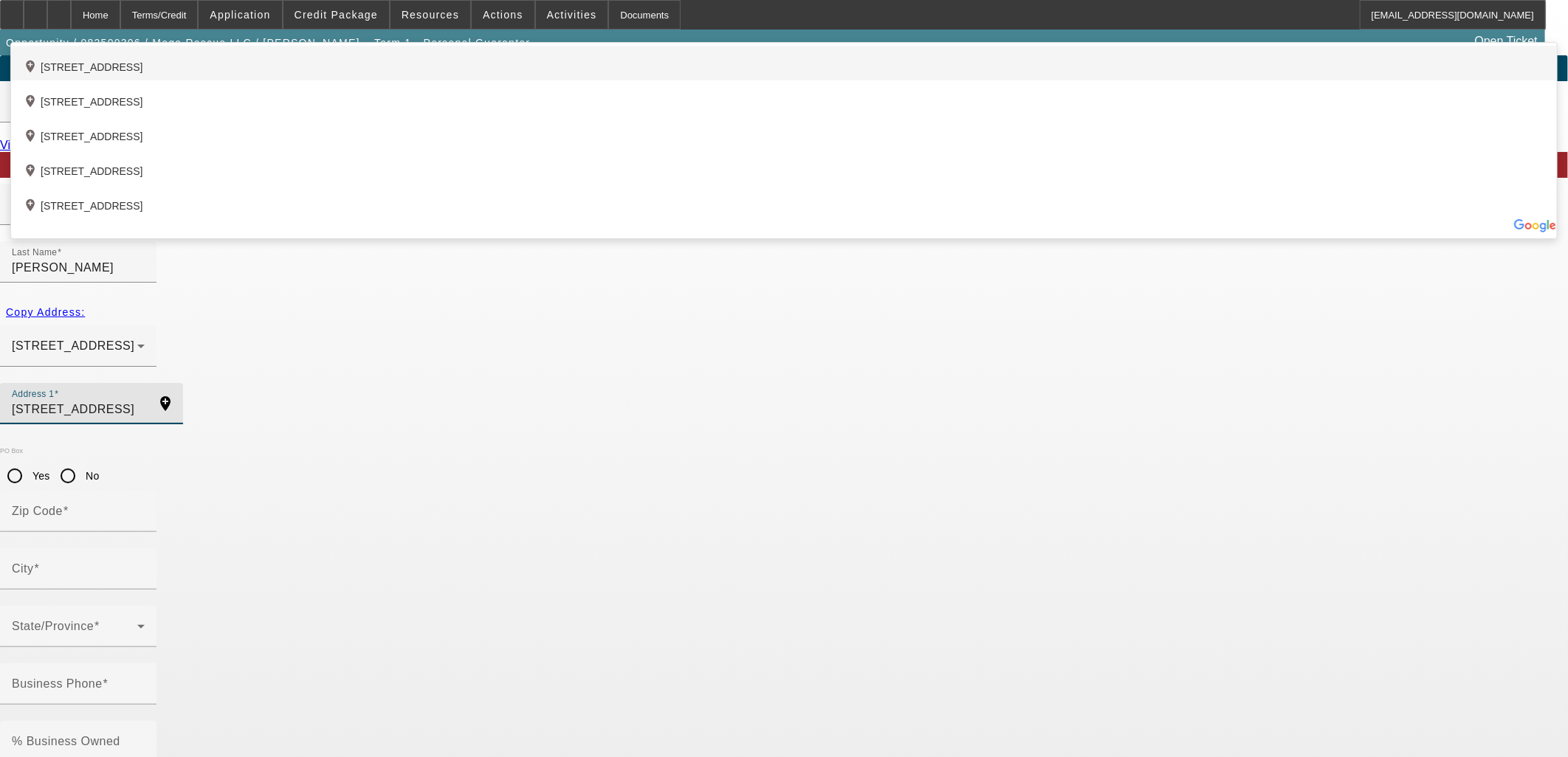
click at [448, 81] on div "add_location [STREET_ADDRESS]" at bounding box center [784, 63] width 1546 height 34
type input "[STREET_ADDRESS]"
type input "85381"
type input "Peoria"
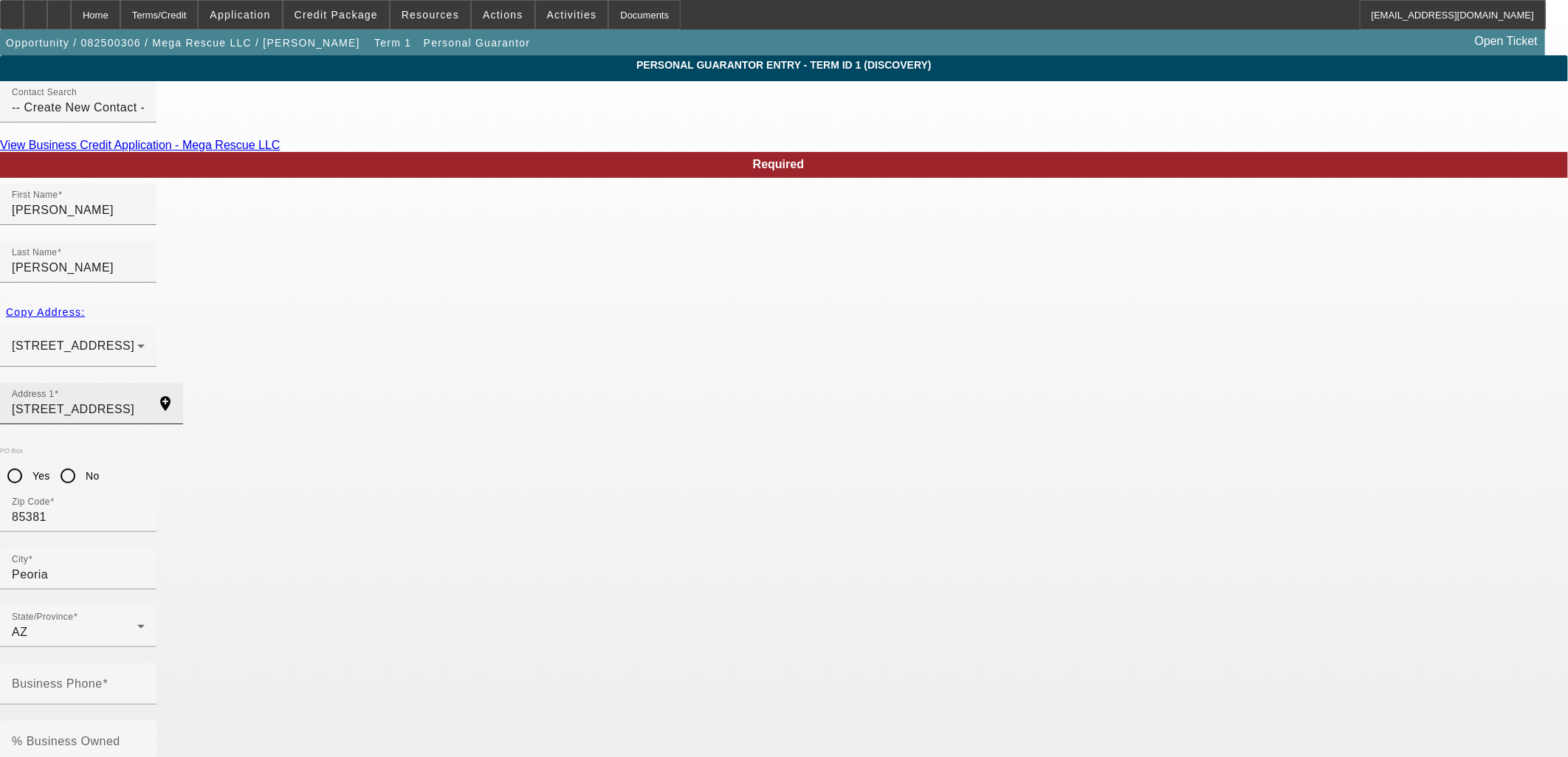
click at [145, 401] on input "[STREET_ADDRESS]" at bounding box center [78, 410] width 133 height 18
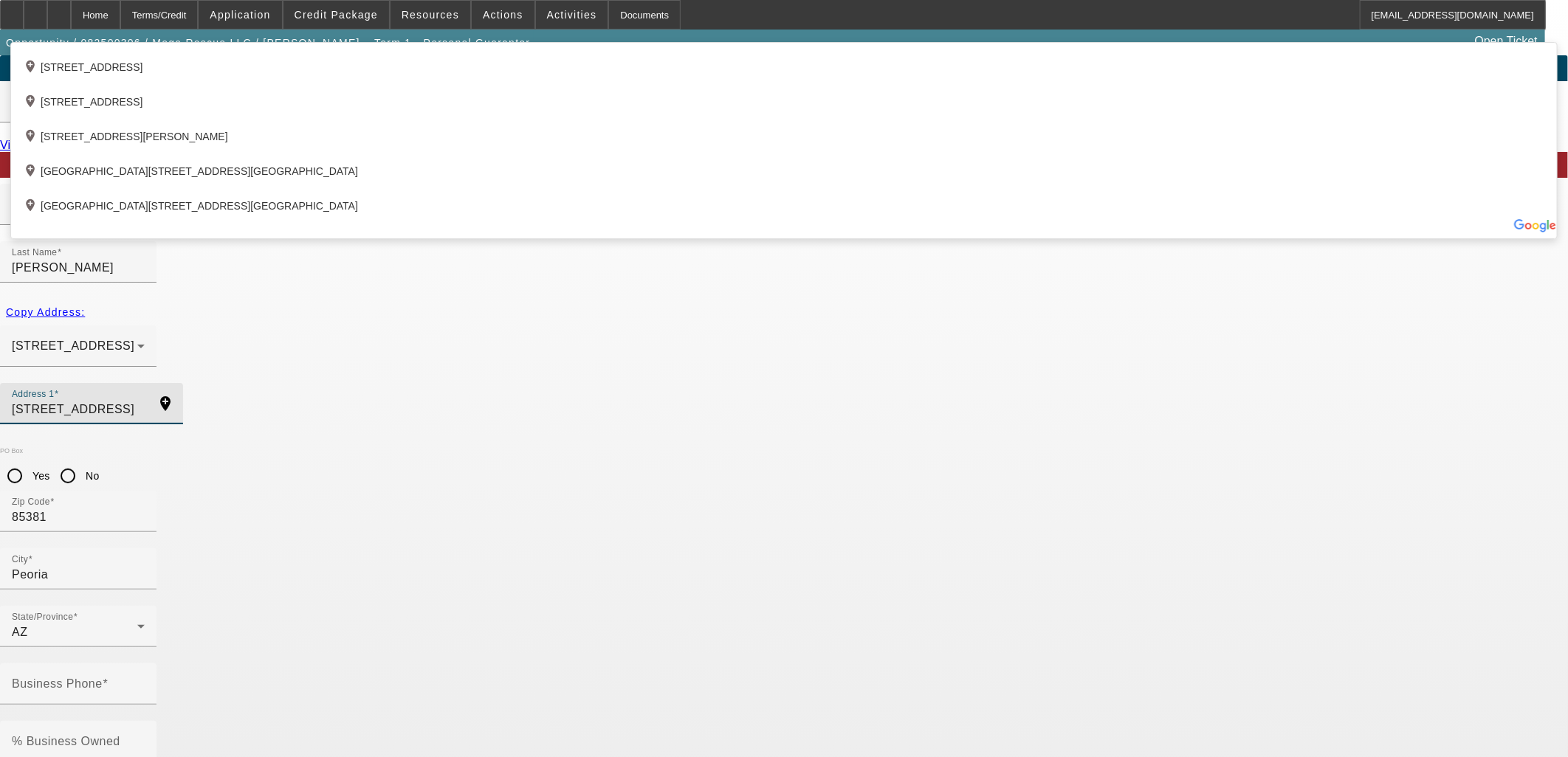
type input "[STREET_ADDRESS]"
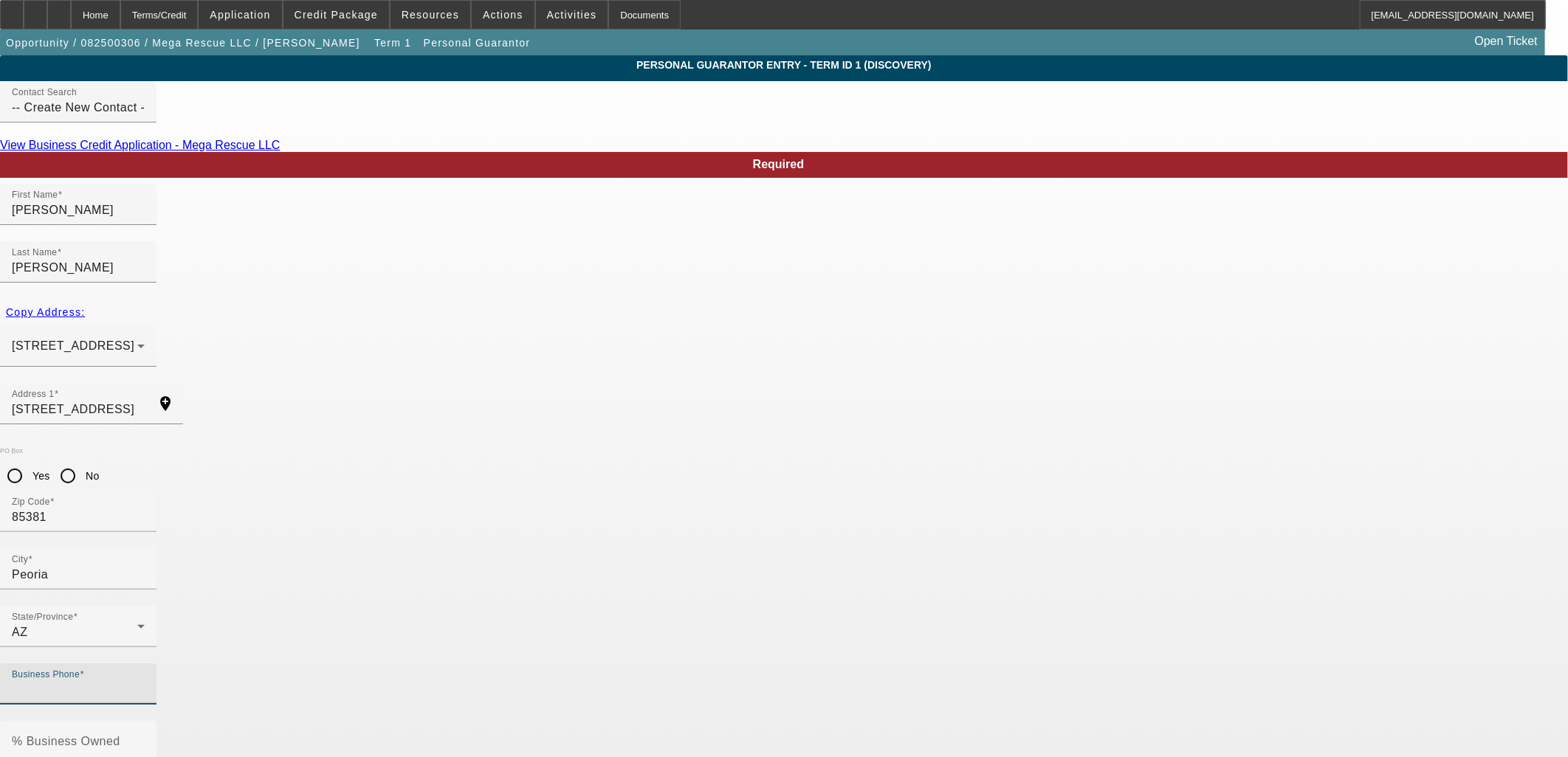
click at [145, 681] on input "Business Phone" at bounding box center [78, 690] width 133 height 18
type input "[PHONE_NUMBER]"
type input "0"
paste input "867-34-2865"
type input "867-34-2865"
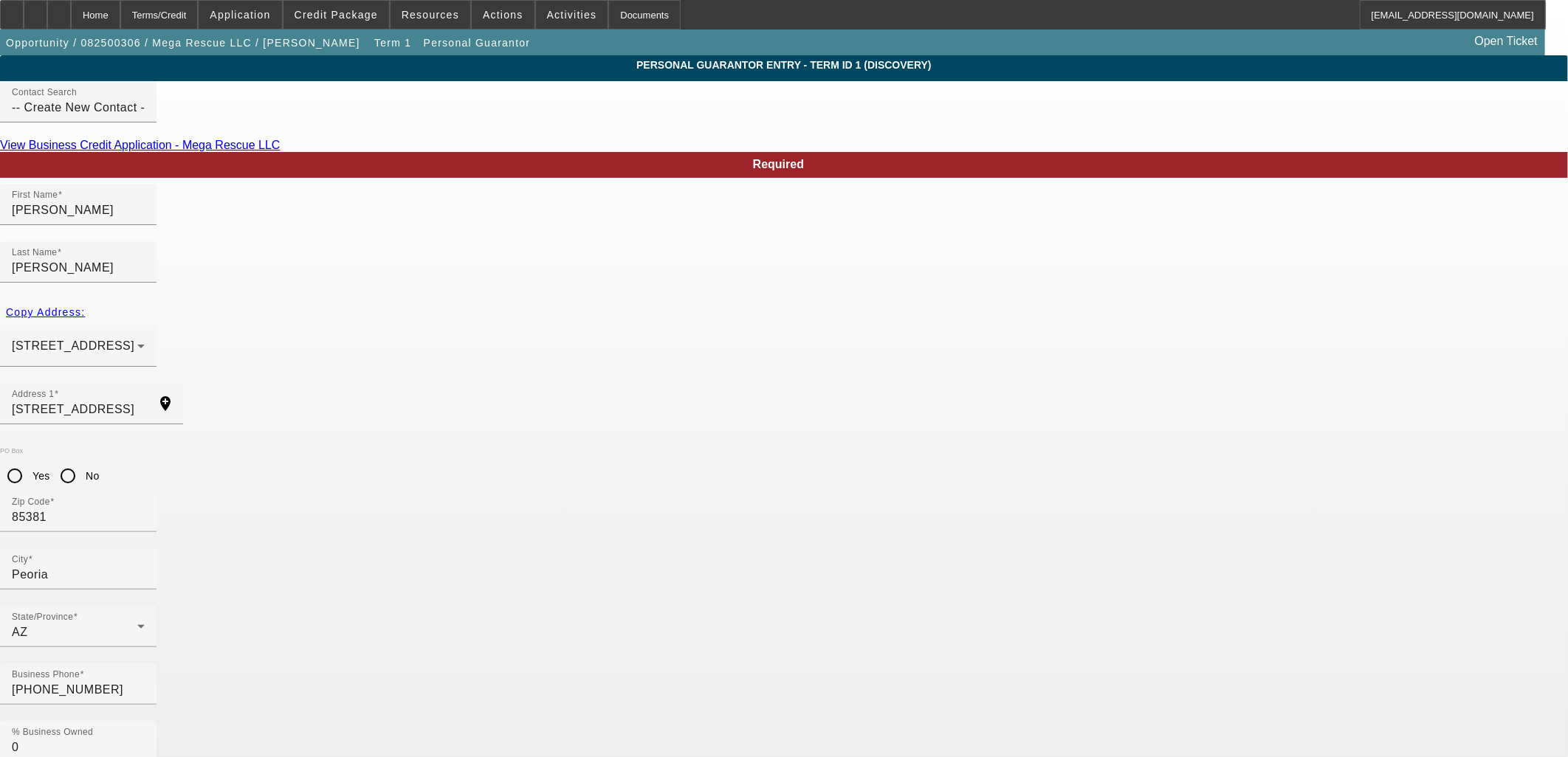
type input "[EMAIL_ADDRESS][DOMAIN_NAME]"
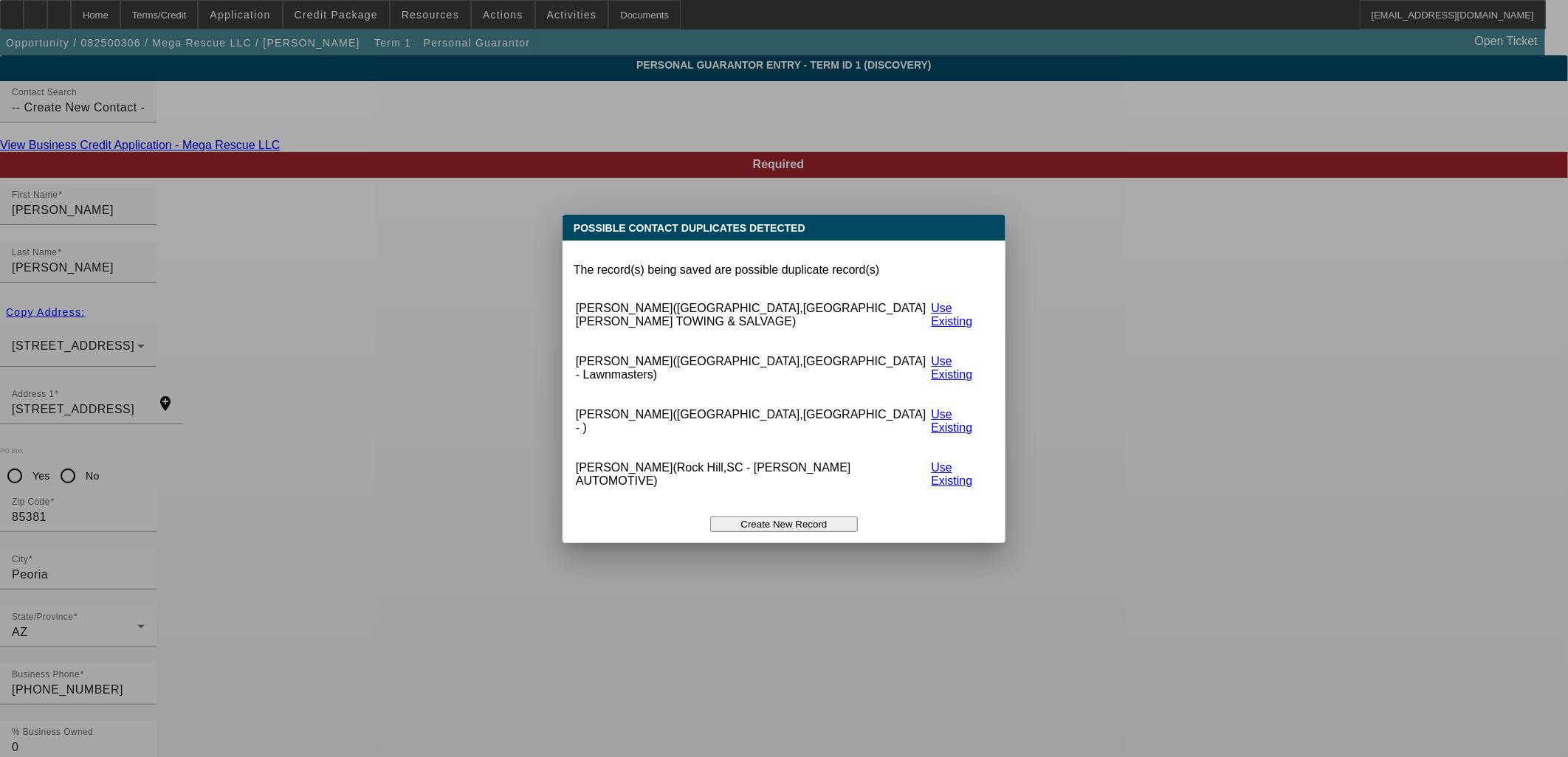
click at [813, 517] on button "Create New Record" at bounding box center [784, 524] width 148 height 15
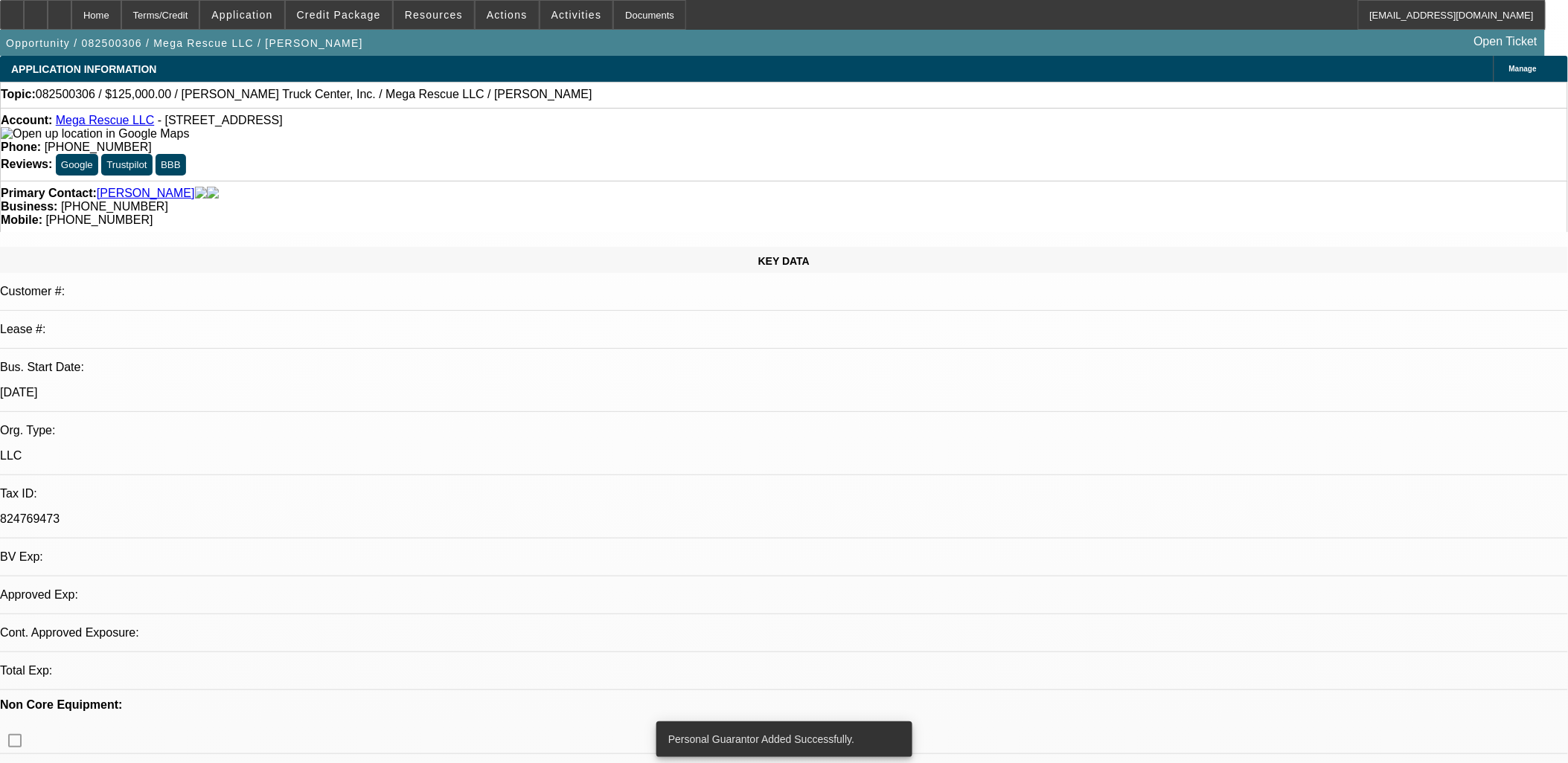
select select "0"
select select "2"
select select "0.1"
select select "4"
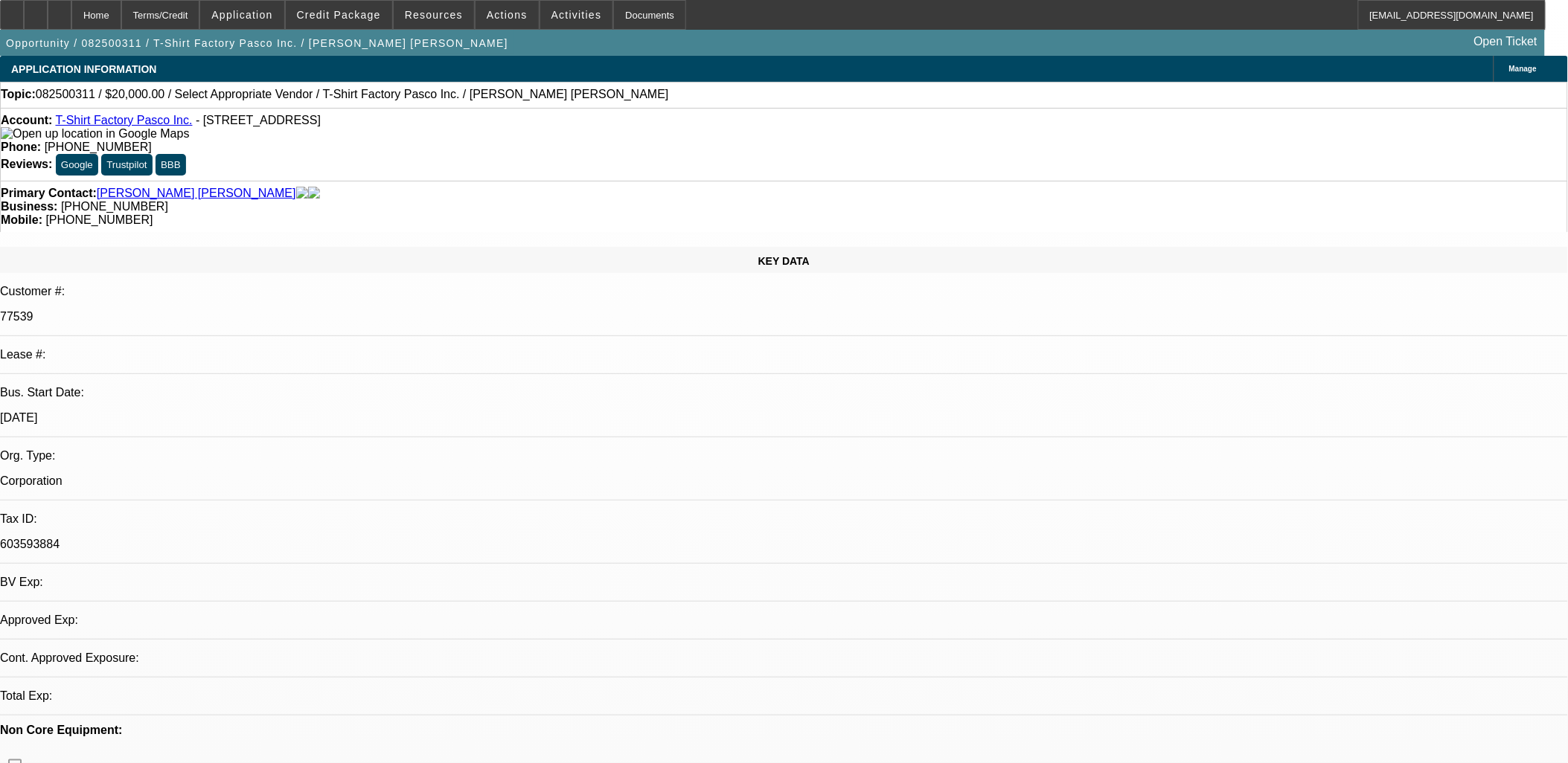
select select "0"
select select "2"
select select "0.1"
select select "4"
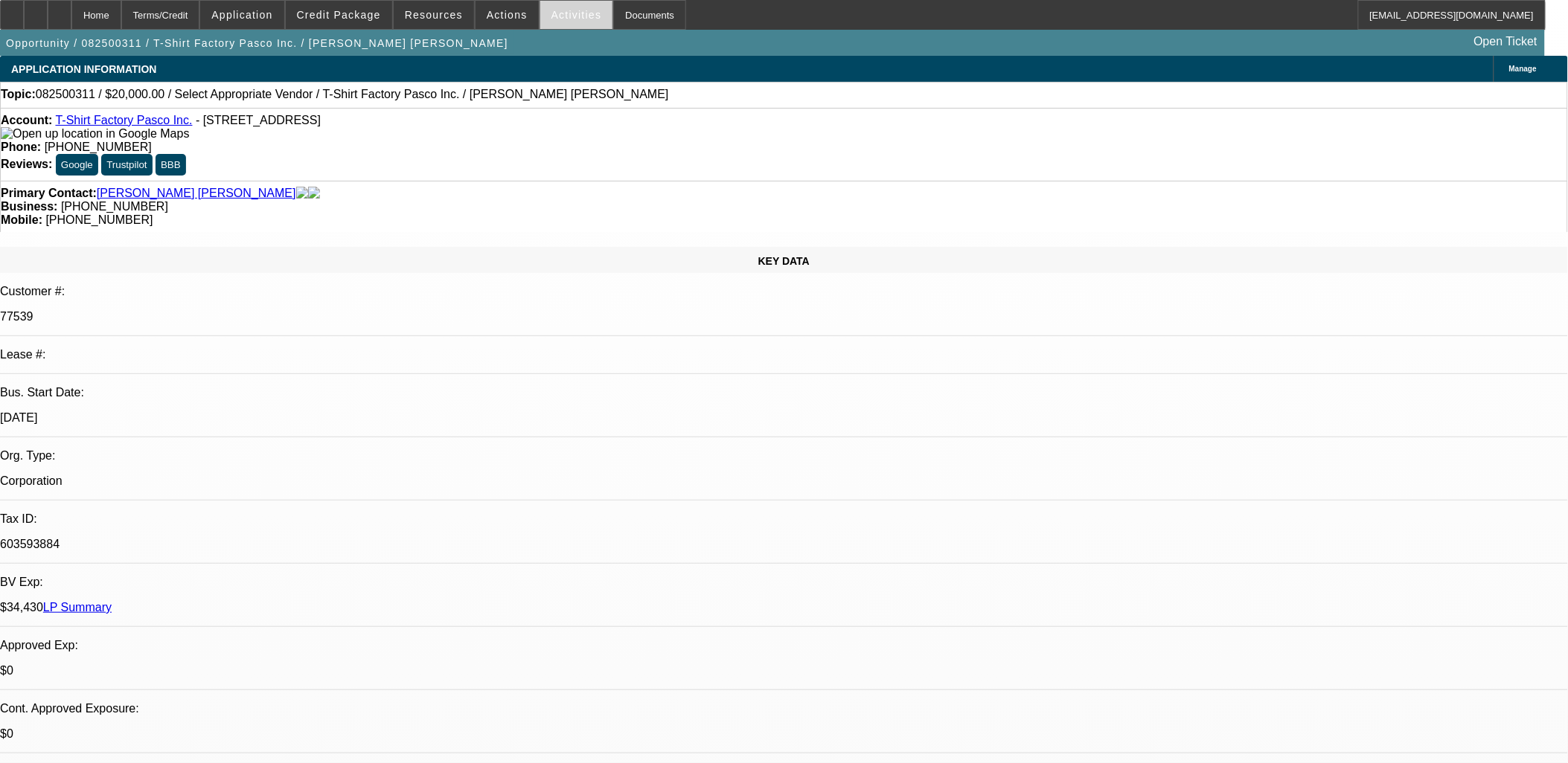
click at [563, 19] on span "Activities" at bounding box center [576, 15] width 50 height 12
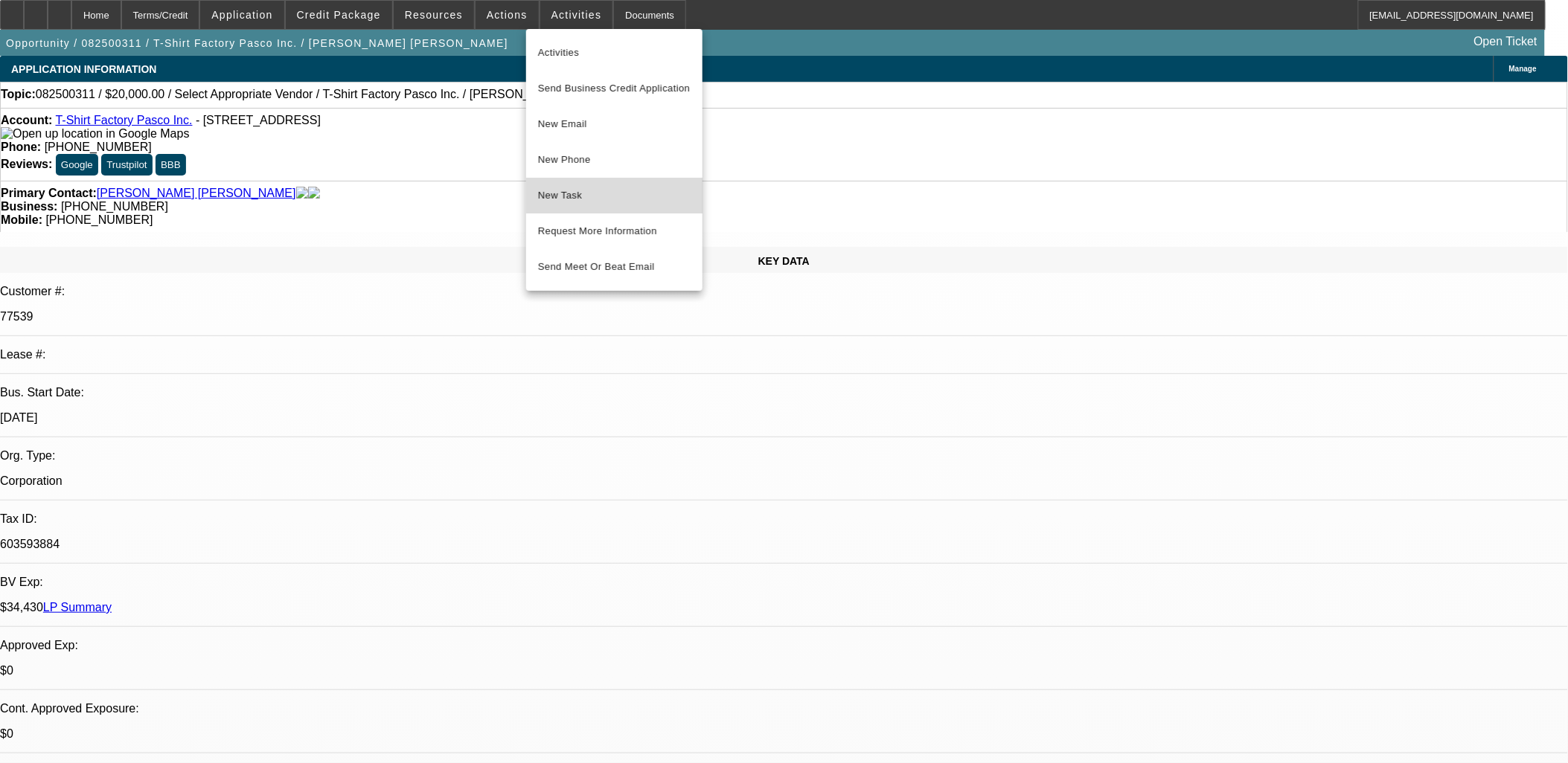
click at [619, 186] on span "New Task" at bounding box center [614, 196] width 153 height 18
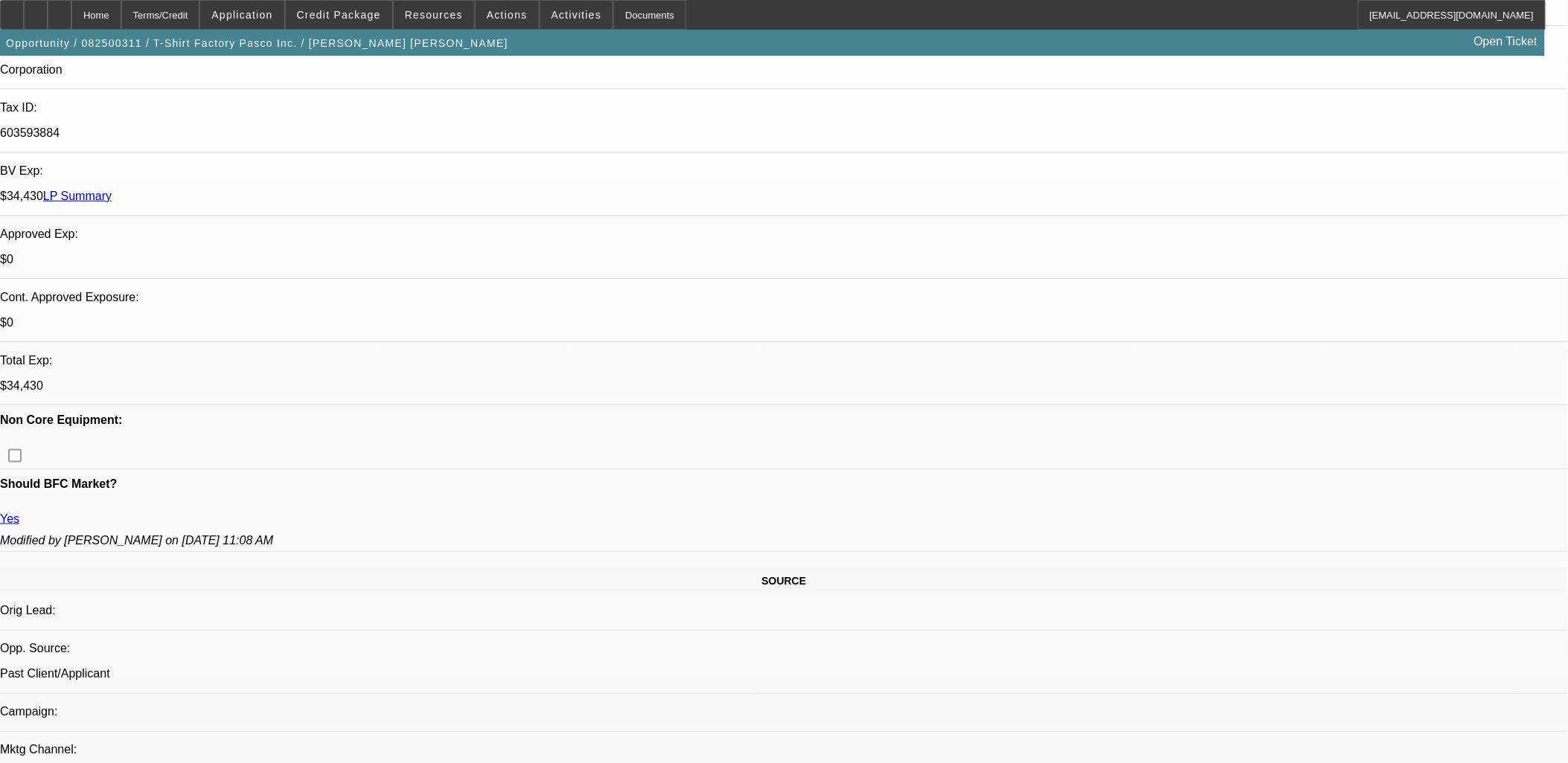
scroll to position [331, 0]
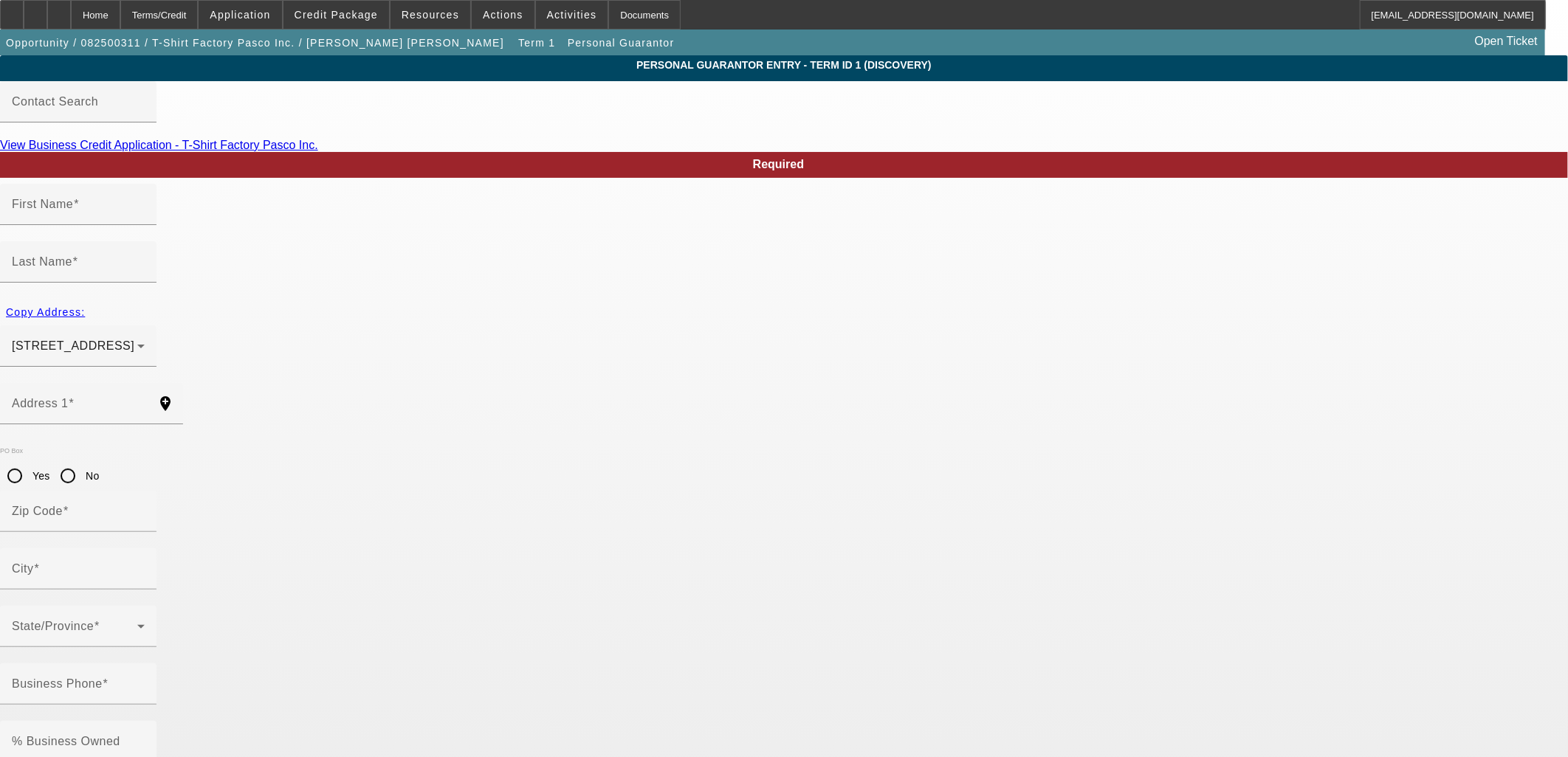
type input "Raul"
type input "Quintero De Pablo"
type input "948 West Agate Street"
radio input "true"
type input "99301"
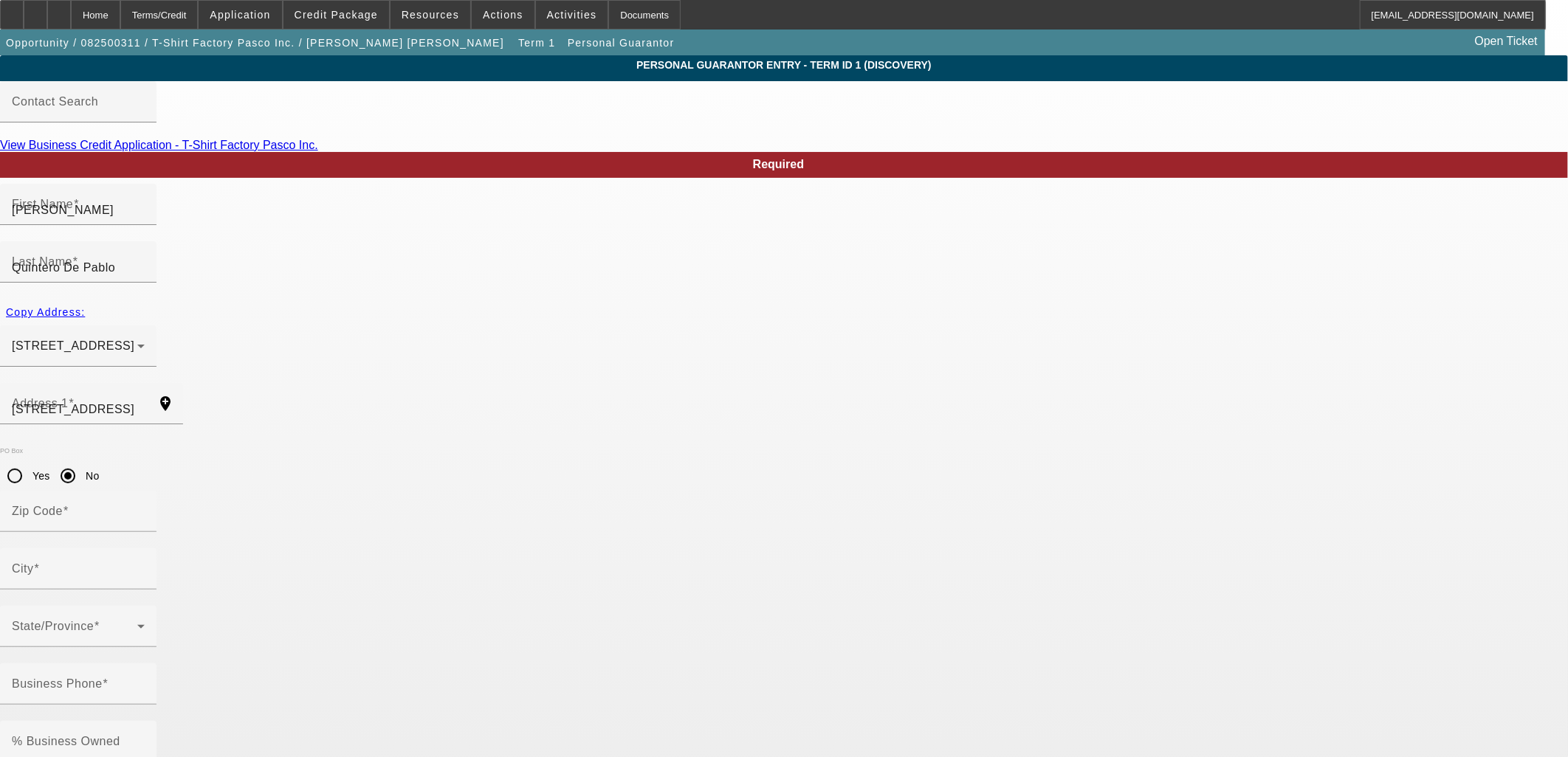
type input "Pasco"
type input "(509) 851-2940"
type input "100"
type input "621-09-2377"
type input "tshirtfactorypasco@gmail.com"
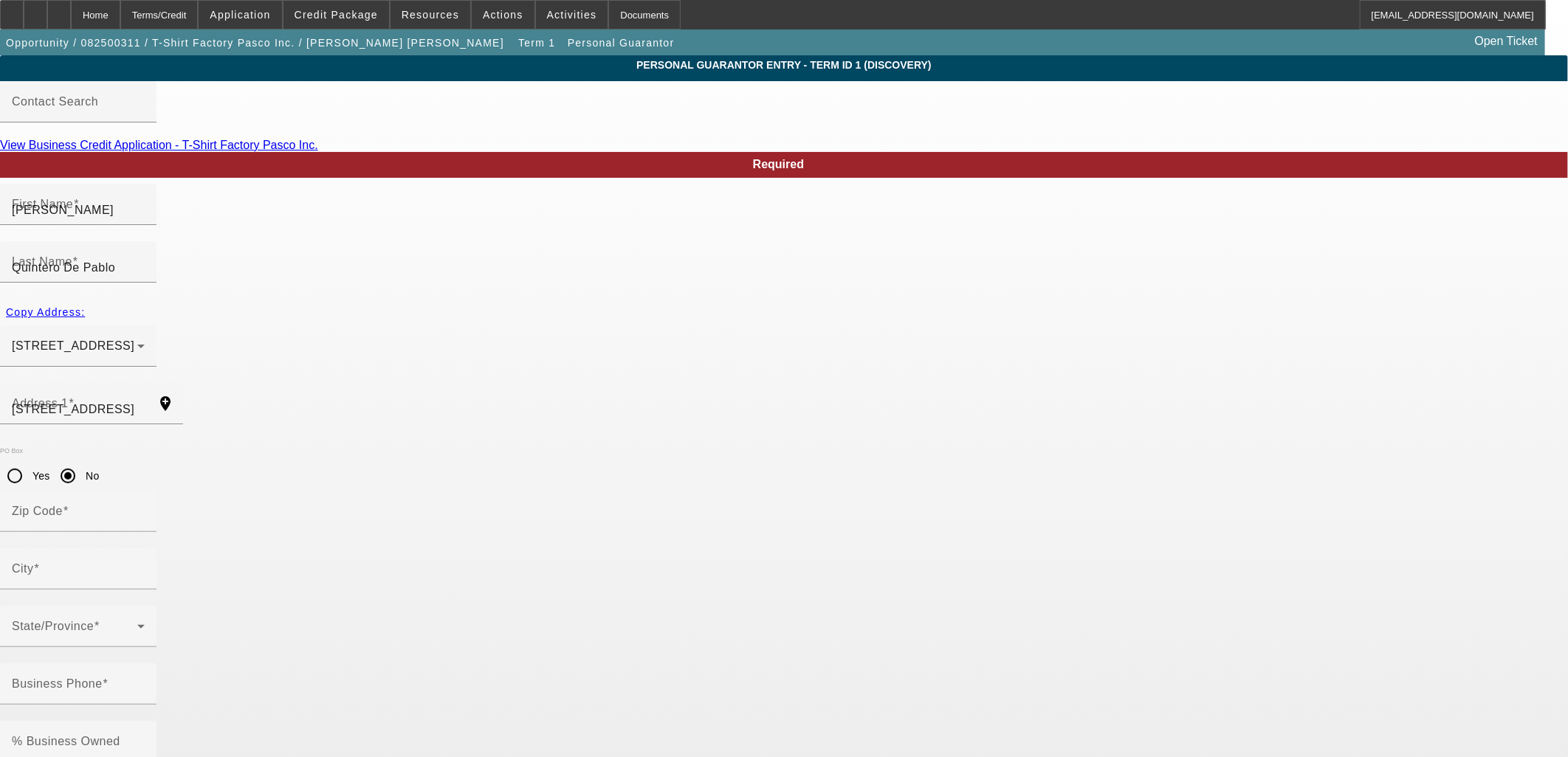
type input "(509) 542-0986"
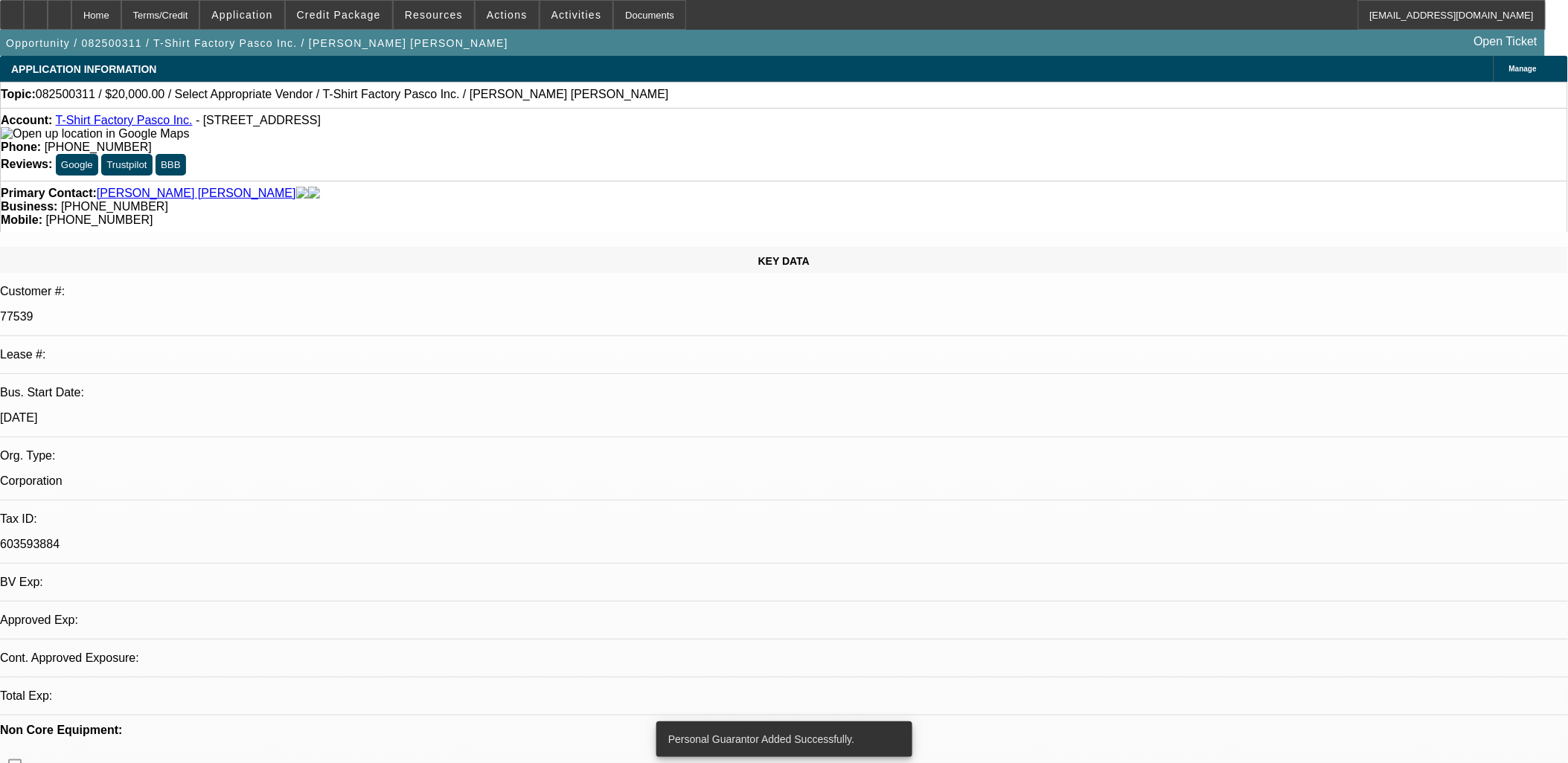
select select "0"
select select "2"
select select "0.1"
select select "4"
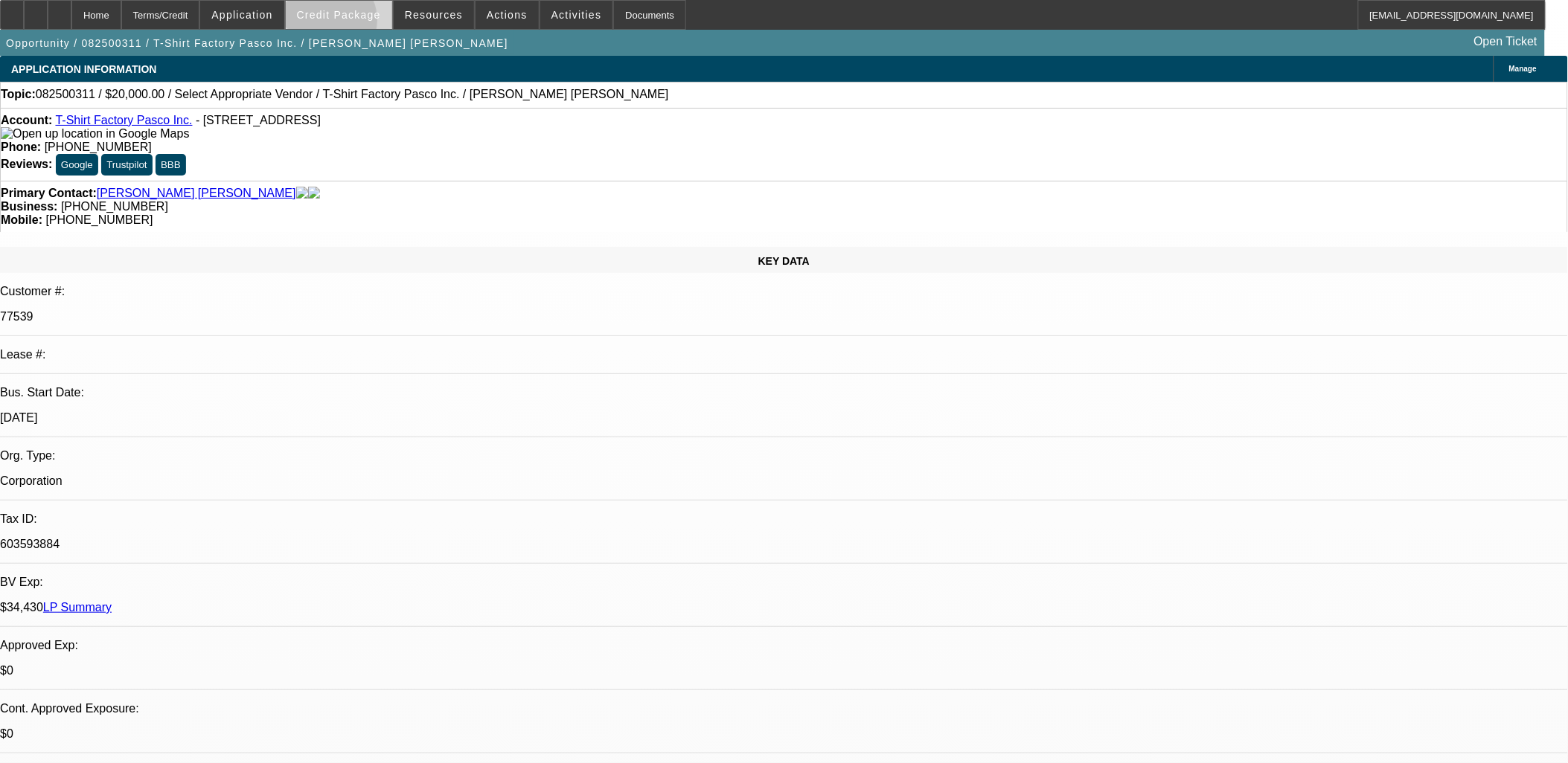
click at [347, 24] on span at bounding box center [339, 15] width 106 height 36
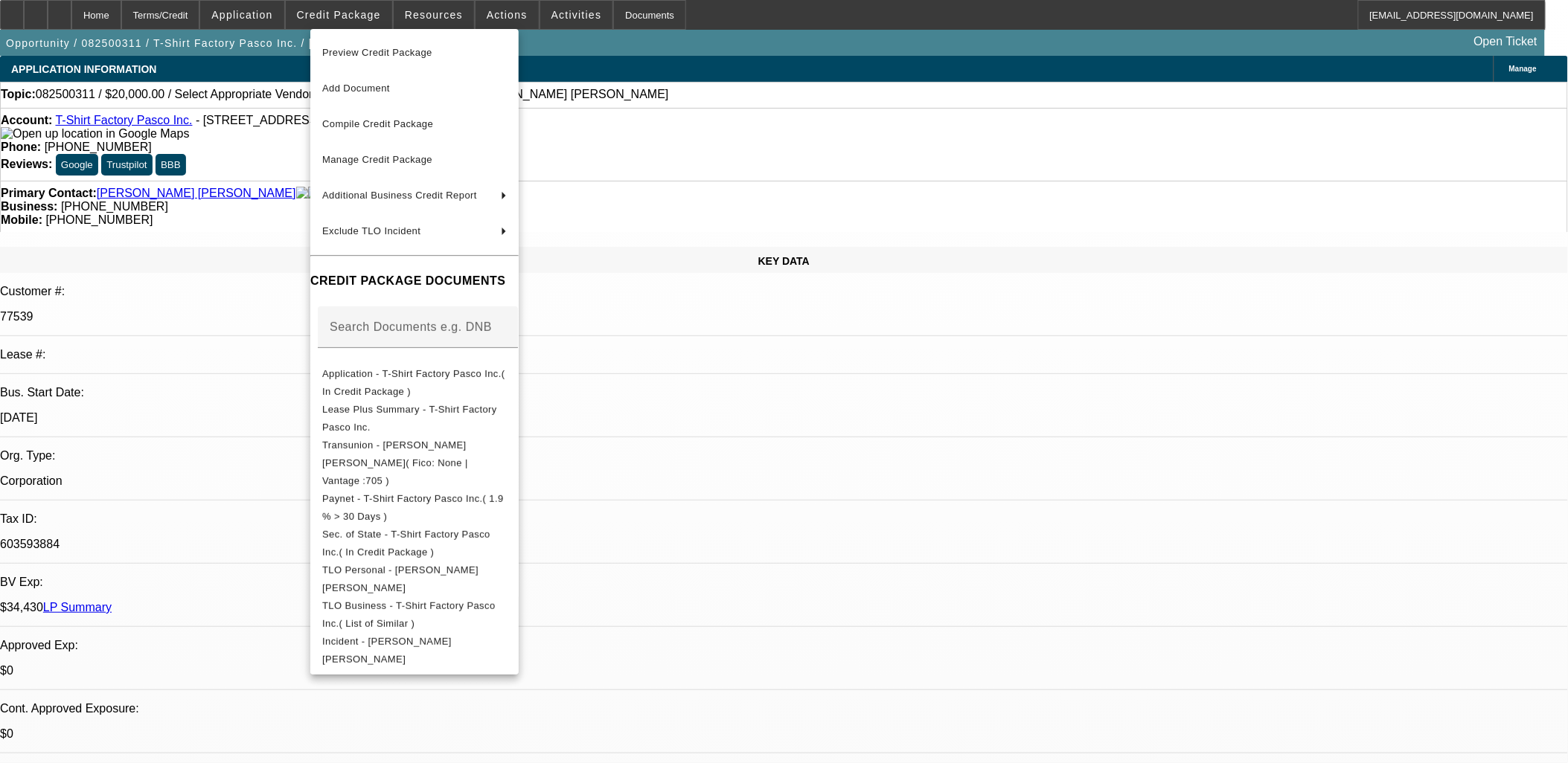
drag, startPoint x: 129, startPoint y: 242, endPoint x: 122, endPoint y: 228, distance: 15.7
click at [129, 240] on div at bounding box center [784, 381] width 1568 height 763
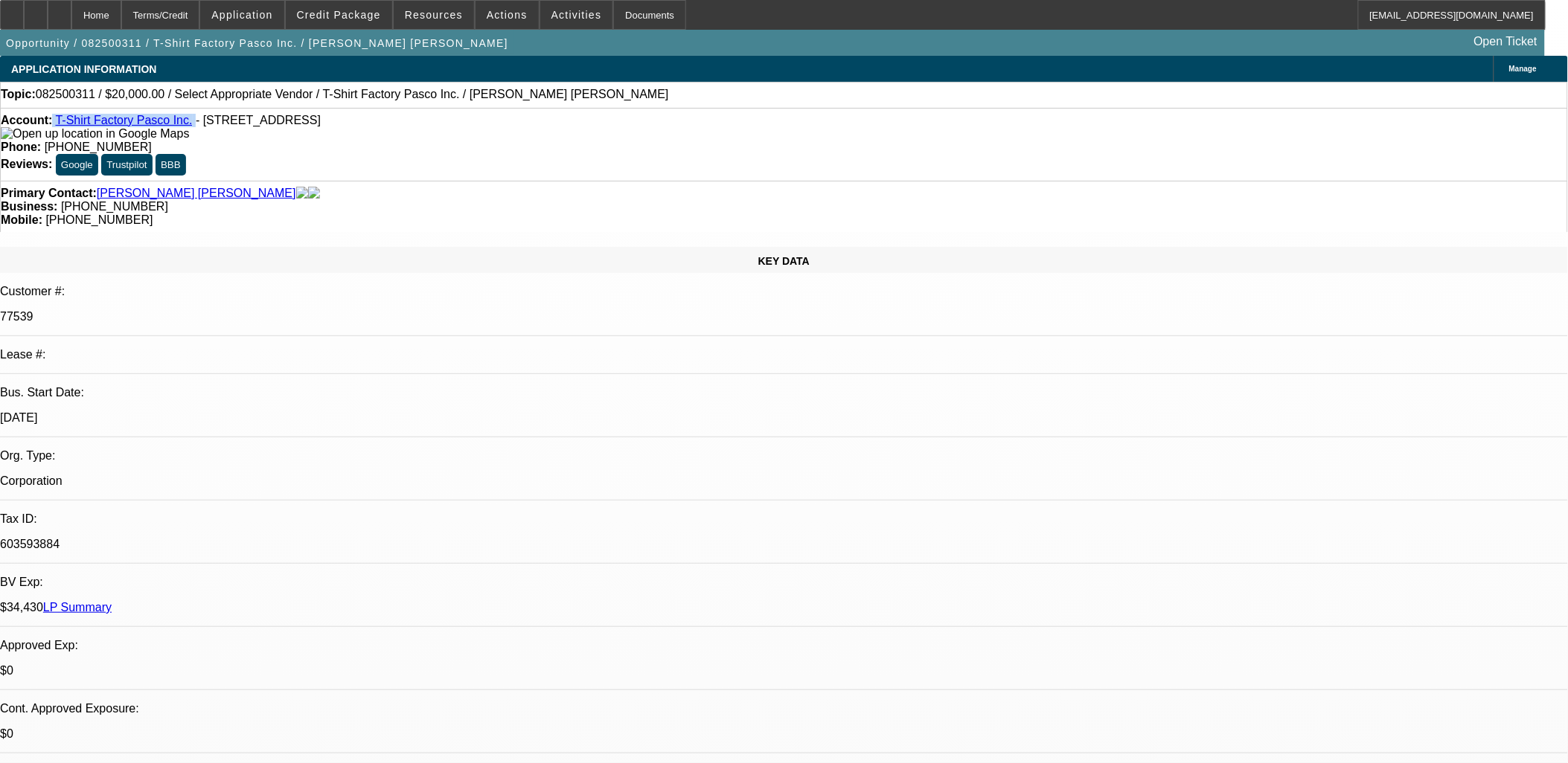
drag, startPoint x: 66, startPoint y: 123, endPoint x: 182, endPoint y: 126, distance: 116.0
click at [182, 126] on div "Account: T-Shirt Factory Pasco Inc. - 1625 W A St Ste F, Pasco, WA 99301" at bounding box center [784, 127] width 1566 height 26
copy div "T-Shirt Factory Pasco Inc."
drag, startPoint x: 450, startPoint y: 202, endPoint x: 494, endPoint y: 166, distance: 56.9
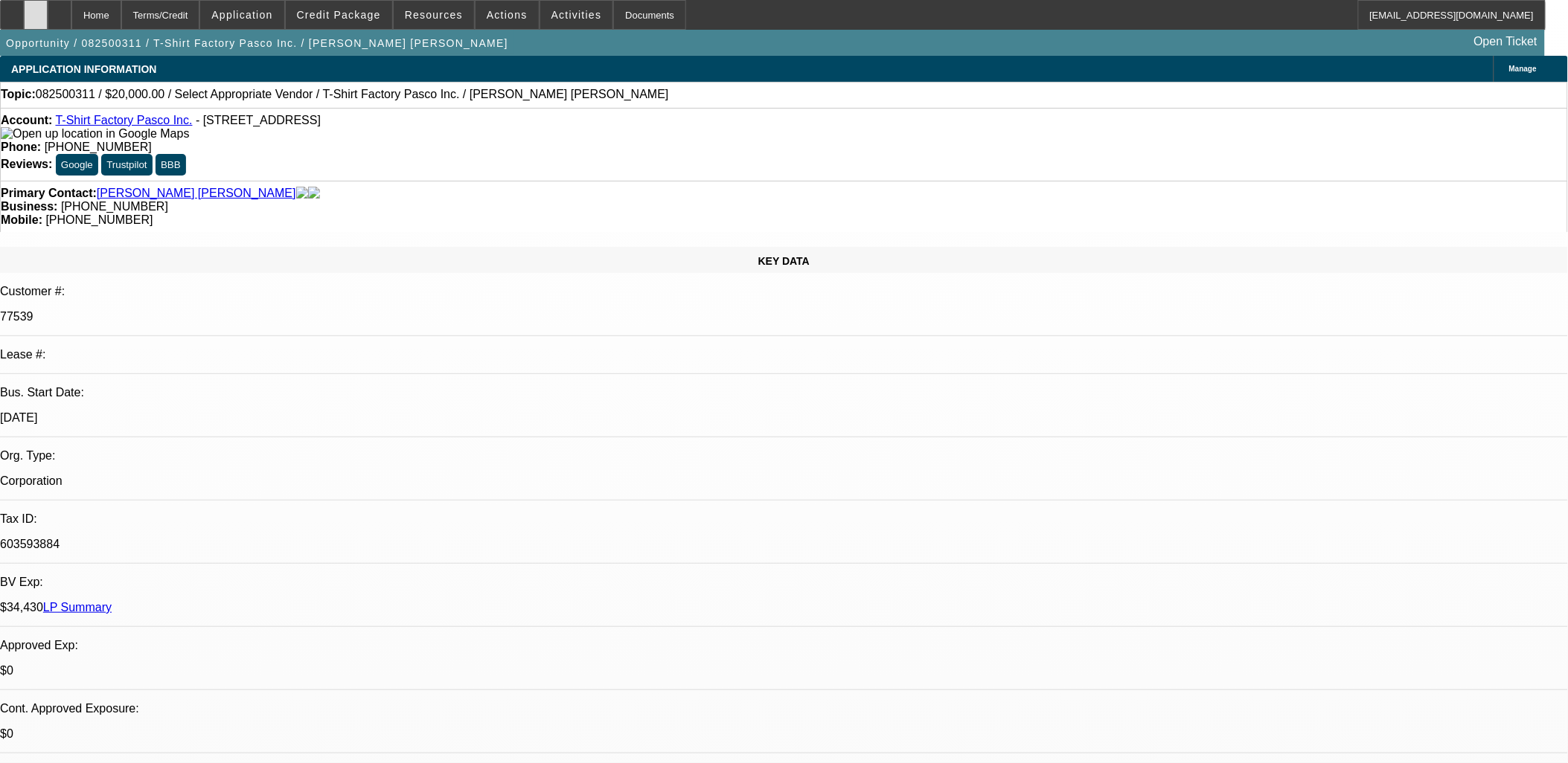
click at [48, 18] on div at bounding box center [36, 15] width 24 height 30
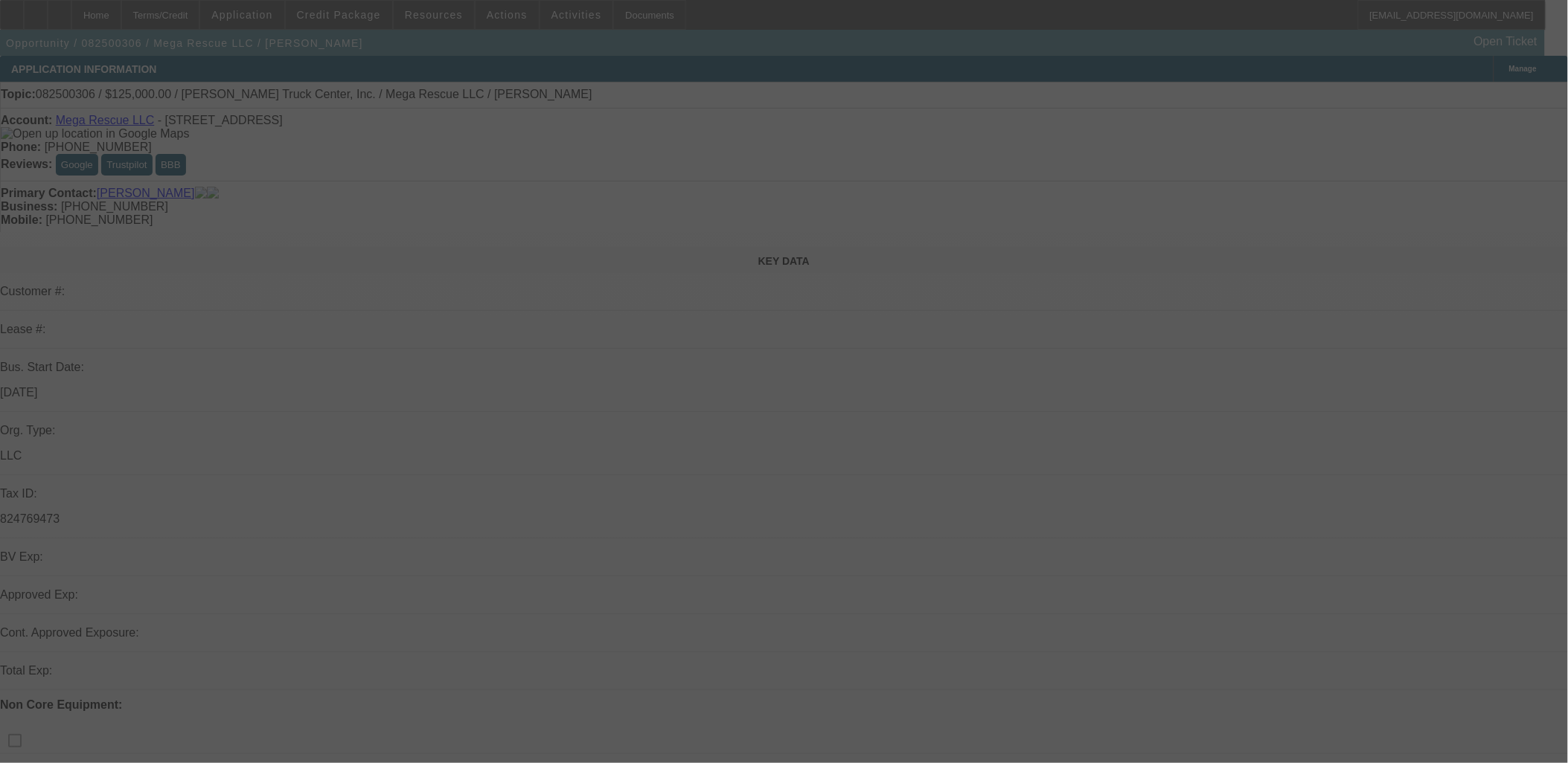
select select "0"
select select "2"
select select "0.1"
select select "4"
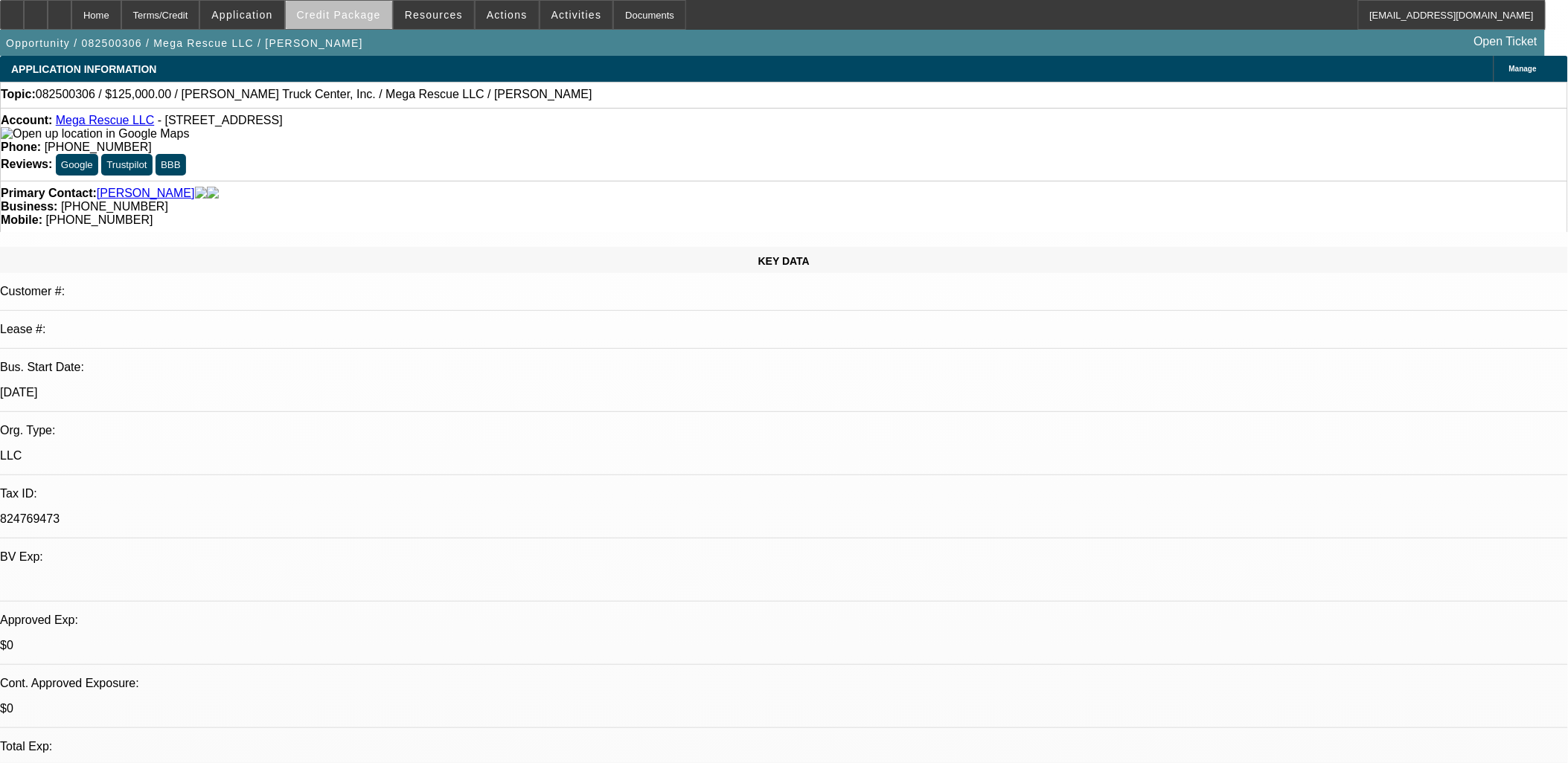
click at [366, 22] on span at bounding box center [339, 15] width 106 height 36
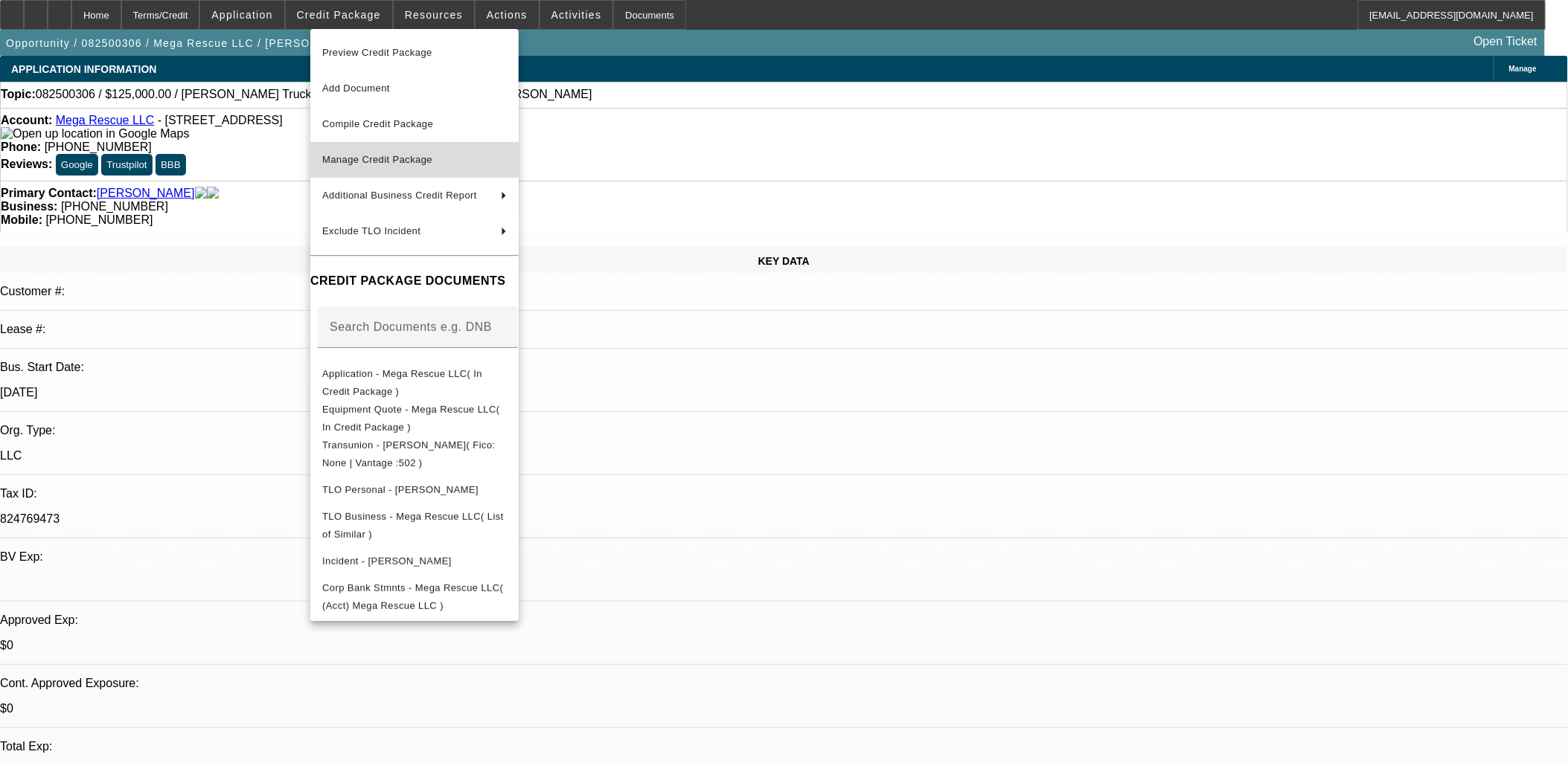
click at [454, 171] on button "Manage Credit Package" at bounding box center [415, 160] width 208 height 36
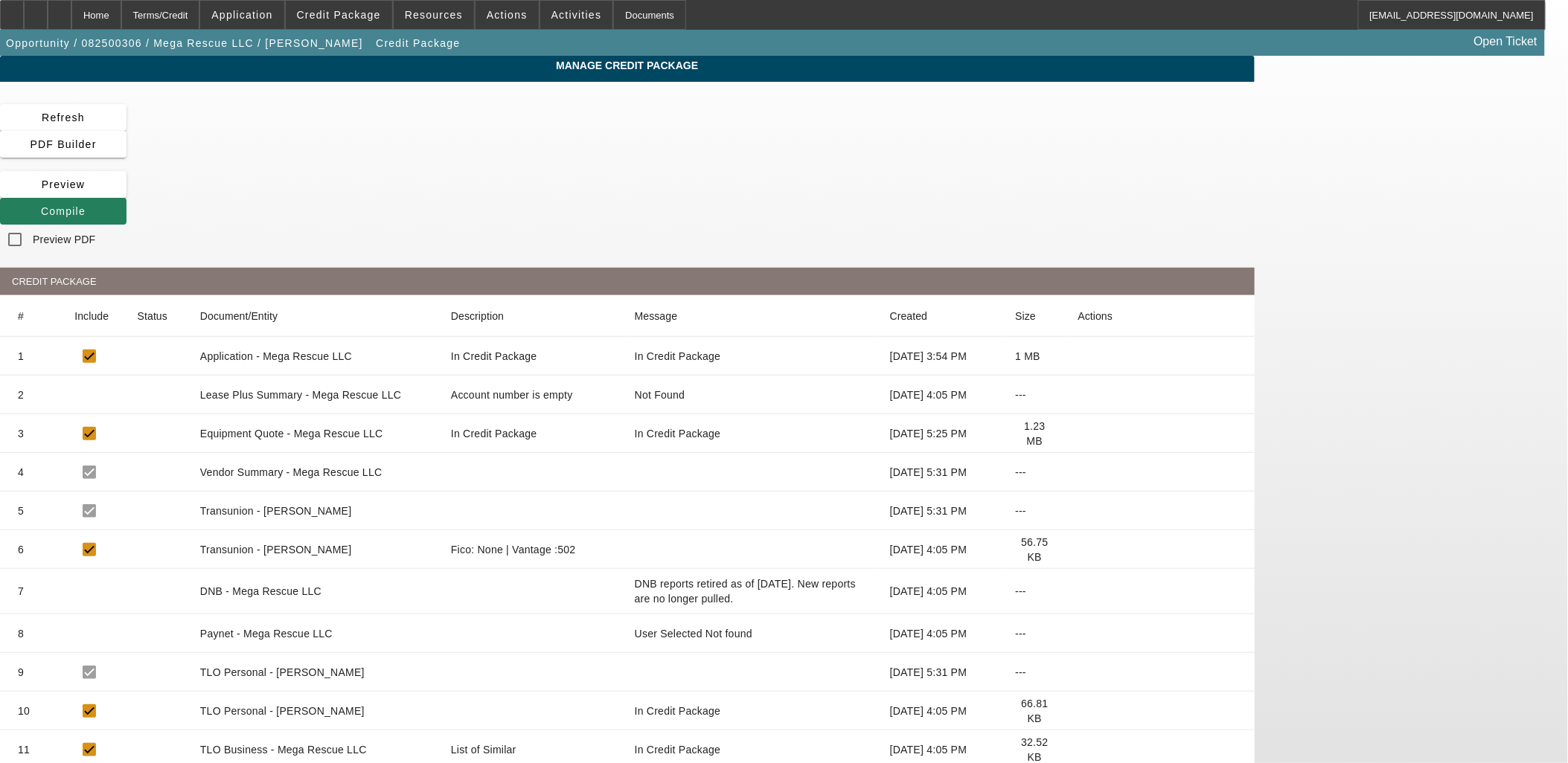
drag, startPoint x: 1051, startPoint y: 100, endPoint x: 1055, endPoint y: 110, distance: 10.8
click at [1055, 110] on div "Manage Credit Package Refresh PDF Builder [GEOGRAPHIC_DATA] Compile Preview PDF…" at bounding box center [627, 495] width 1255 height 879
click at [86, 206] on span "Compile" at bounding box center [63, 211] width 45 height 12
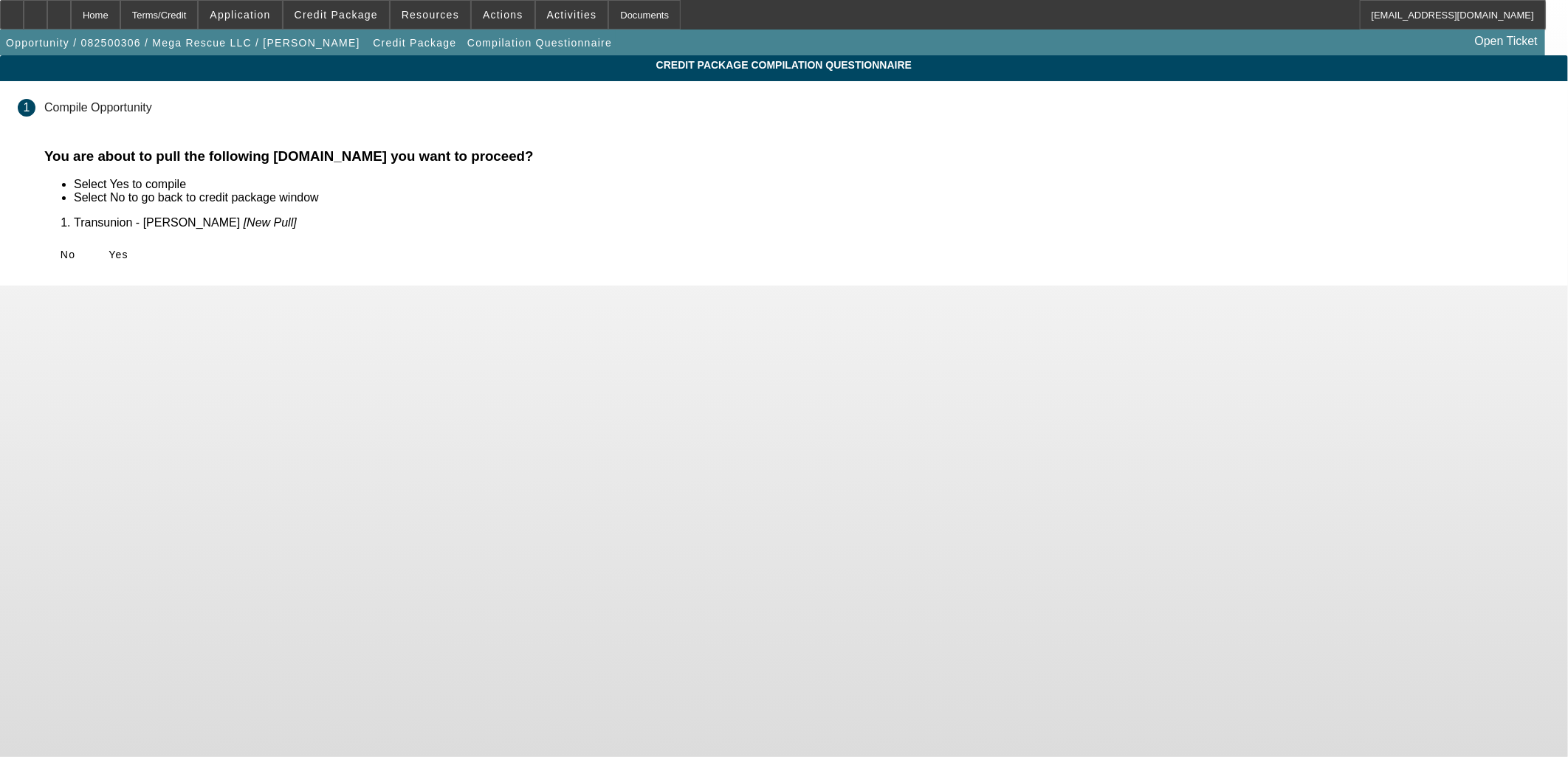
click at [129, 254] on span "Yes" at bounding box center [119, 254] width 20 height 12
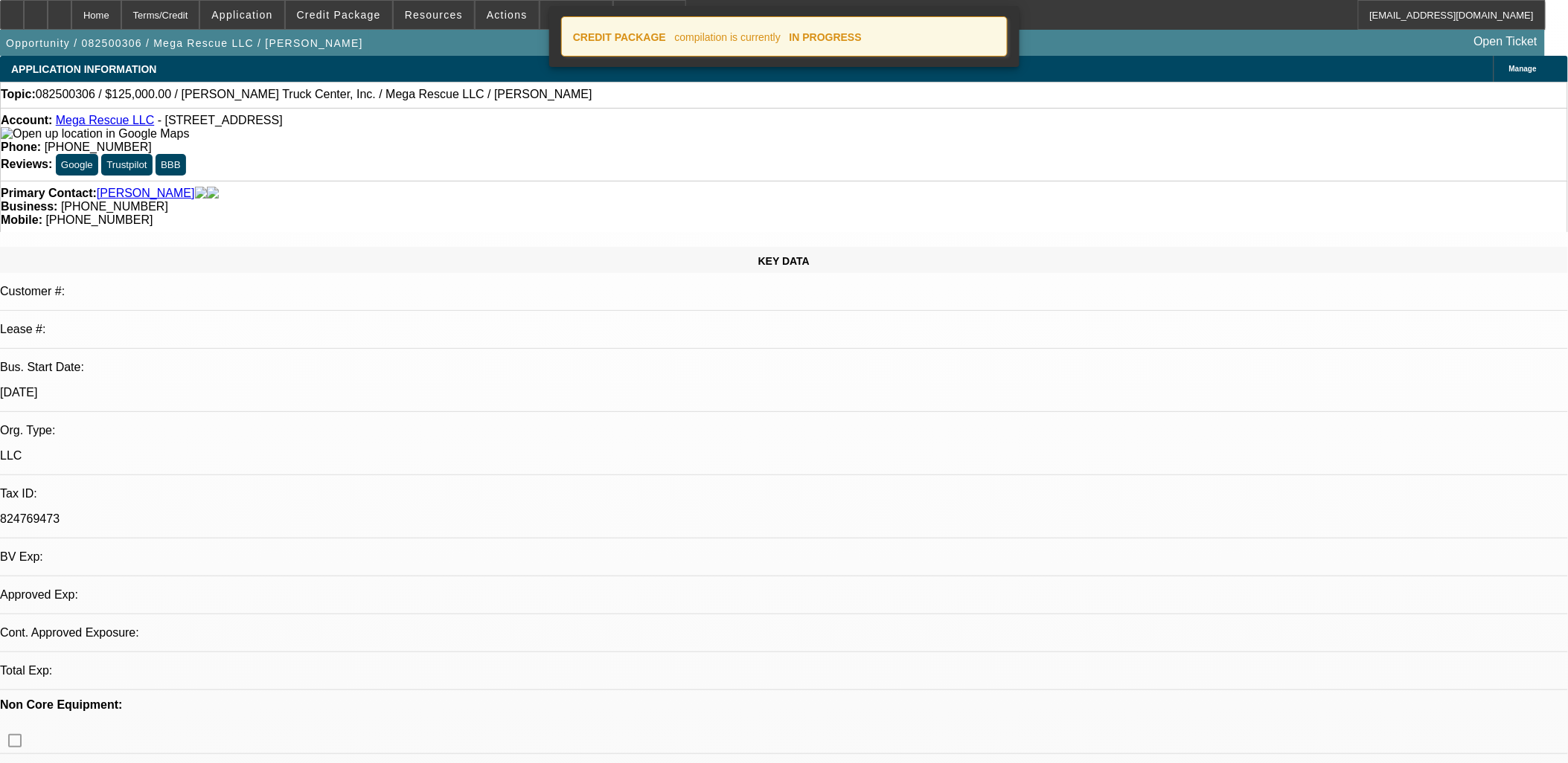
select select "0"
select select "2"
select select "0.1"
select select "4"
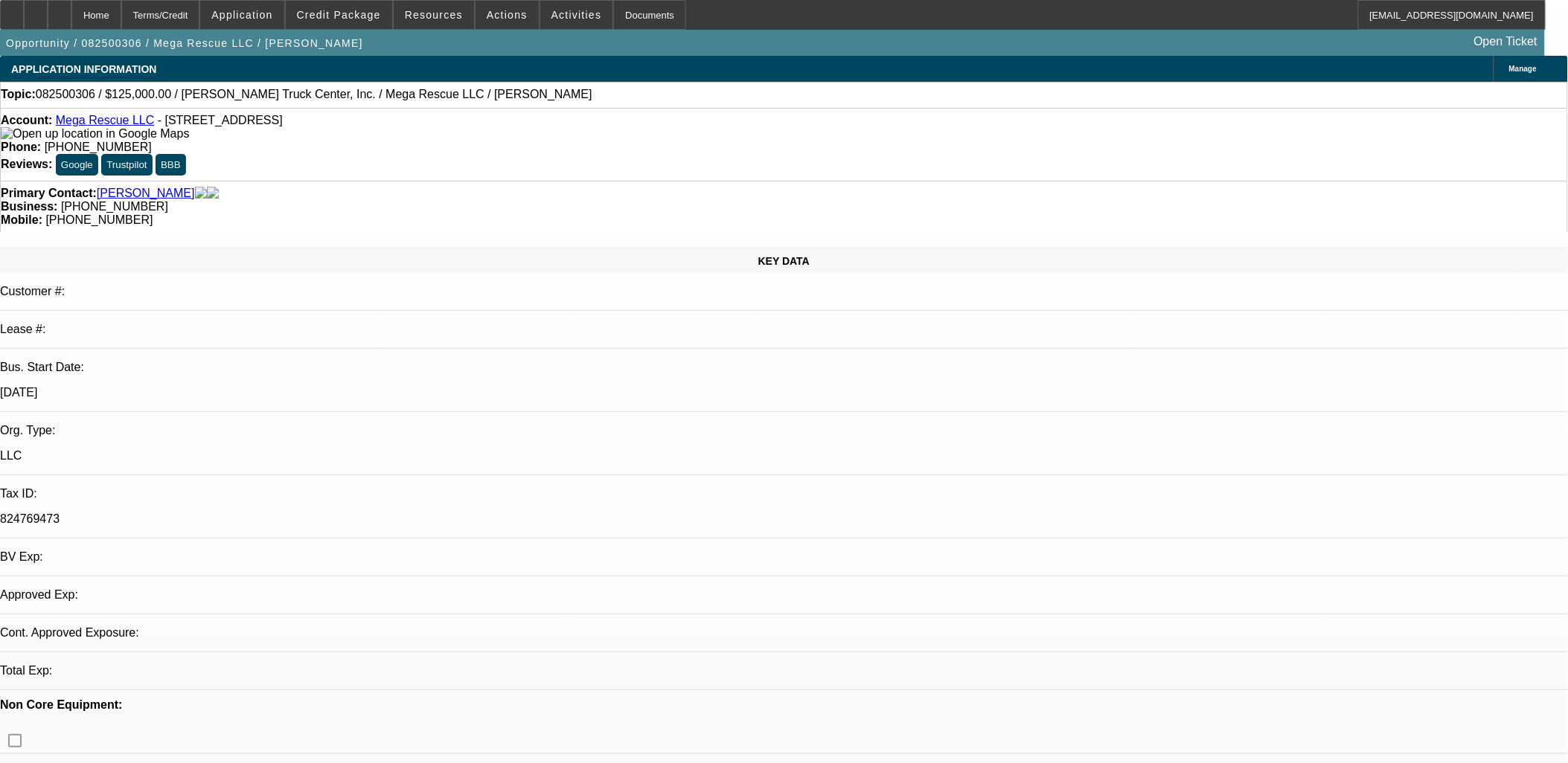
select select "0"
select select "2"
select select "0.1"
select select "1"
select select "2"
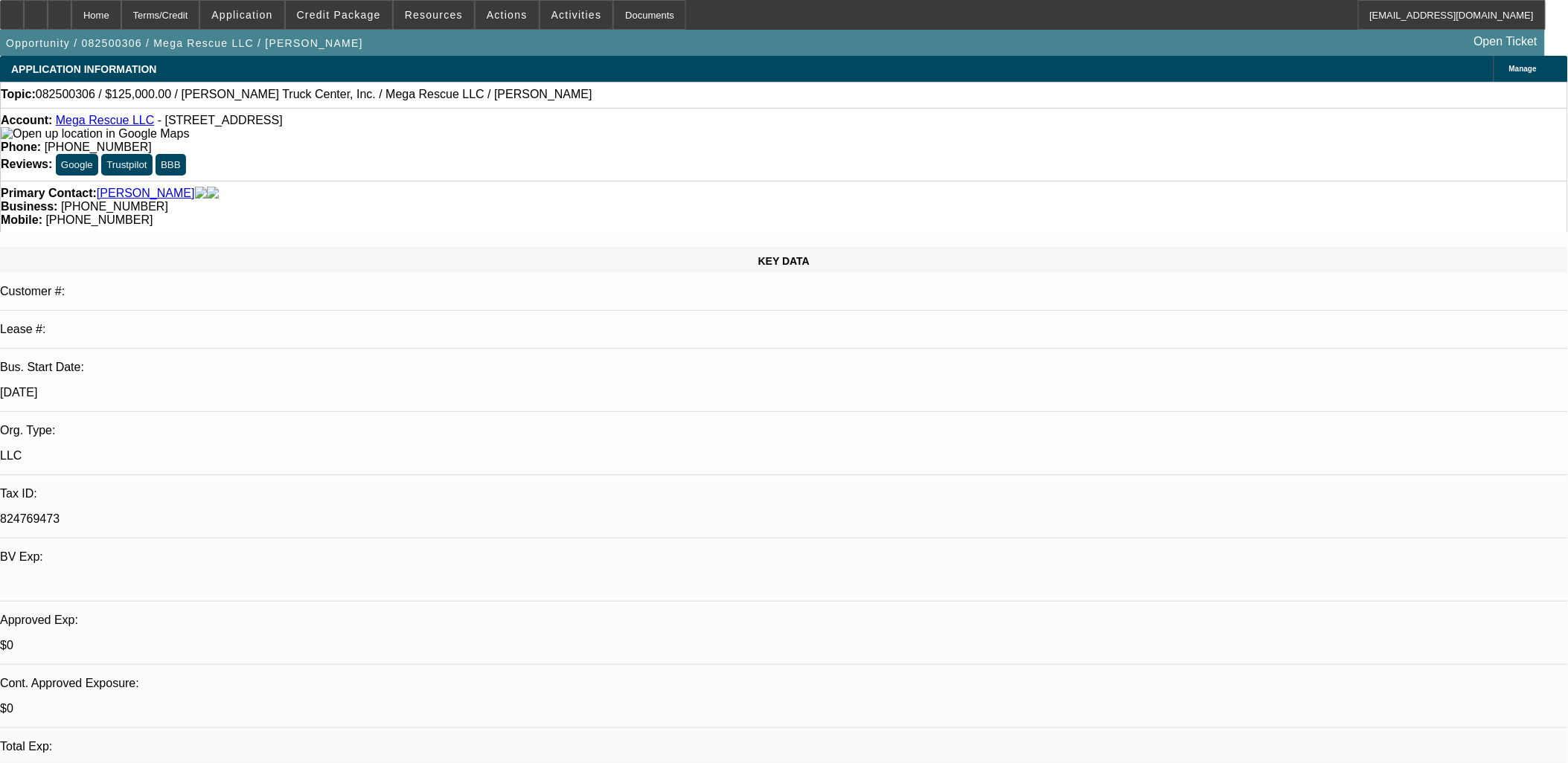
select select "4"
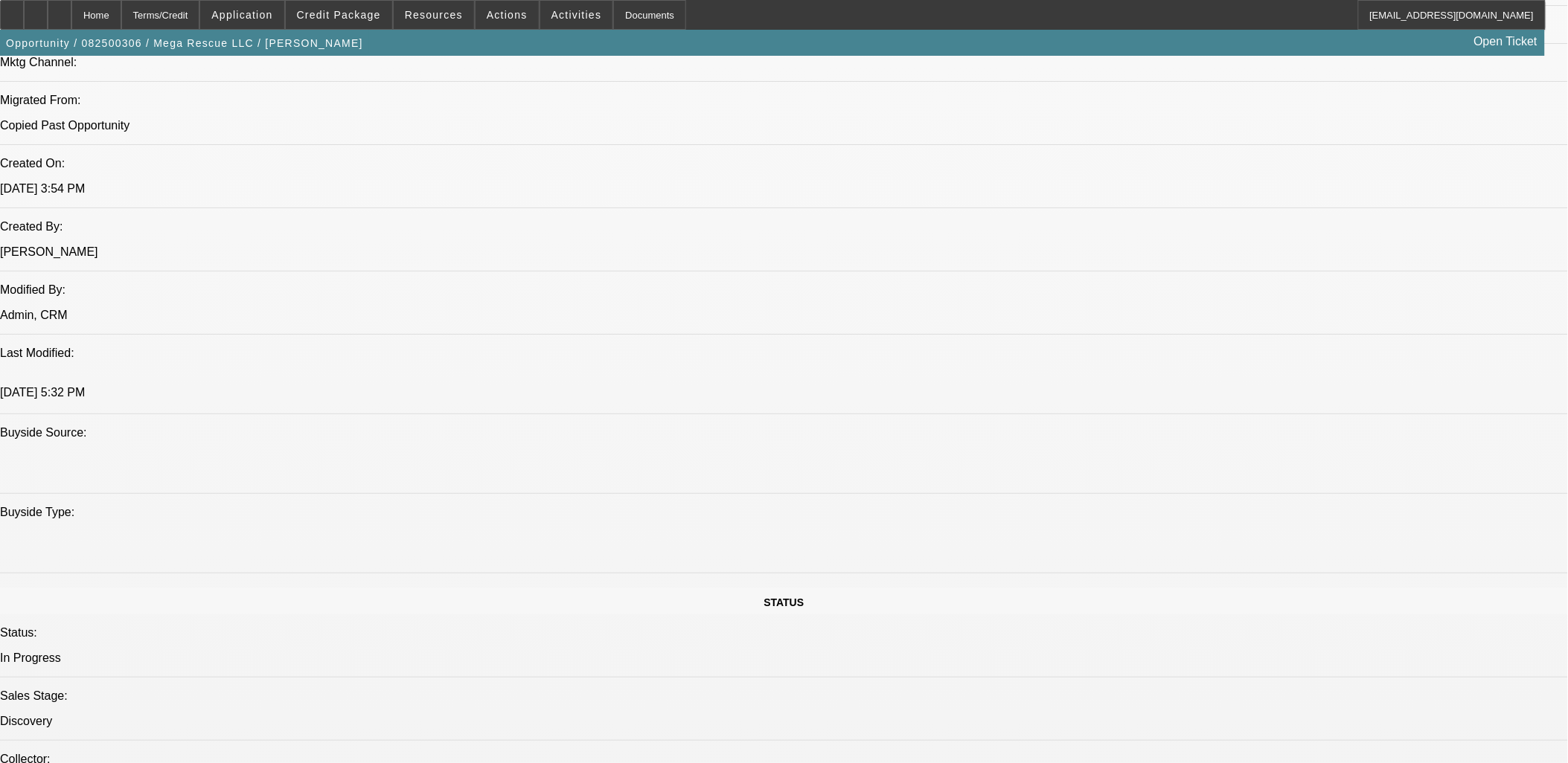
scroll to position [248, 0]
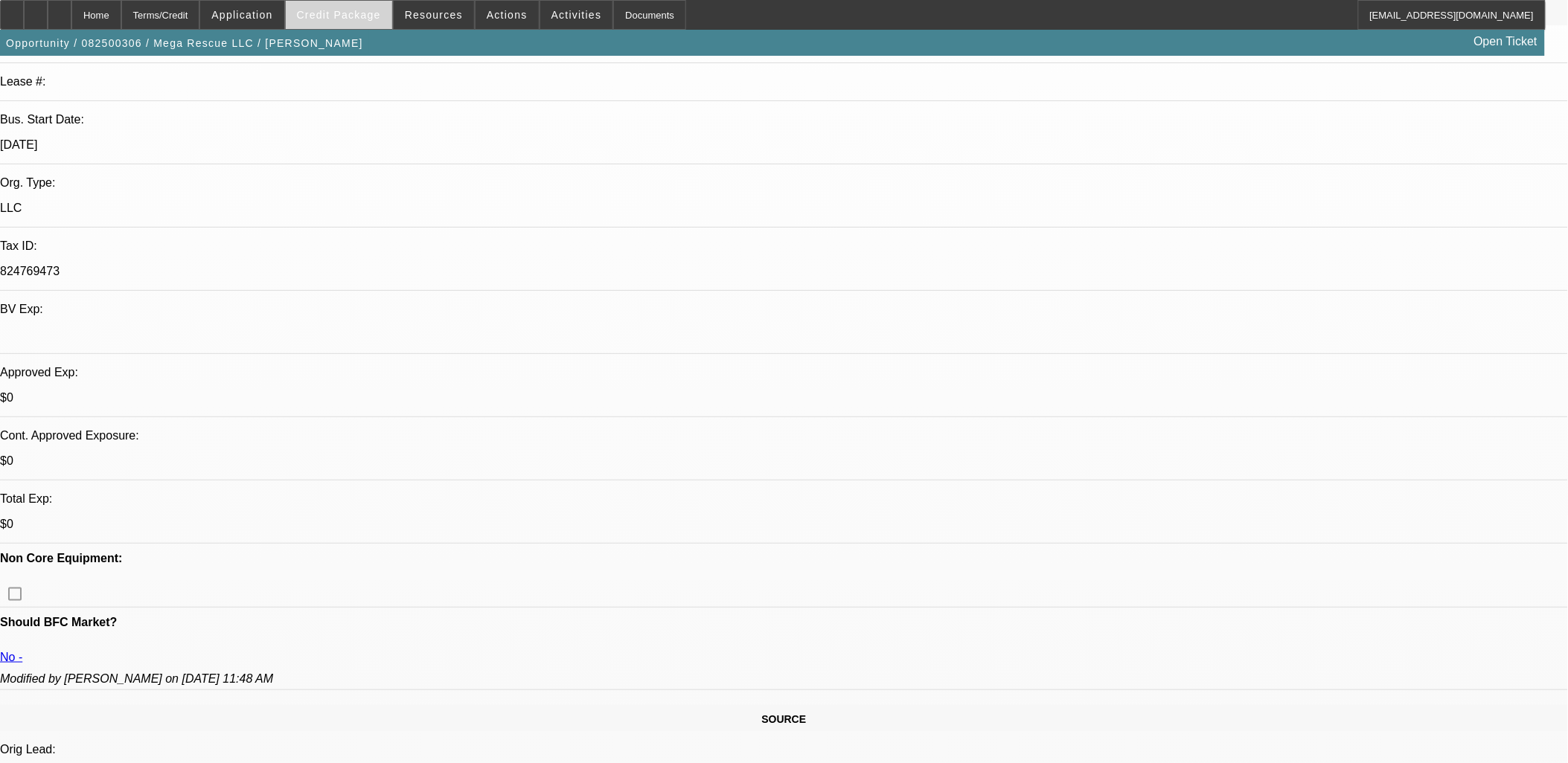
click at [366, 9] on span "Credit Package" at bounding box center [339, 15] width 84 height 12
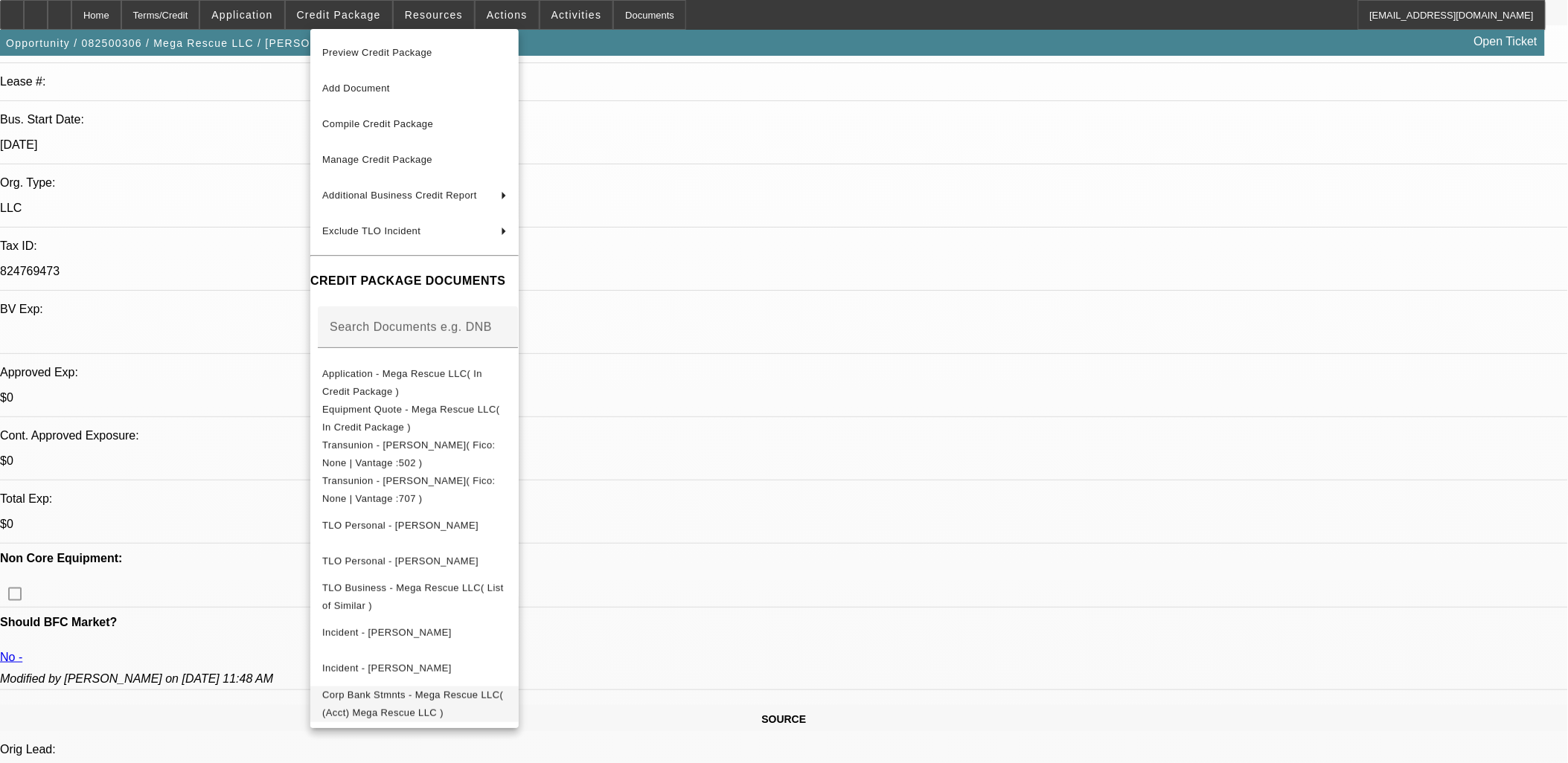
click at [469, 694] on span "Corp Bank Stmnts - Mega Rescue LLC( (Acct) Mega Rescue LLC )" at bounding box center [413, 704] width 181 height 29
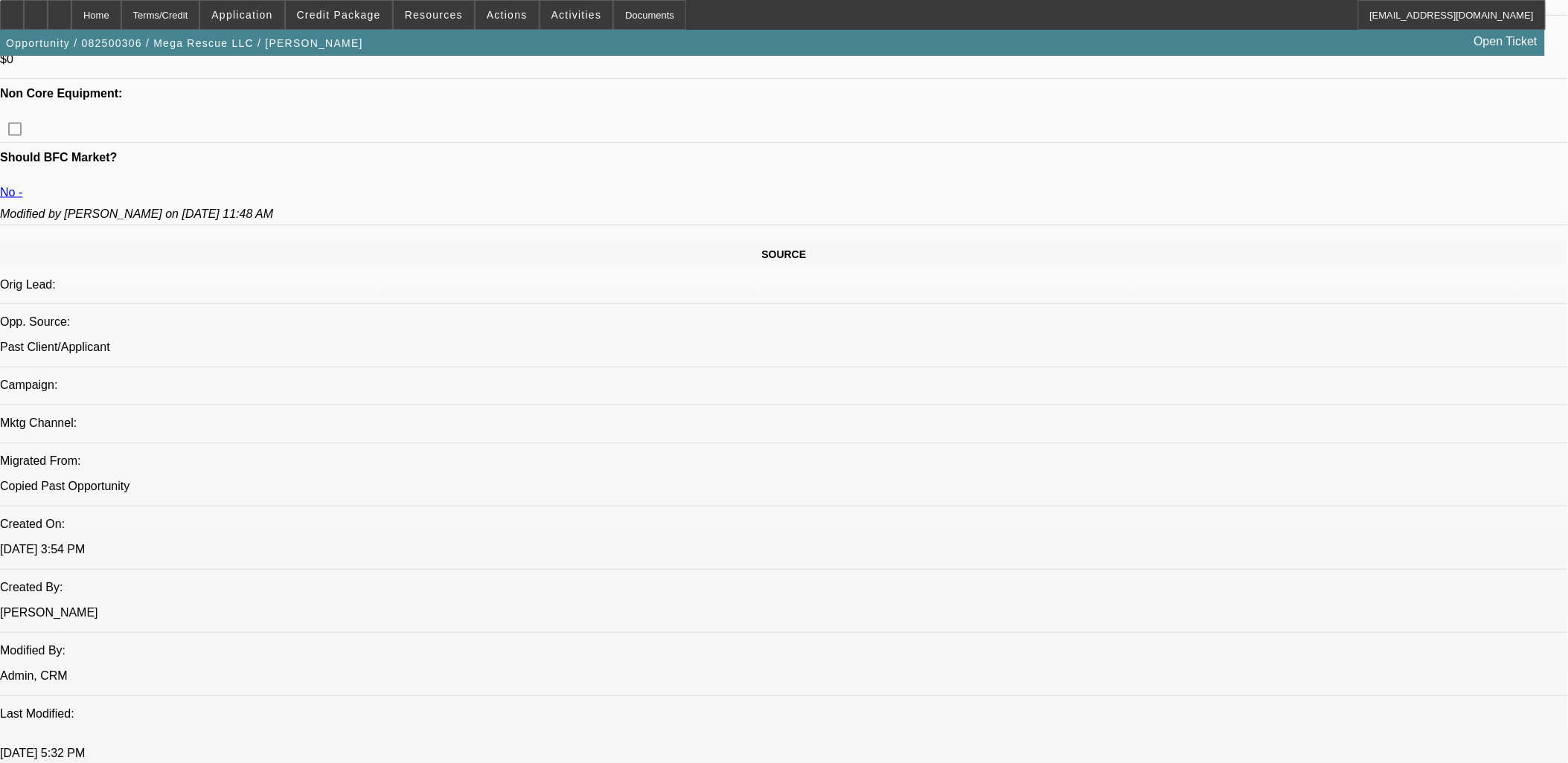
scroll to position [744, 0]
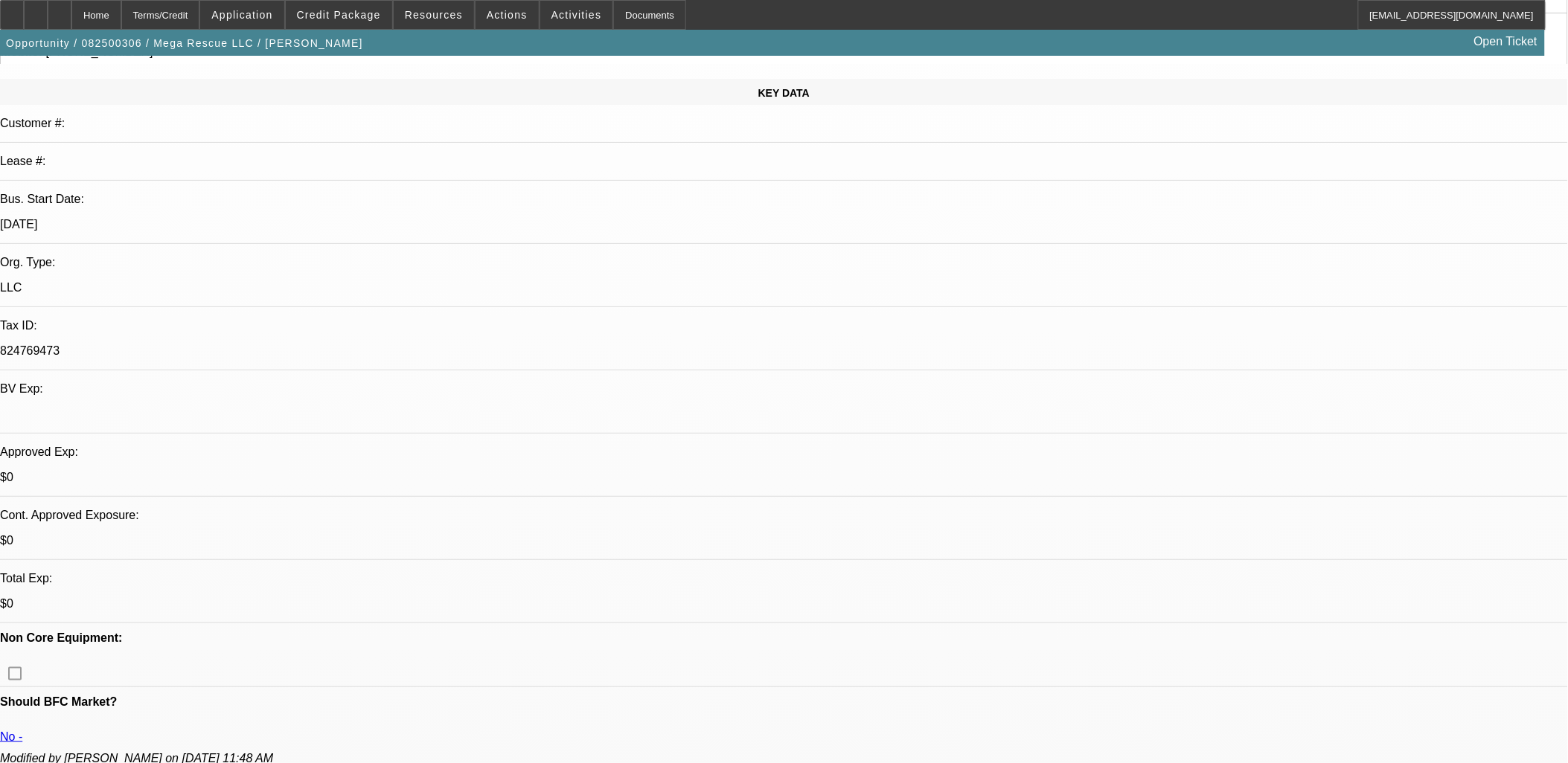
scroll to position [165, 0]
